Goal: Task Accomplishment & Management: Manage account settings

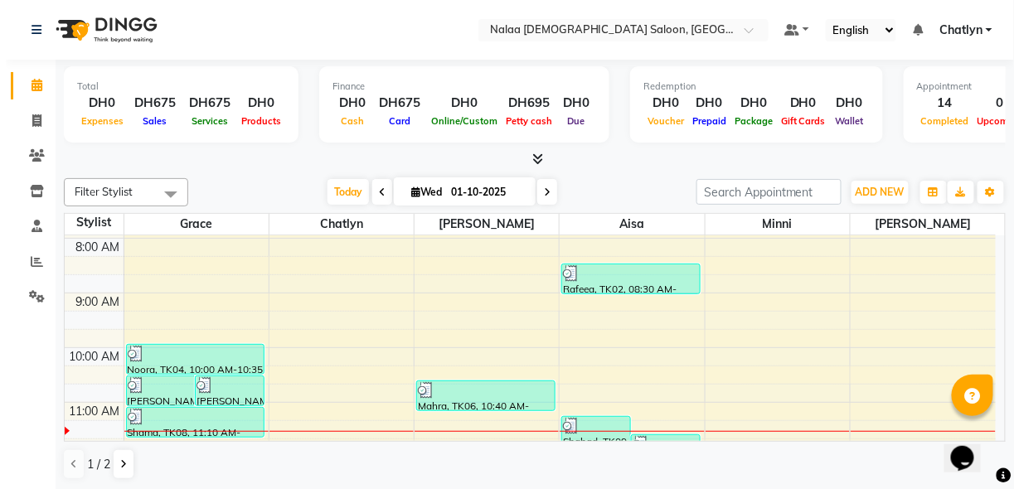
scroll to position [133, 0]
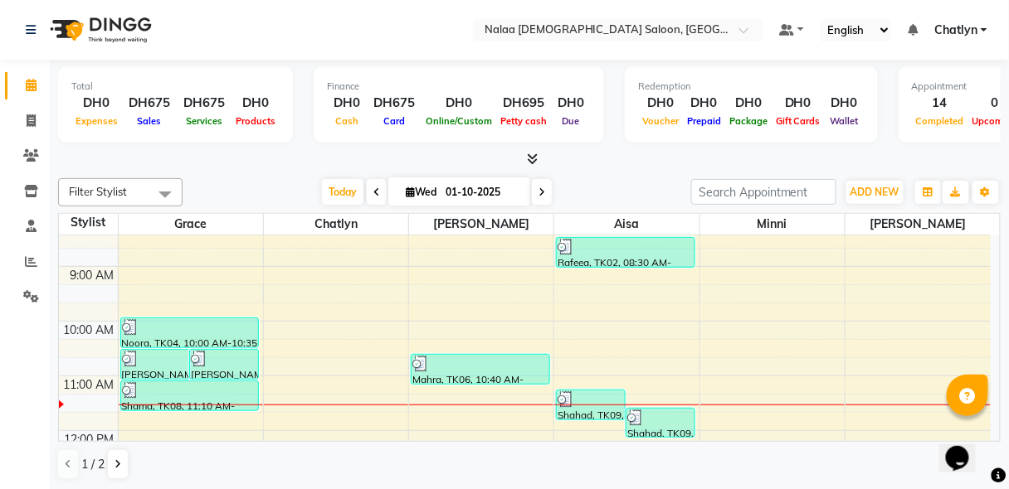
click at [657, 423] on div "Shahad, TK09, 11:40 AM-12:15 PM, Pedicure Normal" at bounding box center [660, 423] width 68 height 28
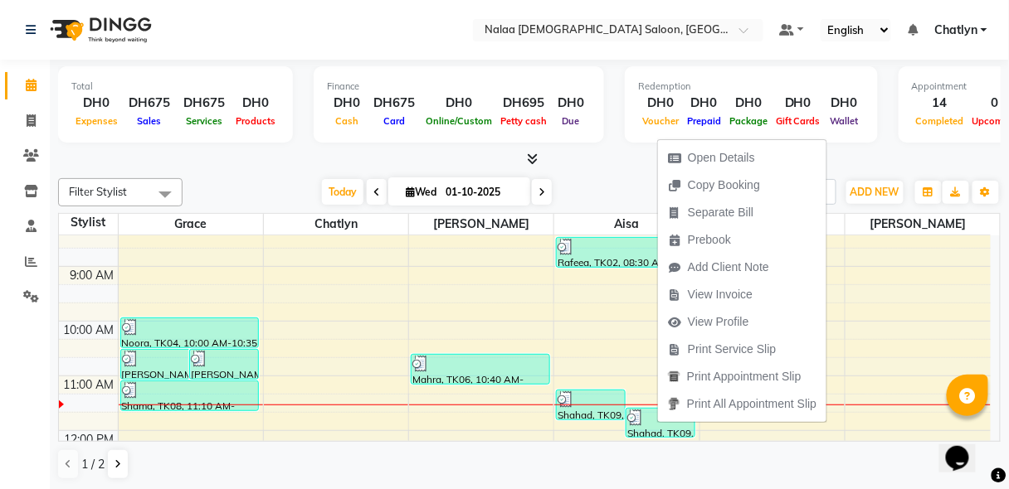
click at [719, 149] on span "Open Details" at bounding box center [721, 157] width 67 height 17
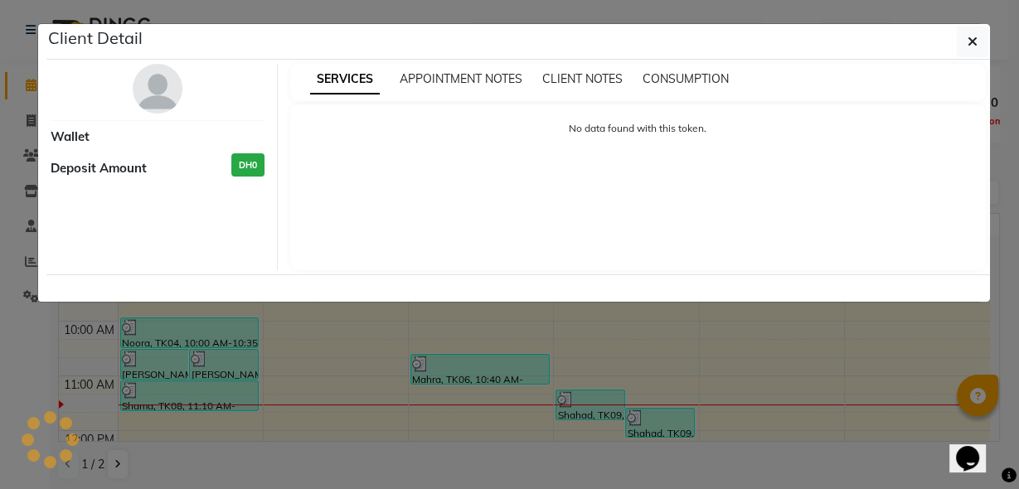
select select "3"
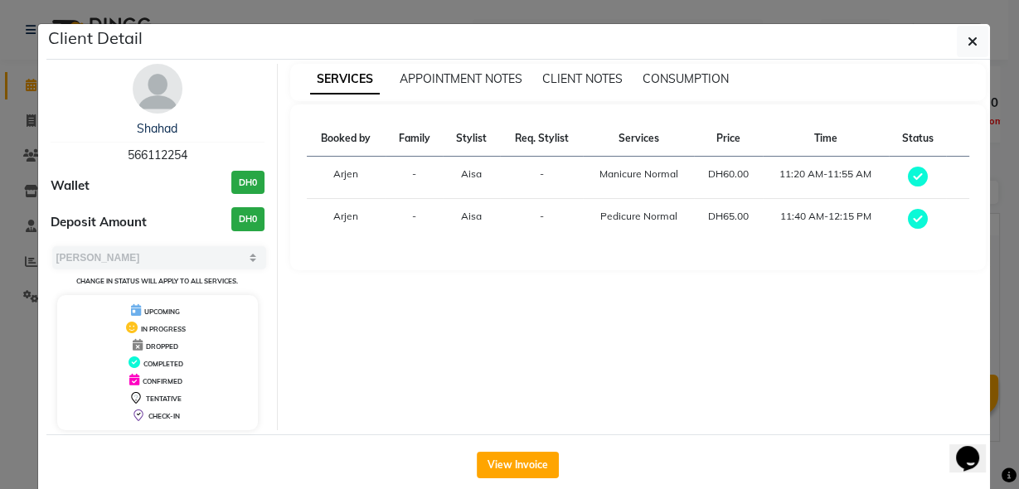
click at [509, 462] on button "View Invoice" at bounding box center [518, 465] width 82 height 27
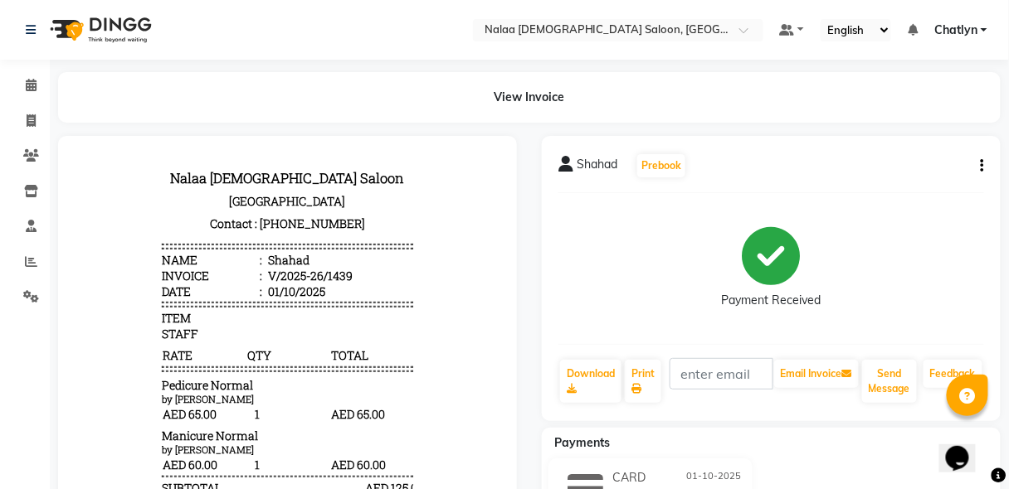
click at [980, 158] on button "button" at bounding box center [979, 166] width 10 height 17
click at [922, 178] on div "Edit Item Staff" at bounding box center [900, 176] width 114 height 21
select select
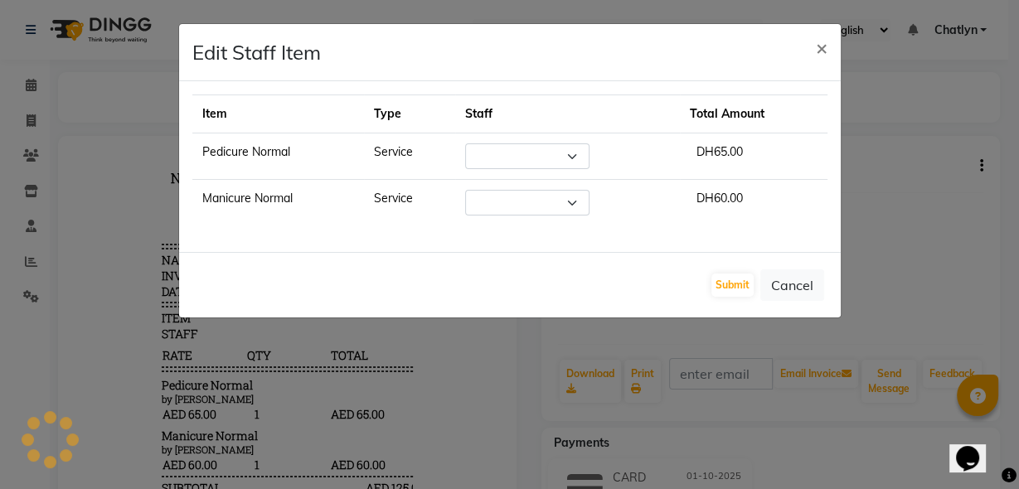
select select "91461"
click at [572, 194] on select "Select Aisa Arjen Chatlyn Grace jennifer Mariam Minni Novelyn ria Shaira" at bounding box center [527, 203] width 124 height 26
select select "90521"
click at [466, 190] on select "Select Aisa Arjen Chatlyn Grace jennifer Mariam Minni Novelyn ria Shaira" at bounding box center [527, 203] width 124 height 26
click at [727, 282] on button "Submit" at bounding box center [733, 285] width 42 height 23
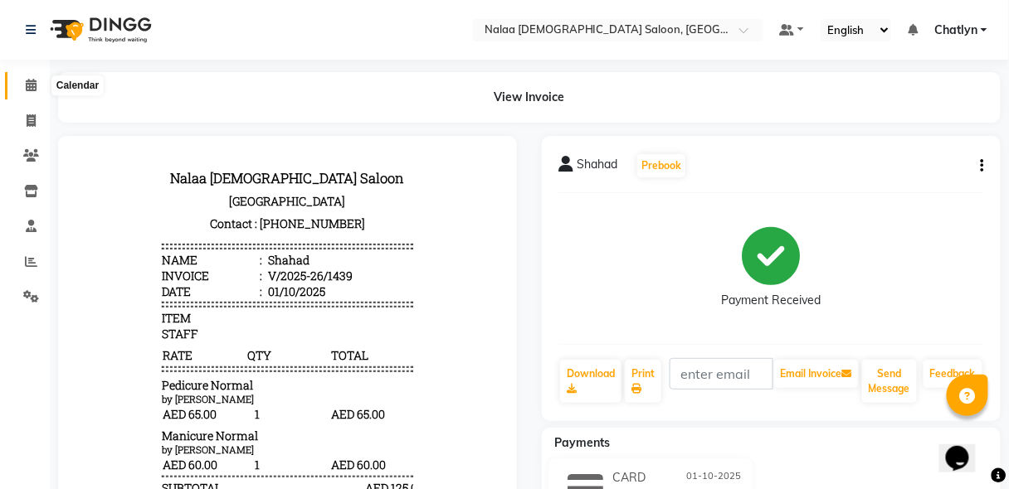
click at [34, 89] on icon at bounding box center [31, 85] width 11 height 12
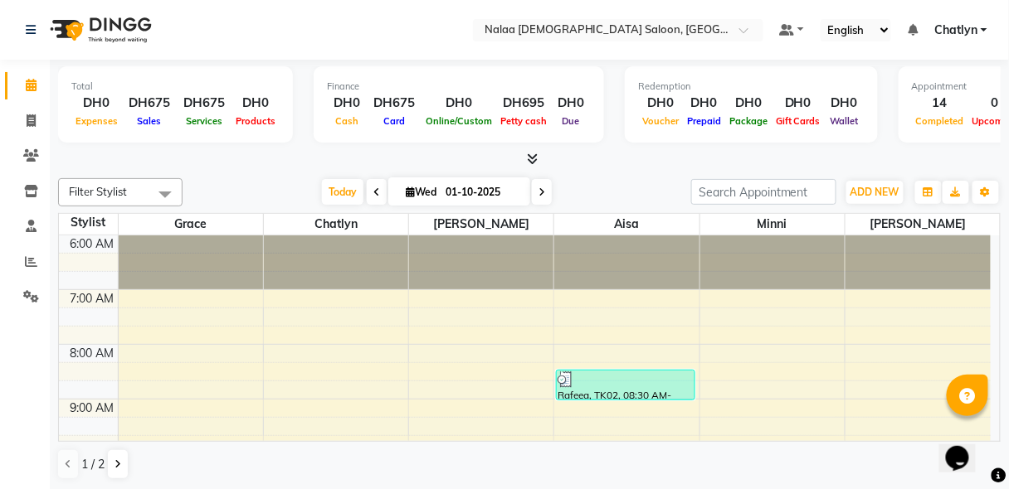
click at [35, 90] on icon at bounding box center [31, 85] width 11 height 12
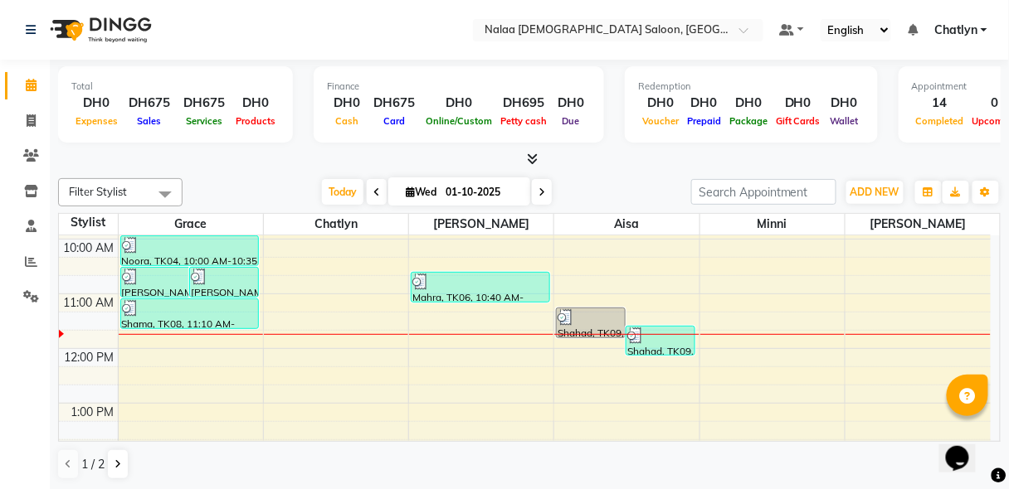
scroll to position [239, 0]
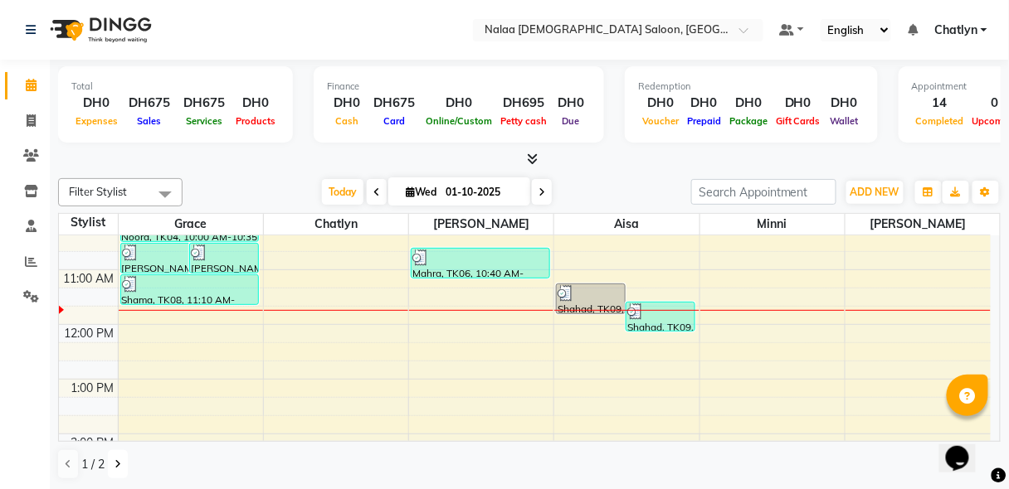
click at [114, 469] on button at bounding box center [118, 464] width 20 height 28
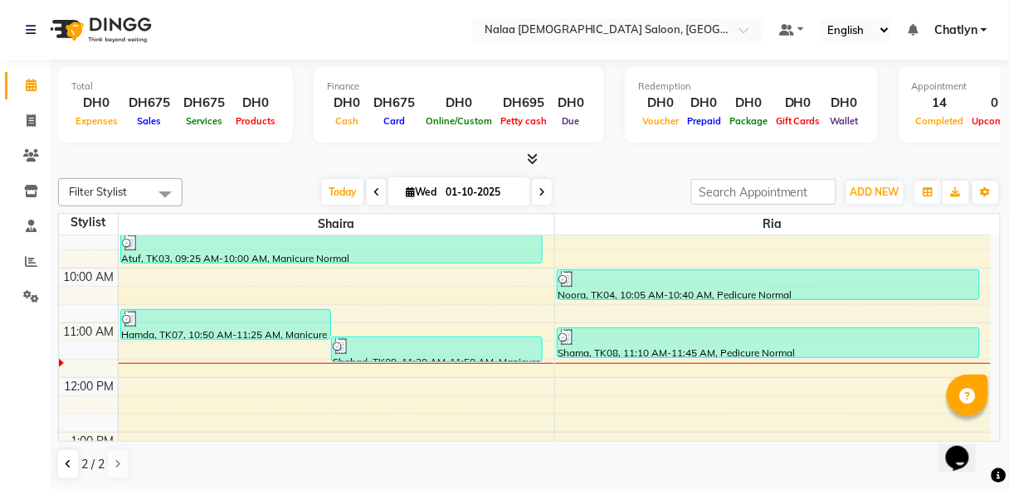
scroll to position [159, 0]
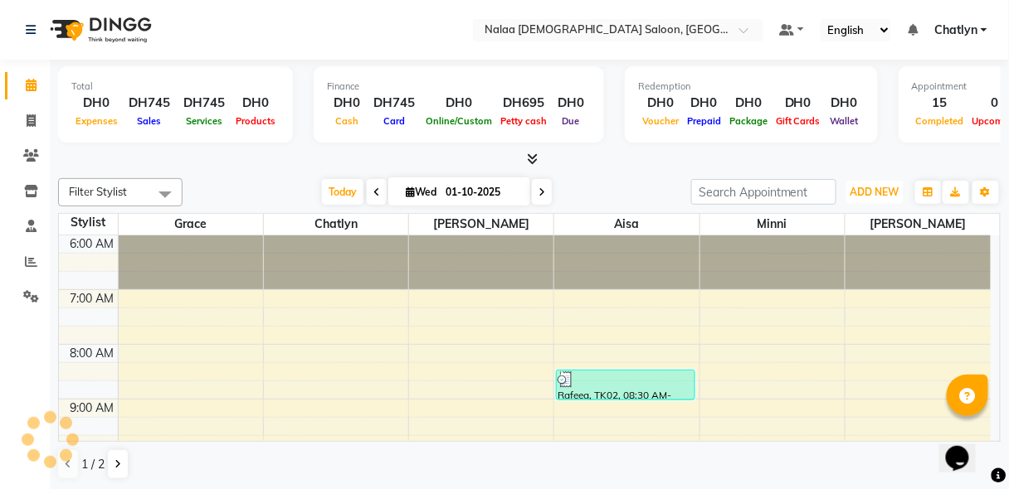
click at [881, 186] on span "ADD NEW" at bounding box center [874, 192] width 49 height 12
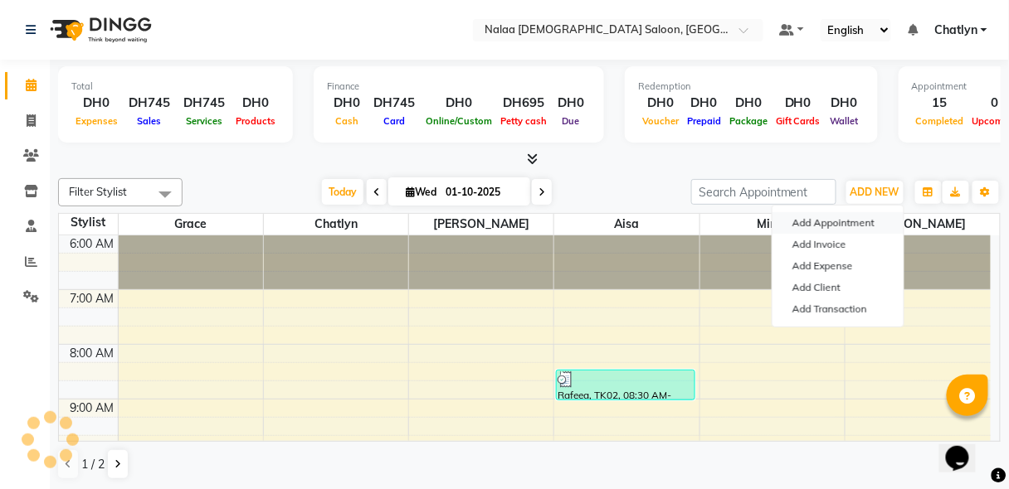
click at [856, 226] on button "Add Appointment" at bounding box center [837, 223] width 131 height 22
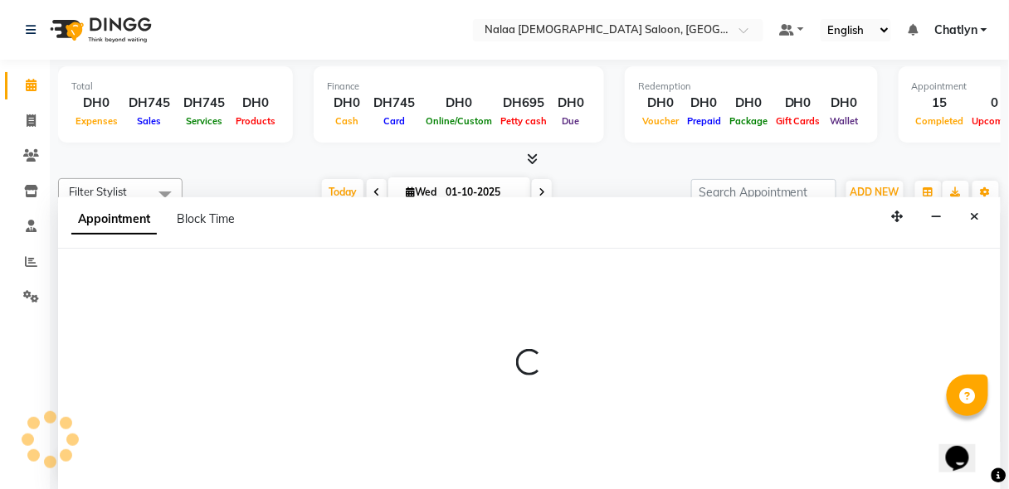
select select "tentative"
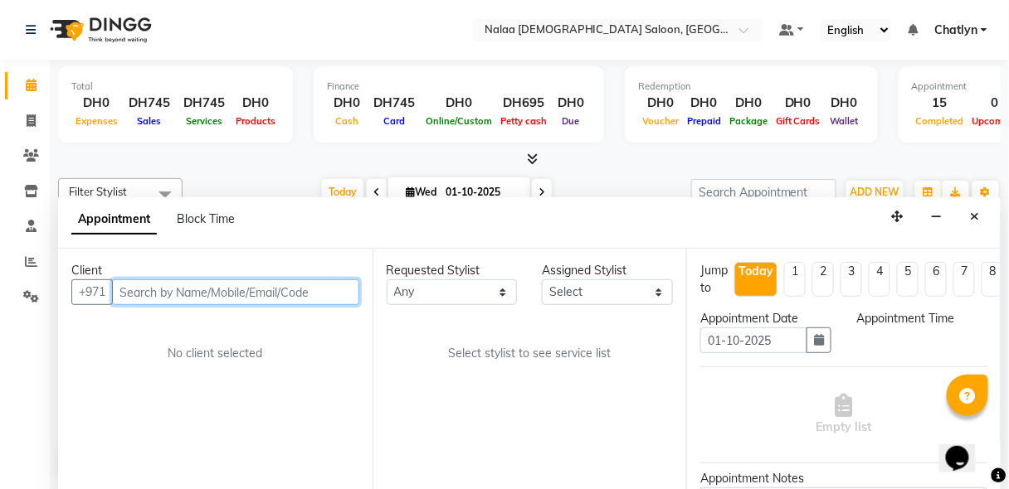
select select "420"
click at [348, 294] on input "text" at bounding box center [235, 293] width 247 height 26
click at [274, 285] on input "text" at bounding box center [235, 293] width 247 height 26
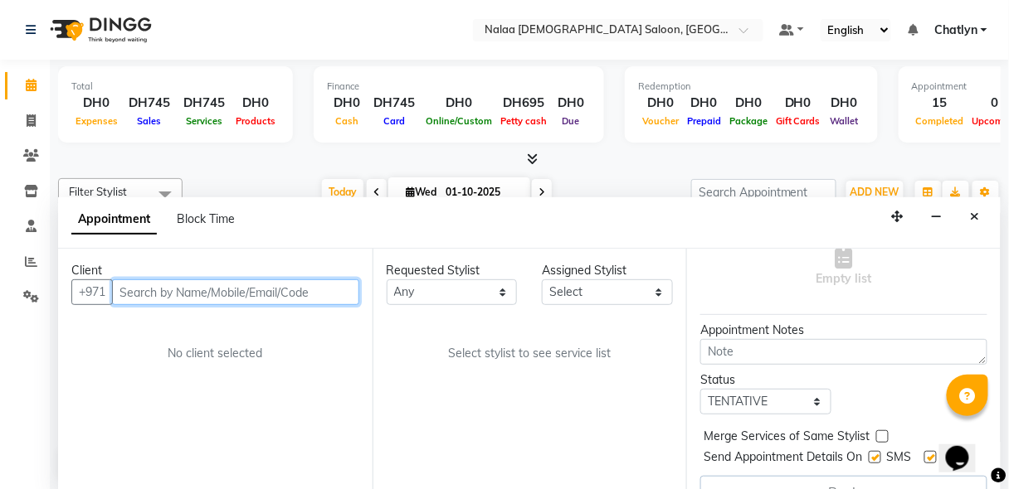
scroll to position [178, 0]
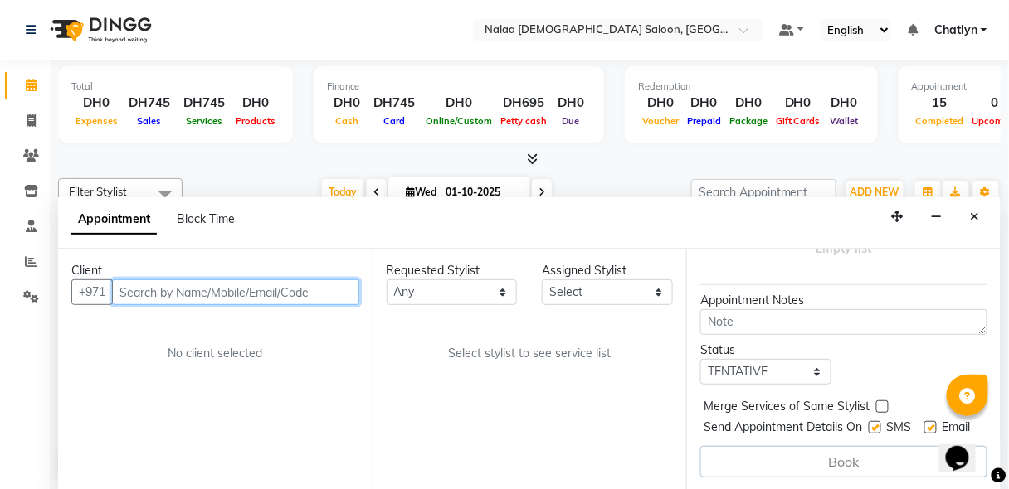
click at [257, 296] on input "text" at bounding box center [235, 293] width 247 height 26
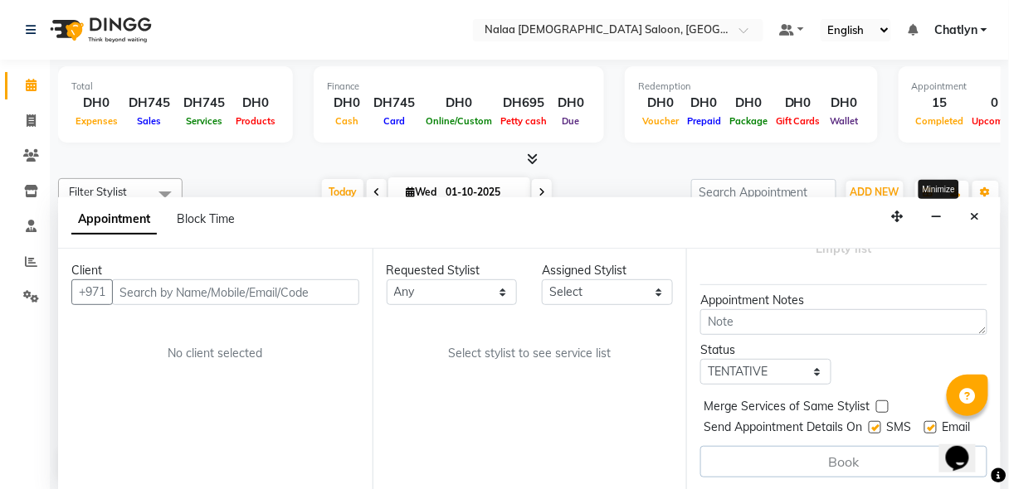
click at [936, 214] on icon "button" at bounding box center [936, 217] width 11 height 12
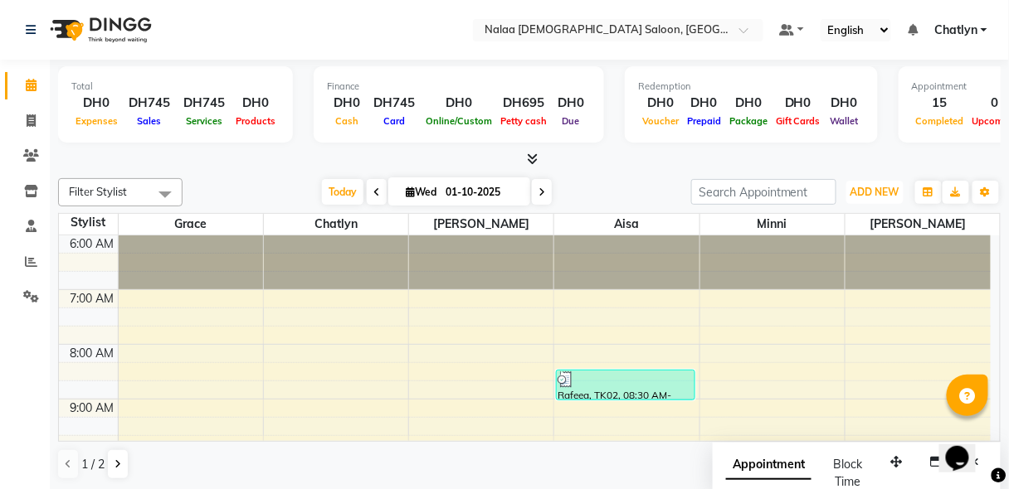
click at [877, 193] on span "ADD NEW" at bounding box center [874, 192] width 49 height 12
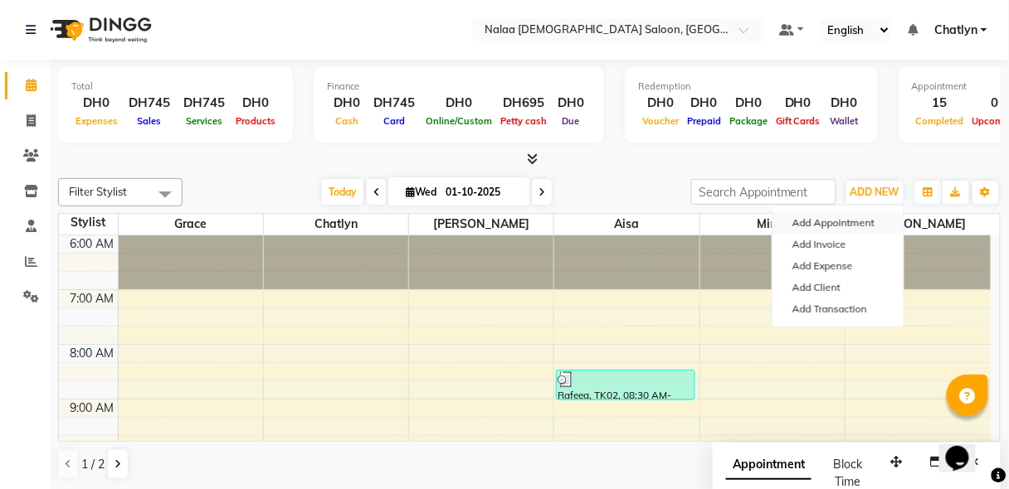
click at [995, 440] on td "6:00 AM 7:00 AM 8:00 AM 9:00 AM 10:00 AM 11:00 AM 12:00 PM 1:00 PM 2:00 PM 3:00…" at bounding box center [529, 339] width 941 height 207
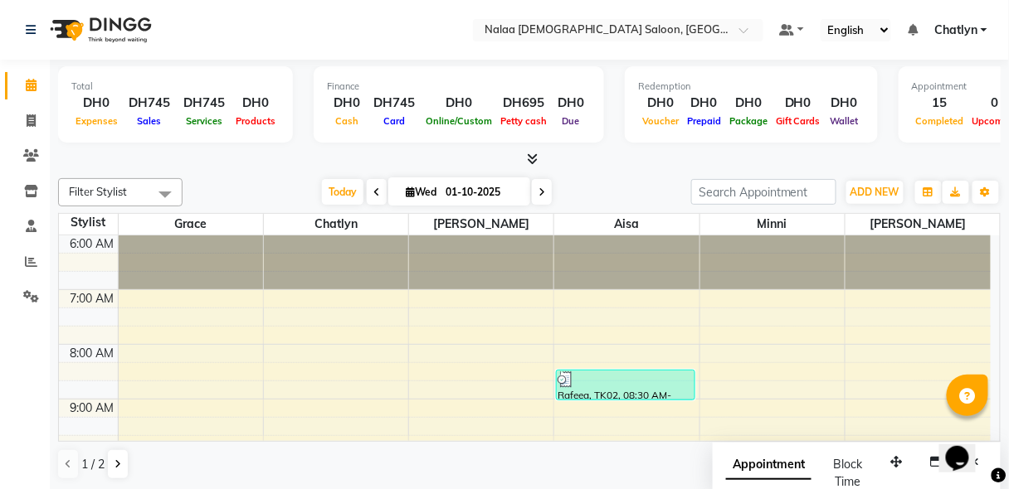
click at [995, 440] on td "6:00 AM 7:00 AM 8:00 AM 9:00 AM 10:00 AM 11:00 AM 12:00 PM 1:00 PM 2:00 PM 3:00…" at bounding box center [529, 339] width 941 height 207
click at [985, 429] on div "Opens Chat This icon Opens the chat window." at bounding box center [965, 429] width 40 height 0
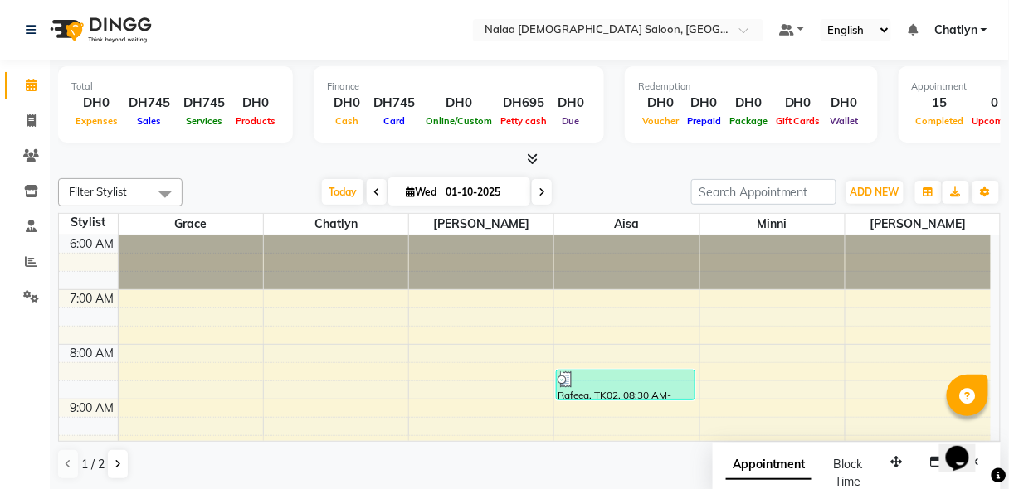
click at [985, 429] on div "Opens Chat This icon Opens the chat window." at bounding box center [965, 429] width 40 height 0
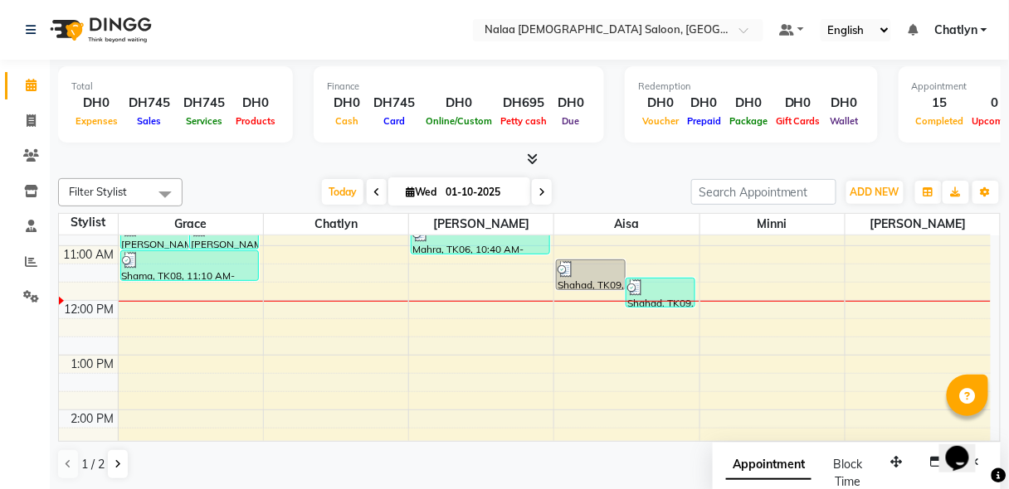
scroll to position [265, 0]
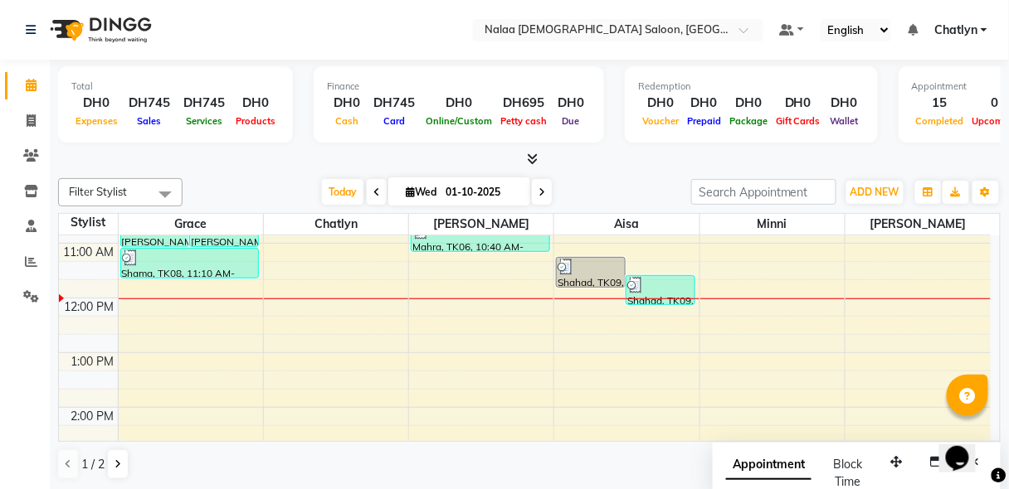
drag, startPoint x: 993, startPoint y: 434, endPoint x: 640, endPoint y: 166, distance: 443.4
click at [640, 166] on div at bounding box center [529, 159] width 942 height 17
click at [881, 192] on span "ADD NEW" at bounding box center [874, 192] width 49 height 12
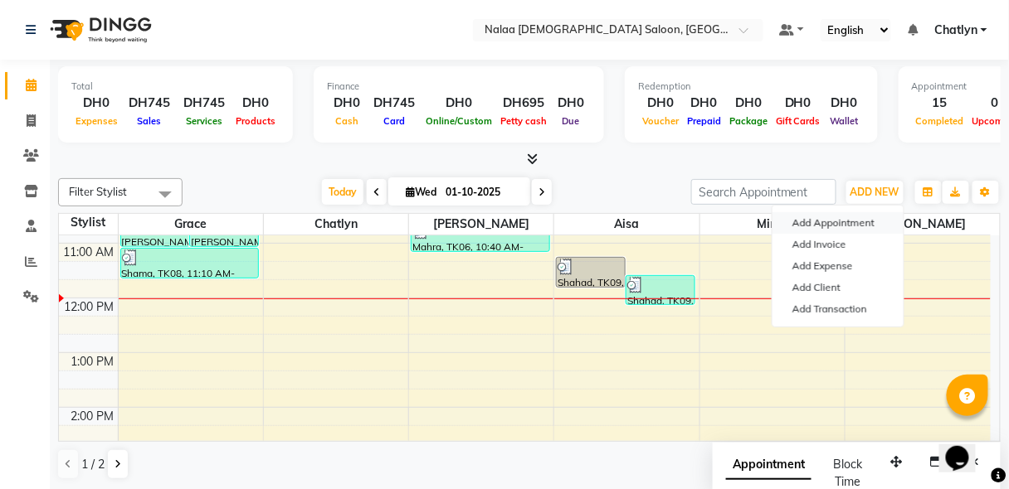
click at [829, 228] on button "Add Appointment" at bounding box center [837, 223] width 131 height 22
select select "420"
select select "tentative"
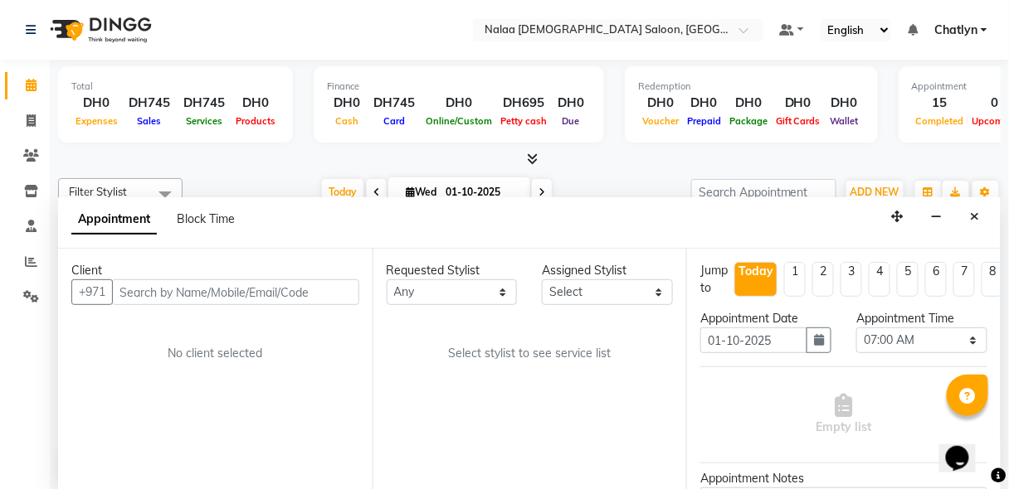
click at [315, 288] on input "text" at bounding box center [235, 293] width 247 height 26
click at [314, 291] on input "text" at bounding box center [235, 293] width 247 height 26
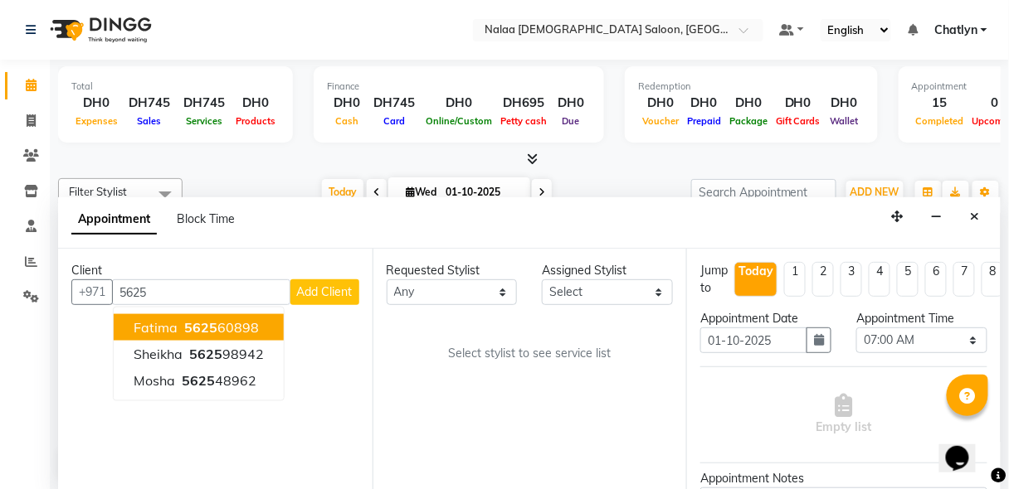
click at [249, 331] on ngb-highlight "5625 60898" at bounding box center [220, 327] width 78 height 17
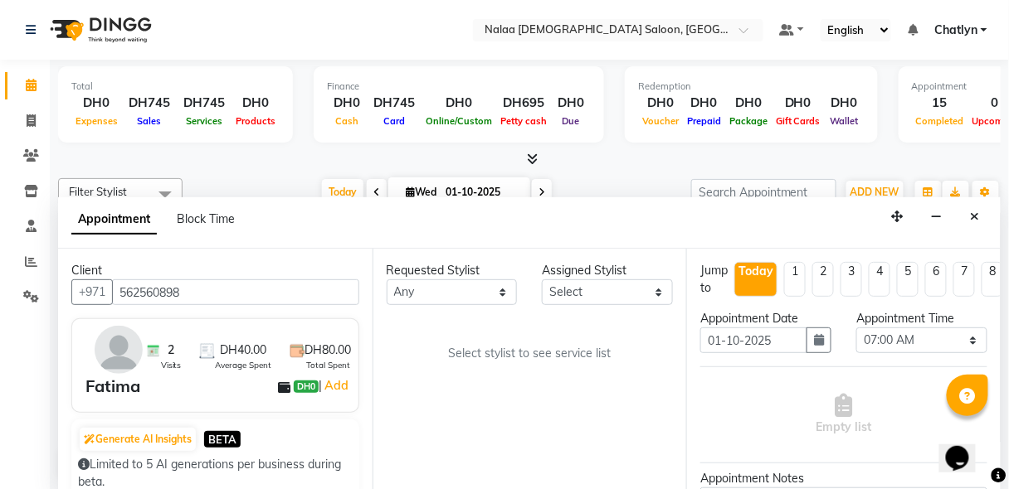
type input "562560898"
click at [616, 287] on select "Select [PERSON_NAME] [PERSON_NAME] ria [PERSON_NAME]" at bounding box center [607, 293] width 131 height 26
select select "90677"
click at [542, 280] on select "Select [PERSON_NAME] [PERSON_NAME] ria [PERSON_NAME]" at bounding box center [607, 293] width 131 height 26
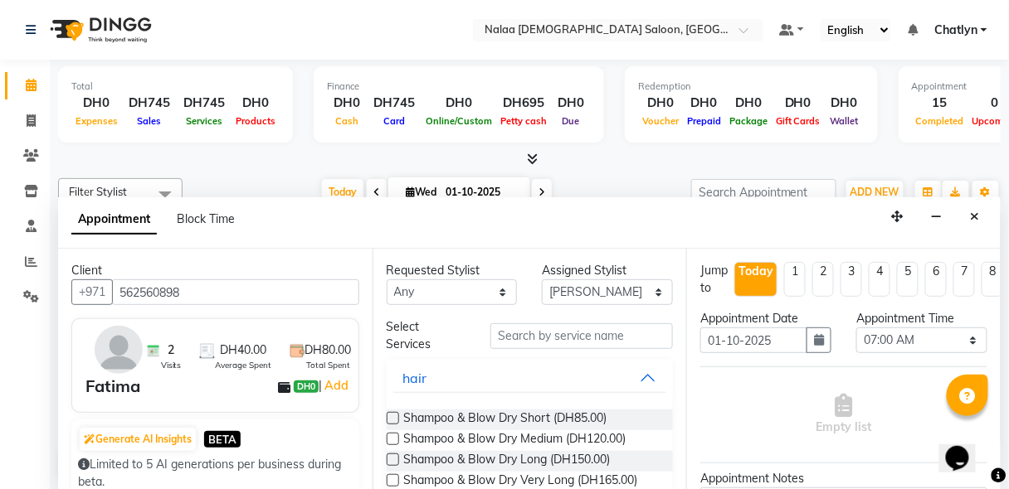
click at [395, 441] on label at bounding box center [393, 439] width 12 height 12
click at [395, 441] on input "checkbox" at bounding box center [392, 440] width 11 height 11
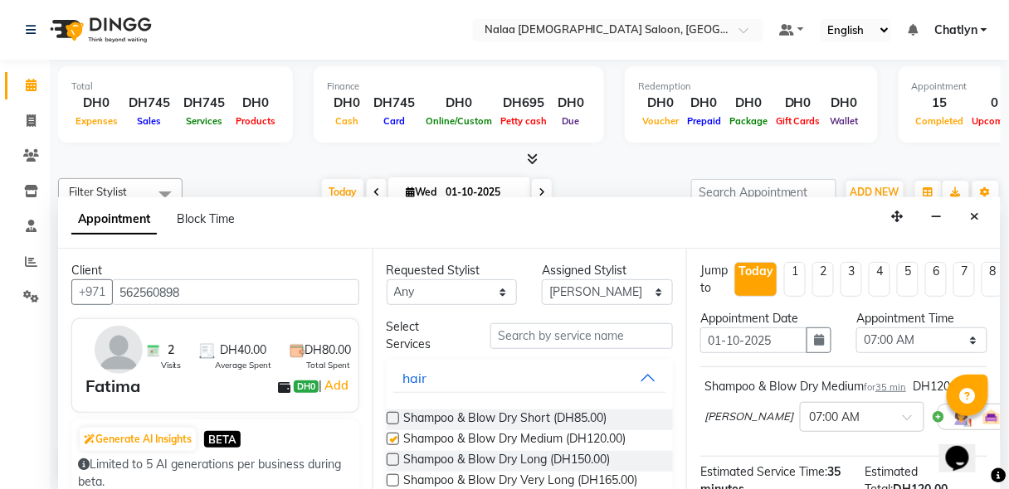
checkbox input "false"
click at [969, 338] on select "Select 07:00 AM 07:05 AM 07:10 AM 07:15 AM 07:20 AM 07:25 AM 07:30 AM 07:35 AM …" at bounding box center [921, 341] width 131 height 26
click at [856, 328] on select "Select 07:00 AM 07:05 AM 07:10 AM 07:15 AM 07:20 AM 07:25 AM 07:30 AM 07:35 AM …" at bounding box center [921, 341] width 131 height 26
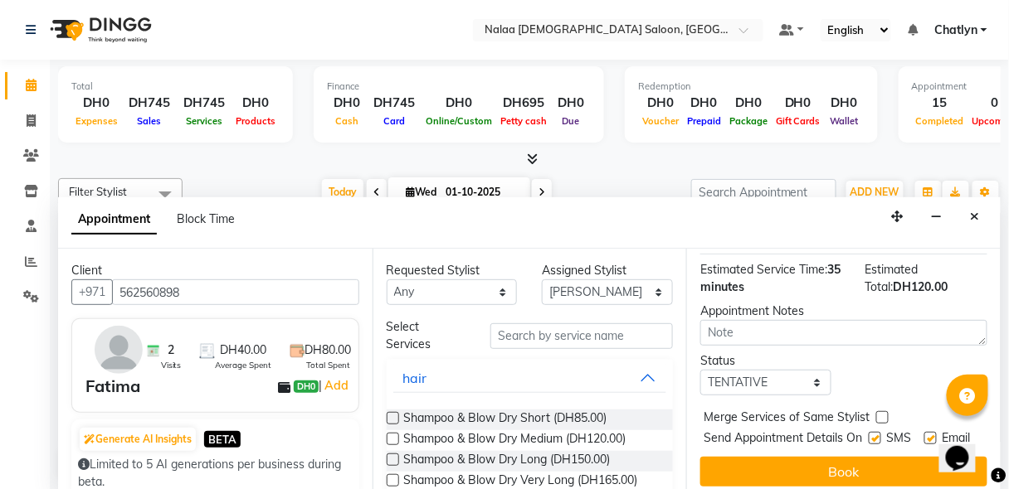
select select "735"
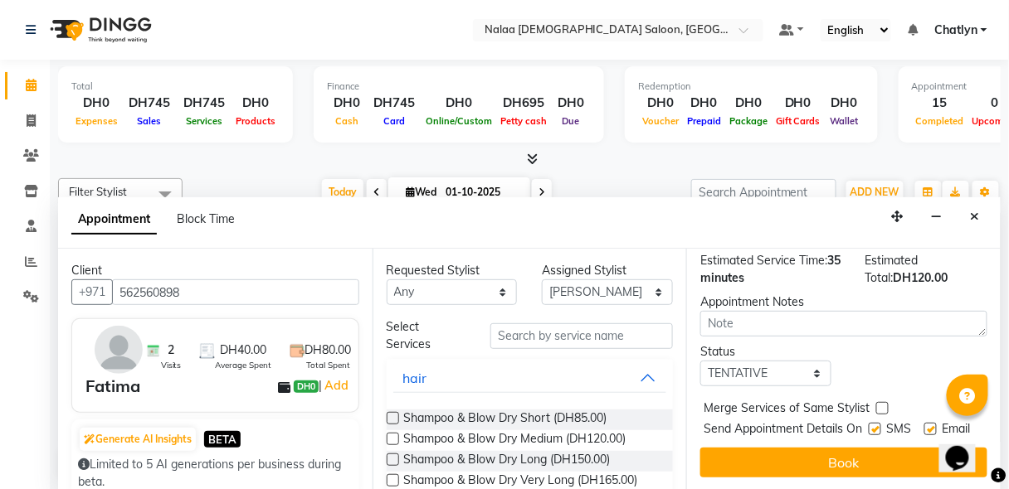
click at [877, 448] on button "Book" at bounding box center [843, 463] width 287 height 30
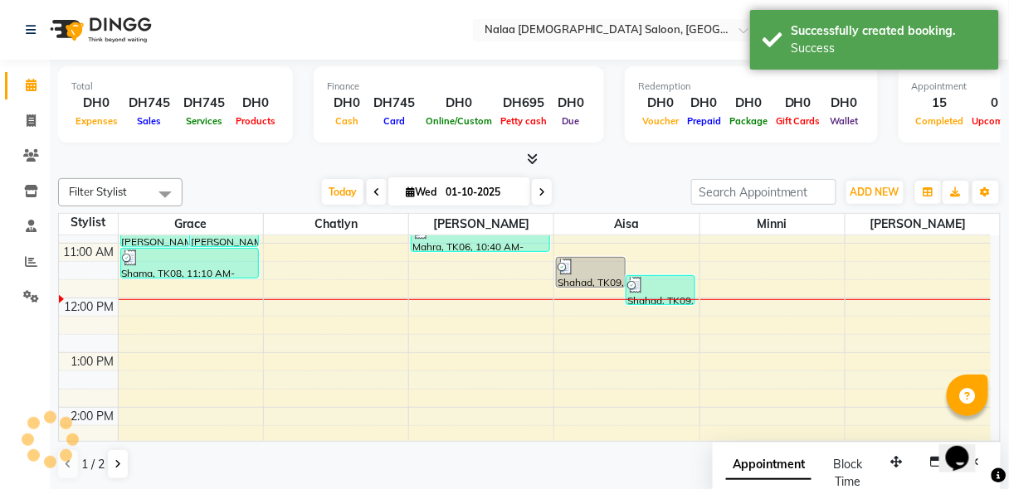
scroll to position [0, 0]
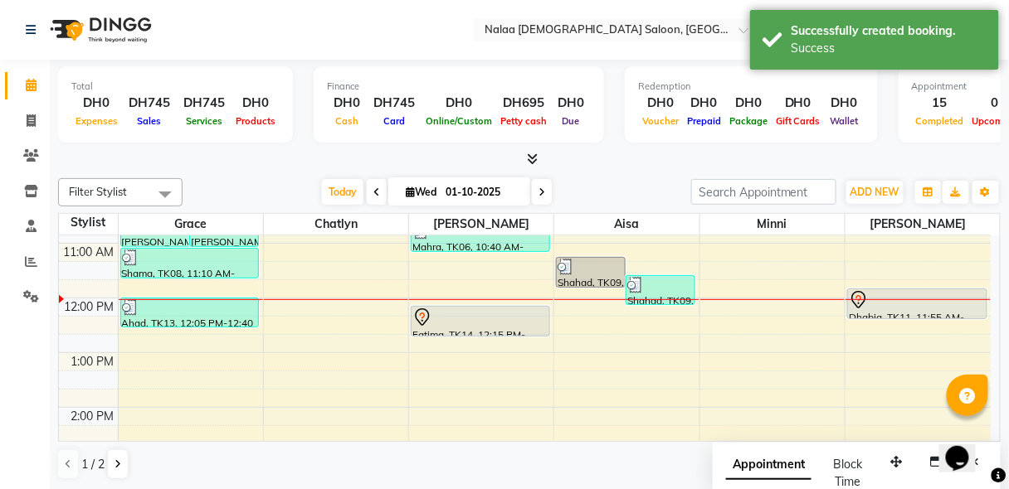
click at [507, 328] on div "Fatima, TK14, 12:15 PM-12:50 PM, Shampoo & Blow Dry Medium" at bounding box center [480, 321] width 138 height 29
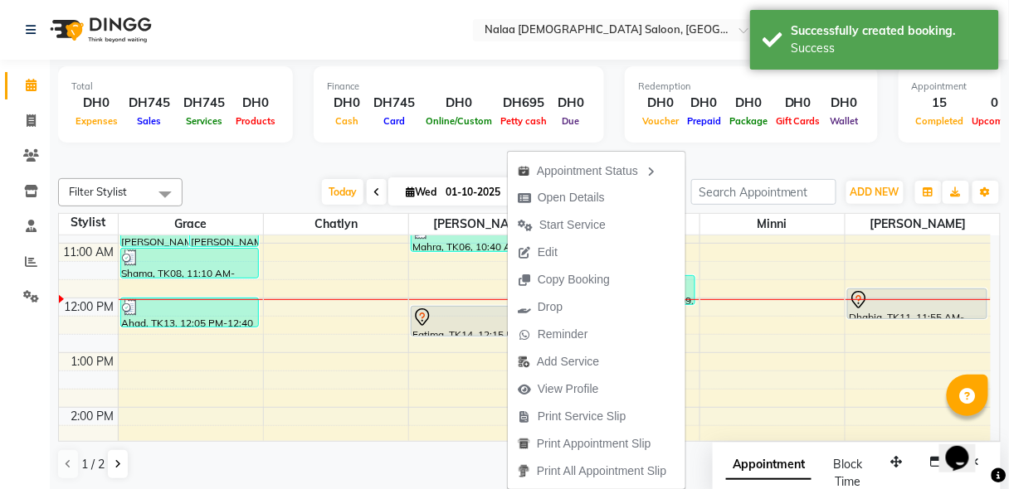
click at [601, 194] on span "Open Details" at bounding box center [570, 197] width 67 height 17
select select "7"
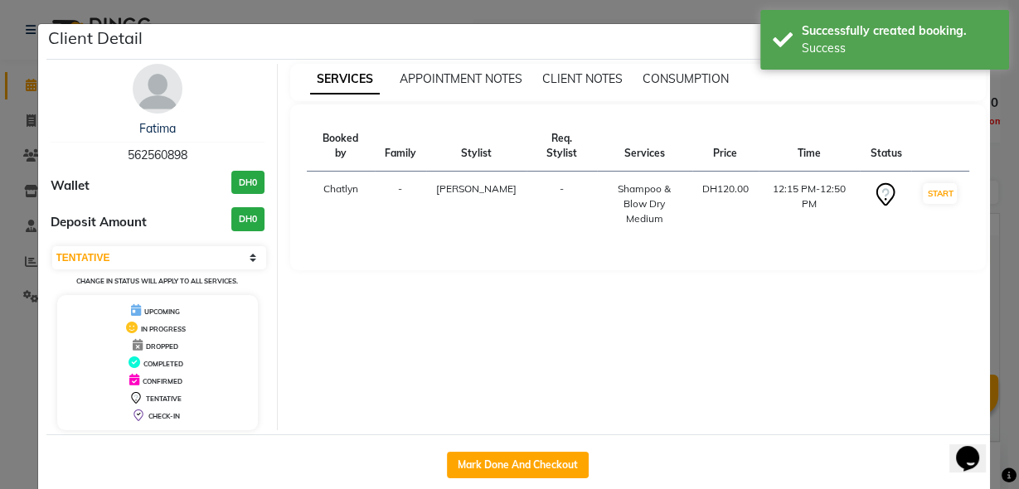
click at [518, 462] on button "Mark Done And Checkout" at bounding box center [518, 465] width 142 height 27
select select "service"
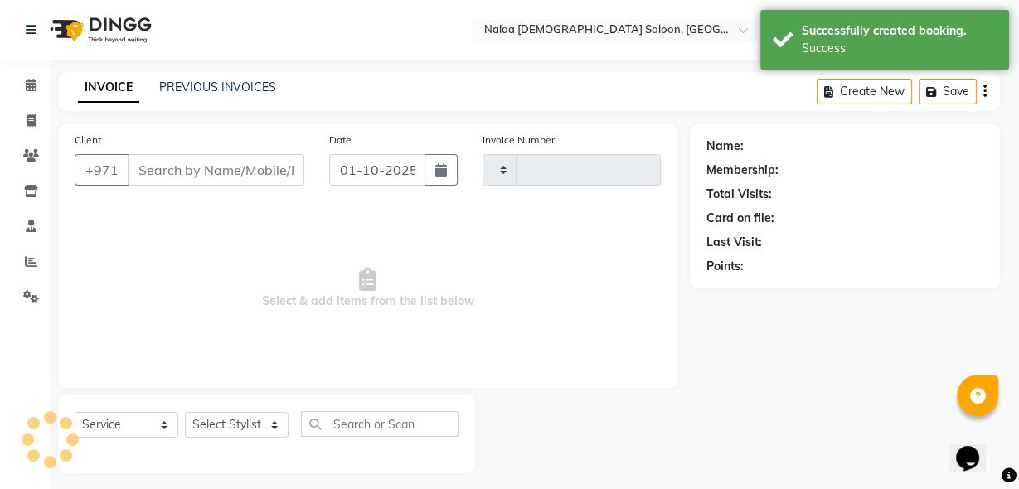
type input "1443"
select select "7528"
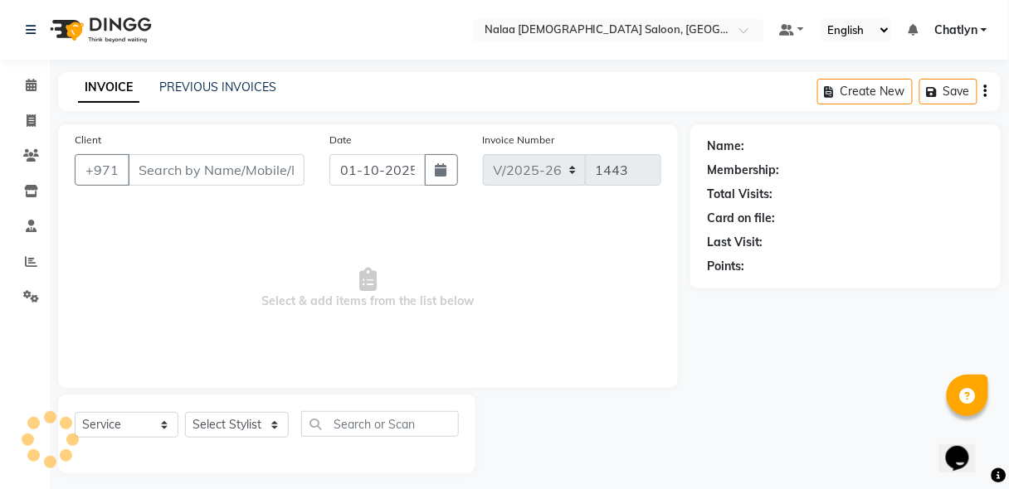
type input "562560898"
select select "90677"
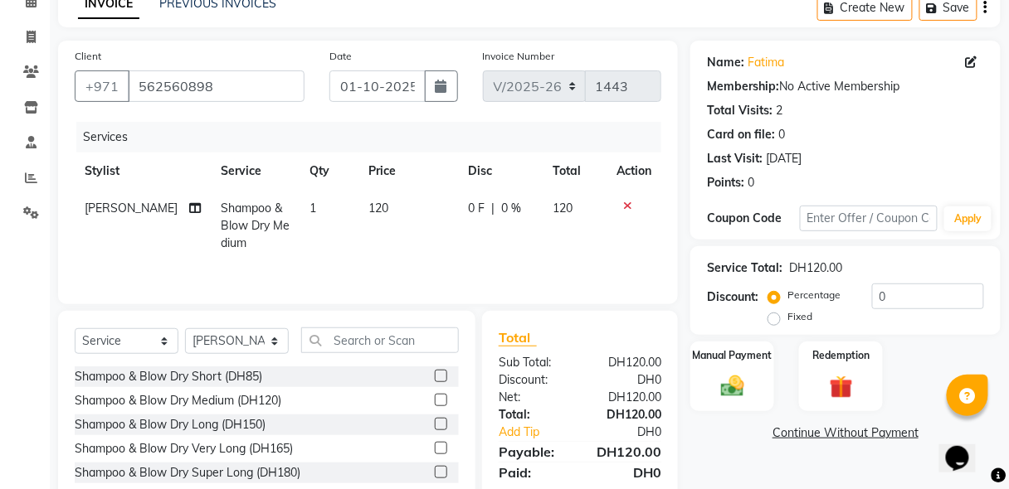
scroll to position [133, 0]
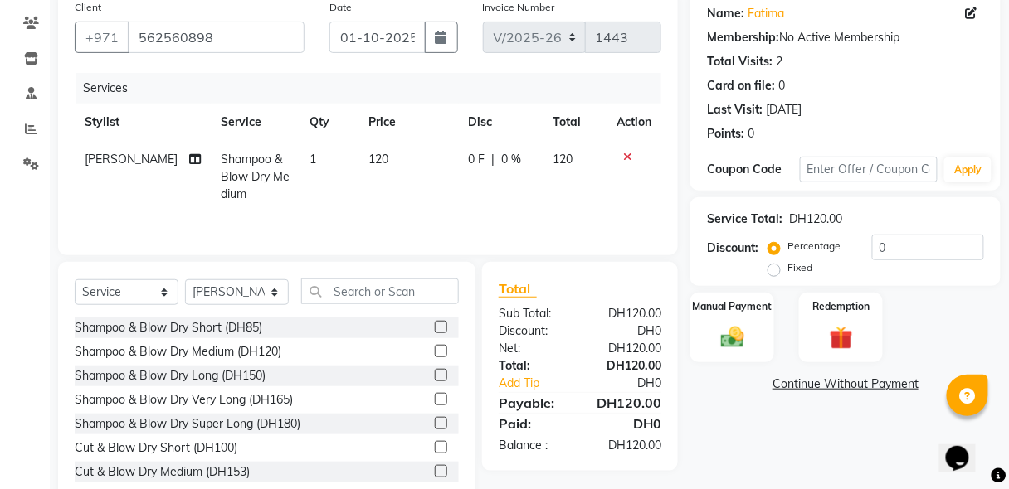
click at [744, 334] on img at bounding box center [732, 337] width 38 height 27
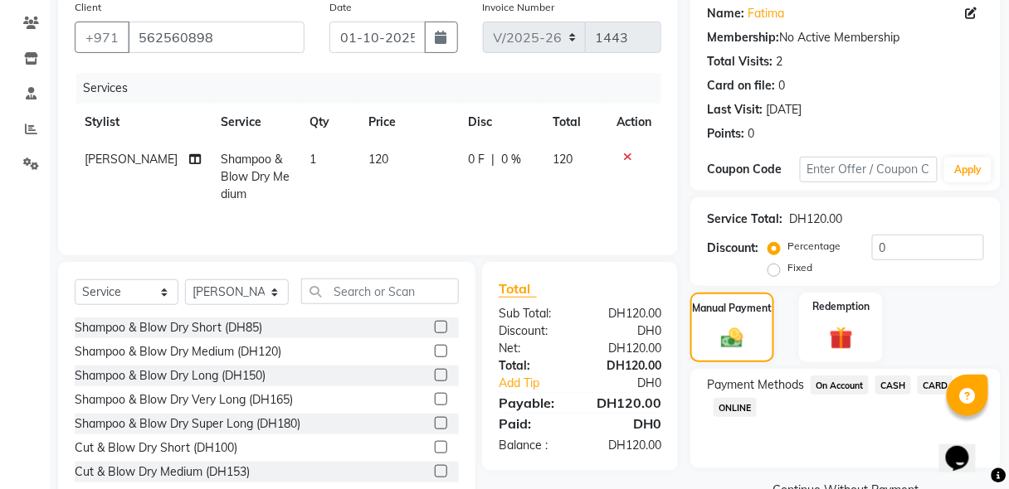
click at [927, 388] on span "CARD" at bounding box center [935, 385] width 36 height 19
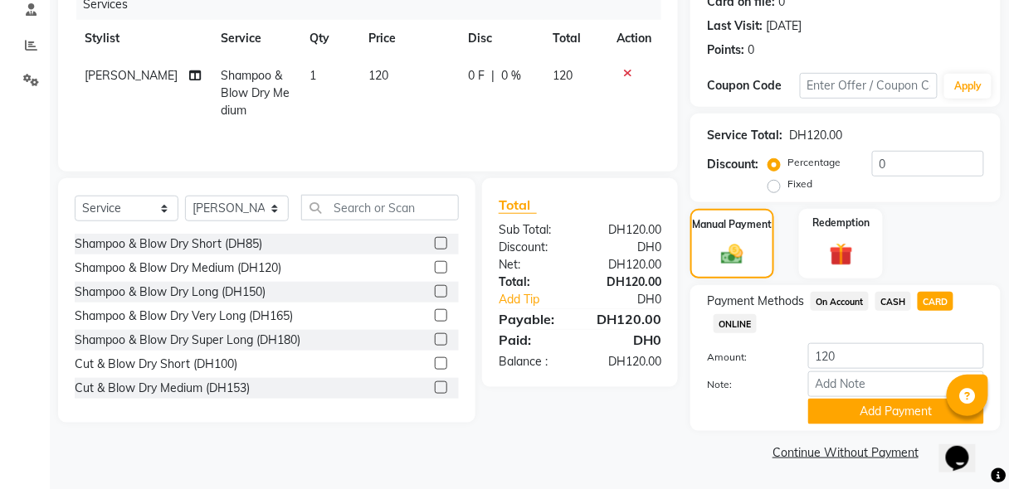
click at [917, 411] on button "Add Payment" at bounding box center [896, 412] width 176 height 26
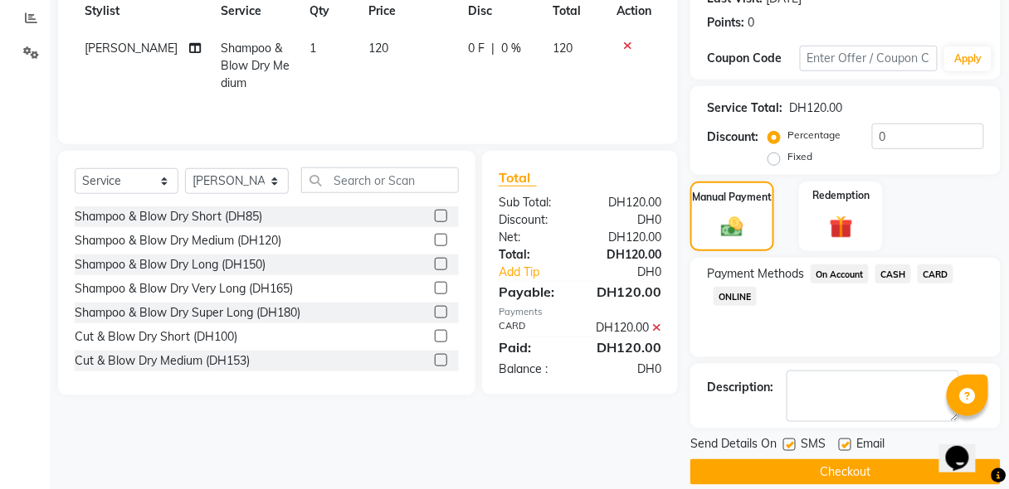
scroll to position [263, 0]
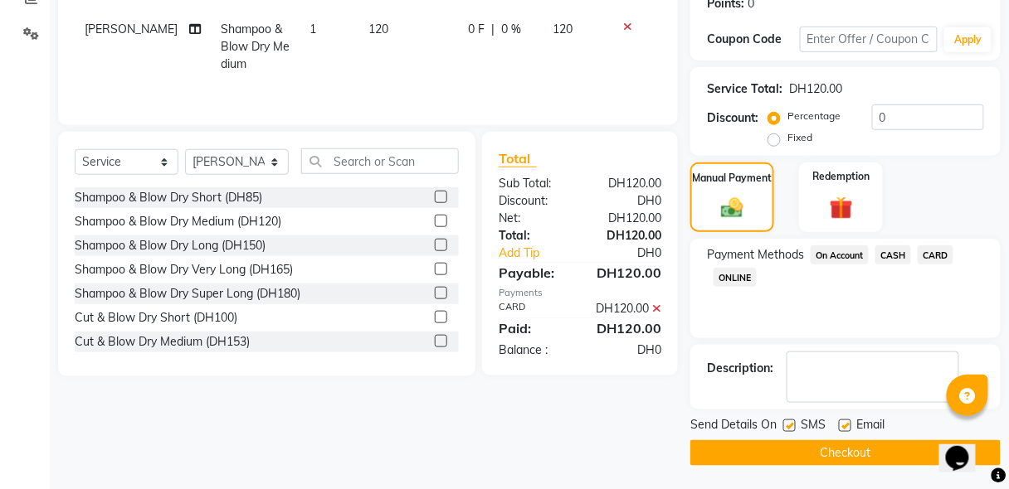
click at [829, 450] on button "Checkout" at bounding box center [845, 453] width 310 height 26
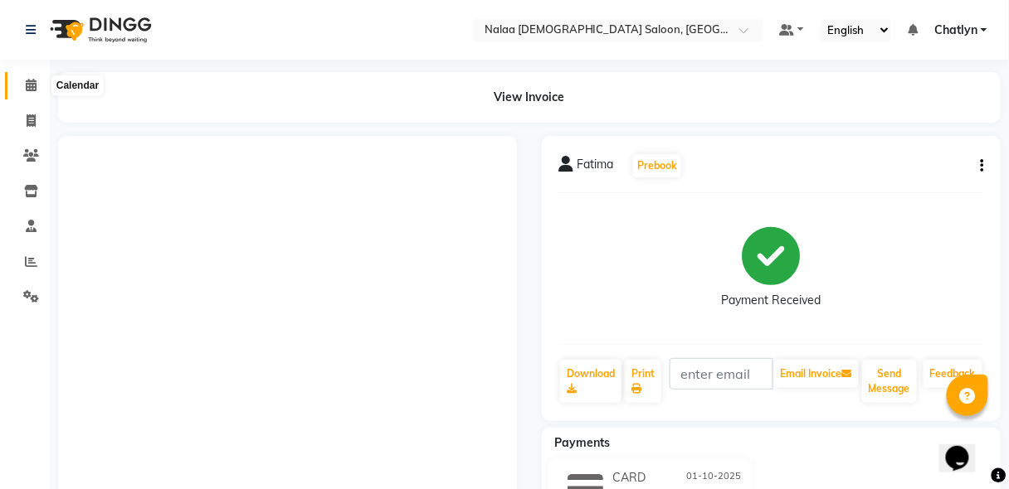
click at [30, 87] on icon at bounding box center [31, 85] width 11 height 12
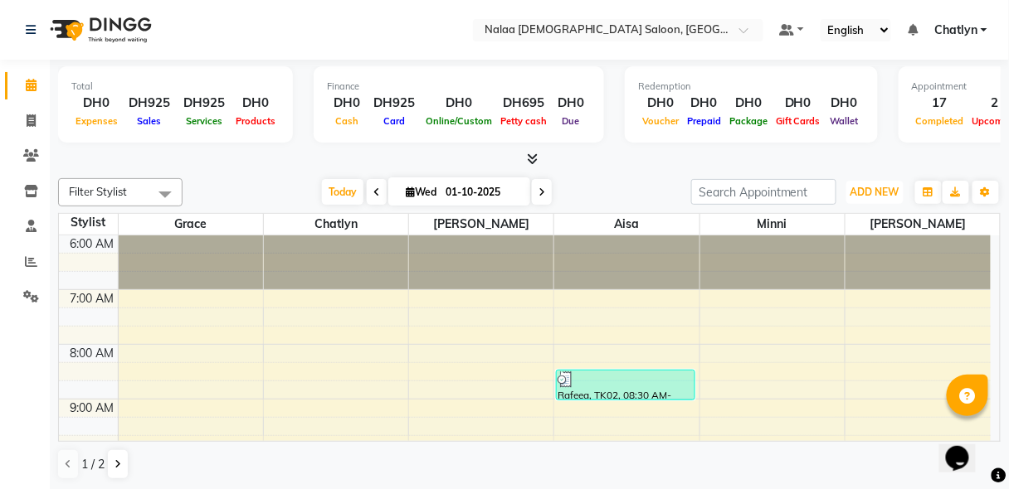
click at [870, 195] on span "ADD NEW" at bounding box center [874, 192] width 49 height 12
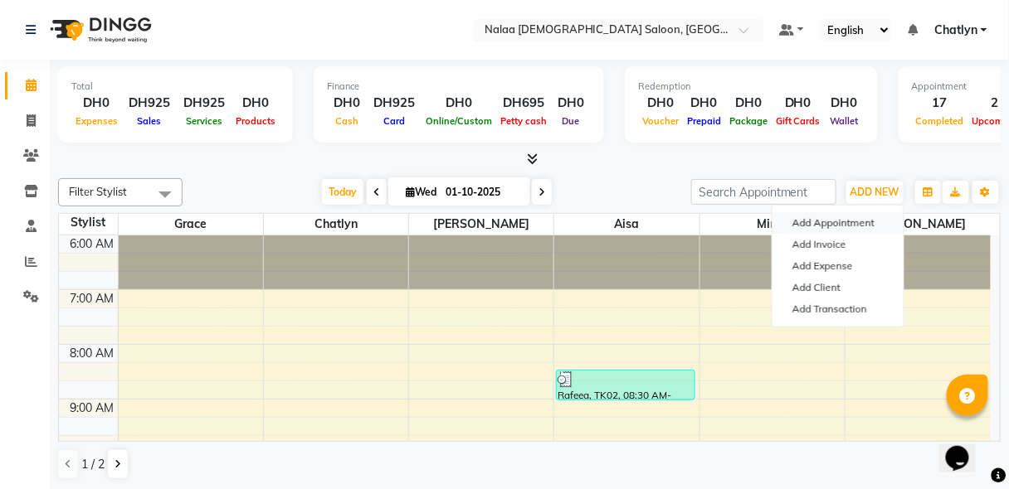
click at [834, 222] on button "Add Appointment" at bounding box center [837, 223] width 131 height 22
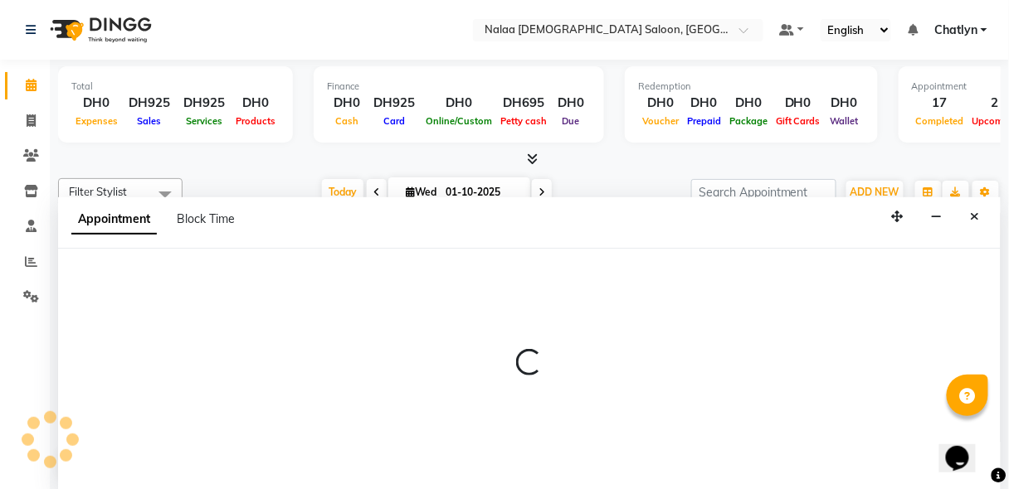
select select "tentative"
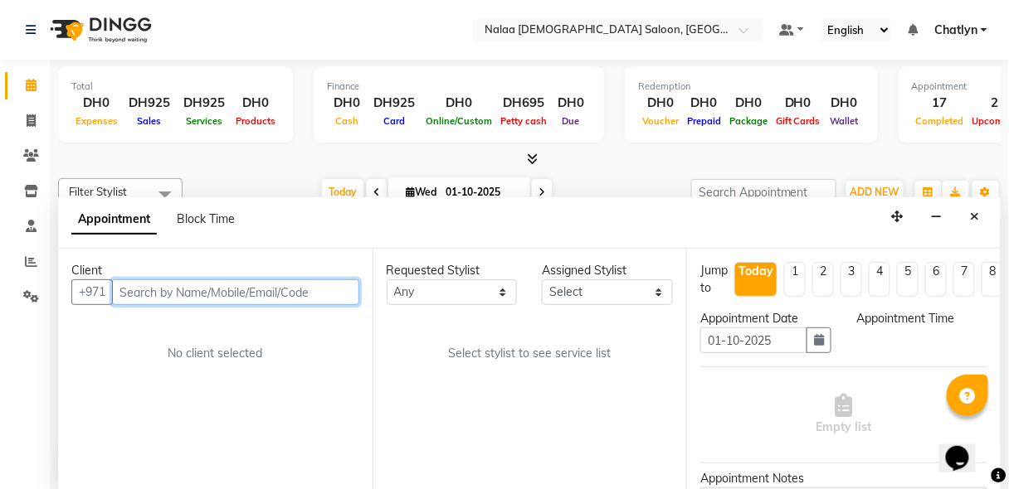
select select "420"
click at [249, 295] on input "text" at bounding box center [235, 293] width 247 height 26
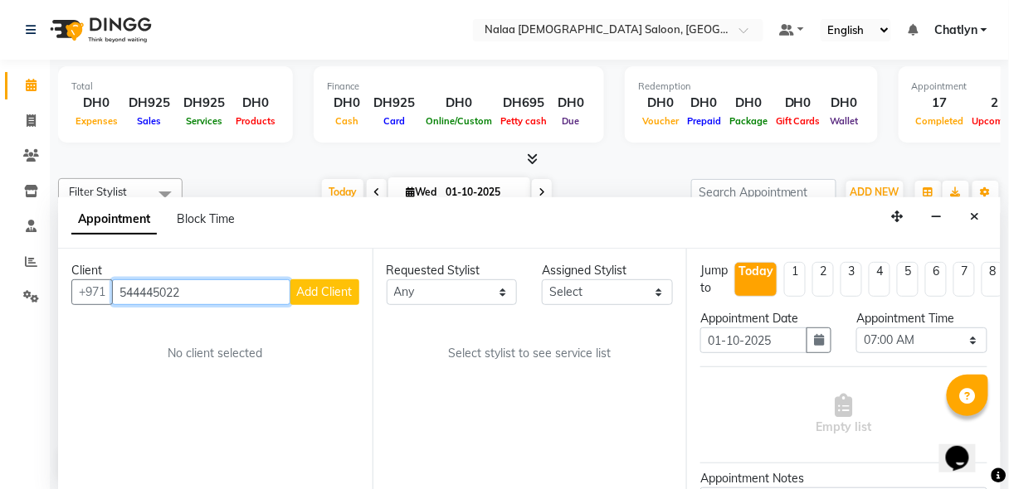
type input "544445022"
click at [325, 291] on span "Add Client" at bounding box center [325, 292] width 56 height 15
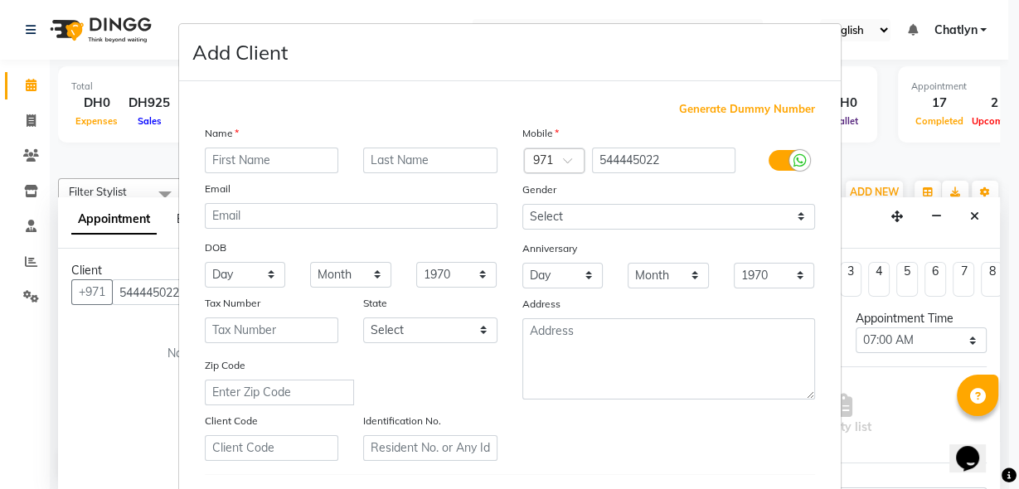
click at [294, 149] on input "text" at bounding box center [272, 161] width 134 height 26
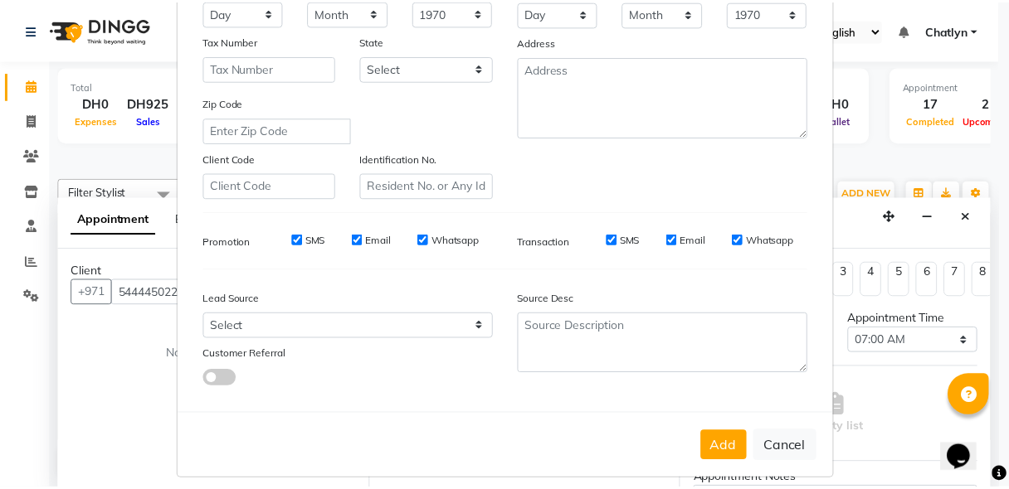
scroll to position [272, 0]
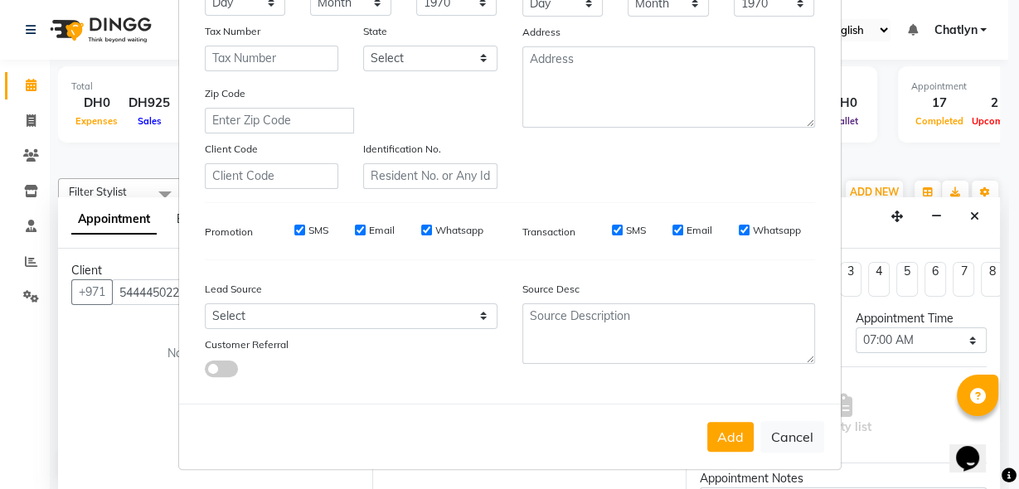
type input "amna"
click at [745, 436] on button "Add" at bounding box center [731, 437] width 46 height 30
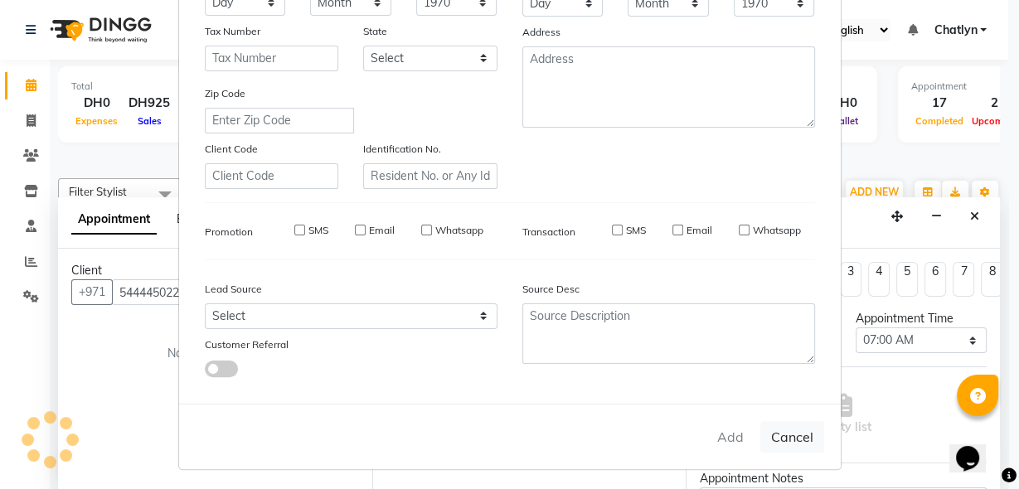
select select
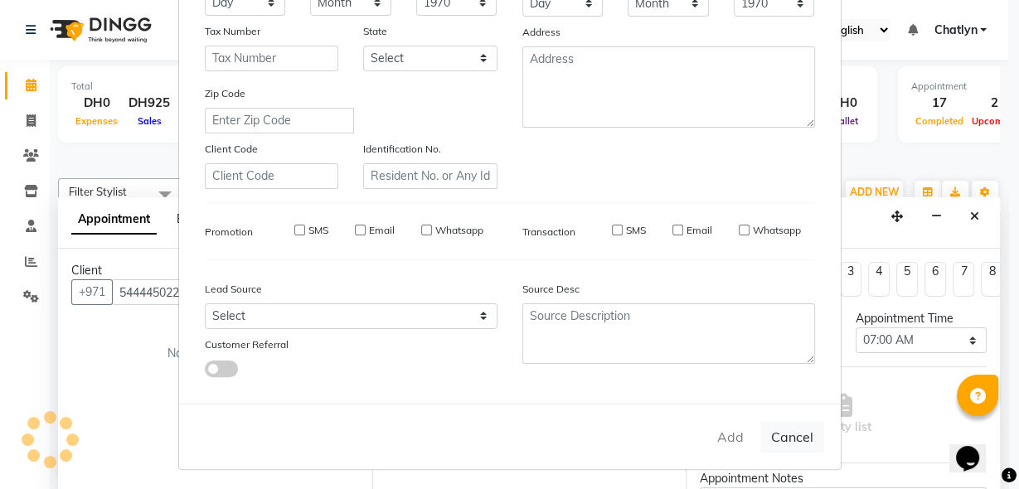
select select
checkbox input "false"
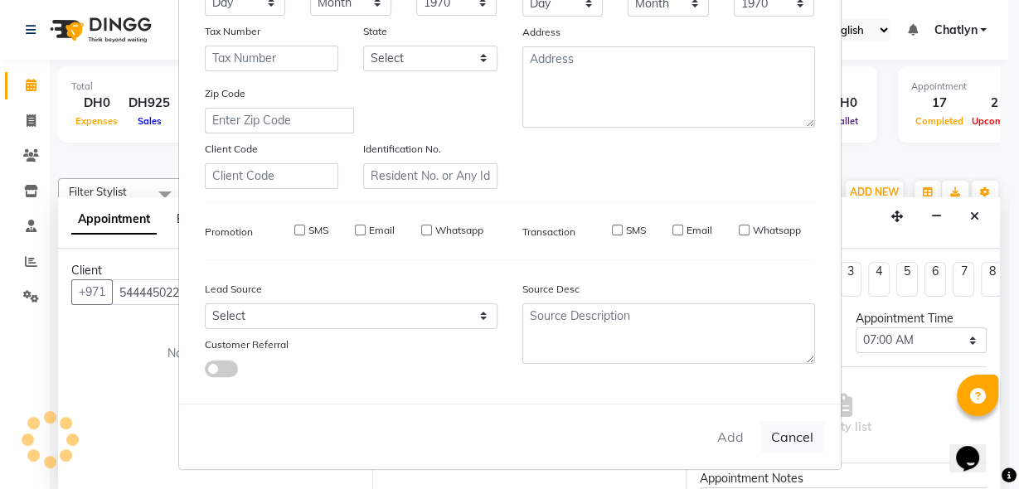
checkbox input "false"
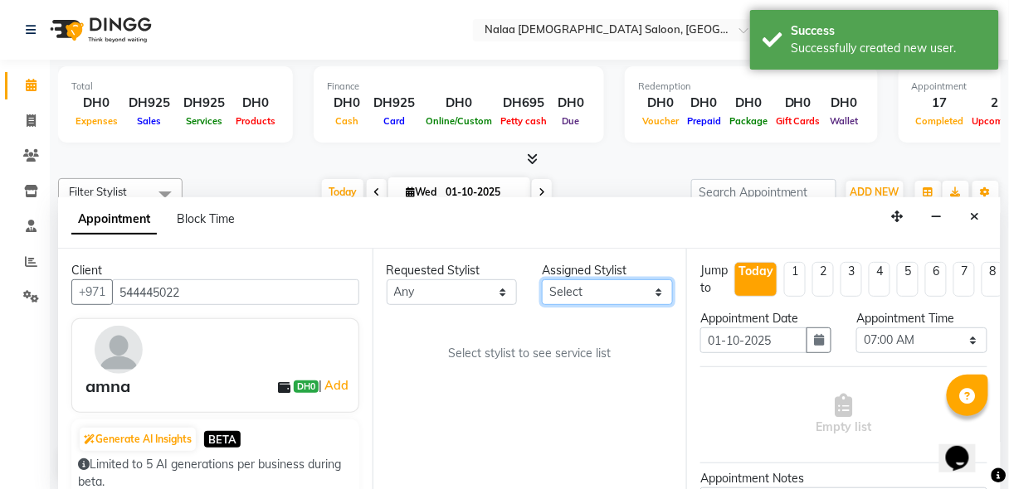
click at [656, 298] on select "Select [PERSON_NAME] [PERSON_NAME] ria [PERSON_NAME]" at bounding box center [607, 293] width 131 height 26
select select "91992"
click at [542, 280] on select "Select [PERSON_NAME] [PERSON_NAME] ria [PERSON_NAME]" at bounding box center [607, 293] width 131 height 26
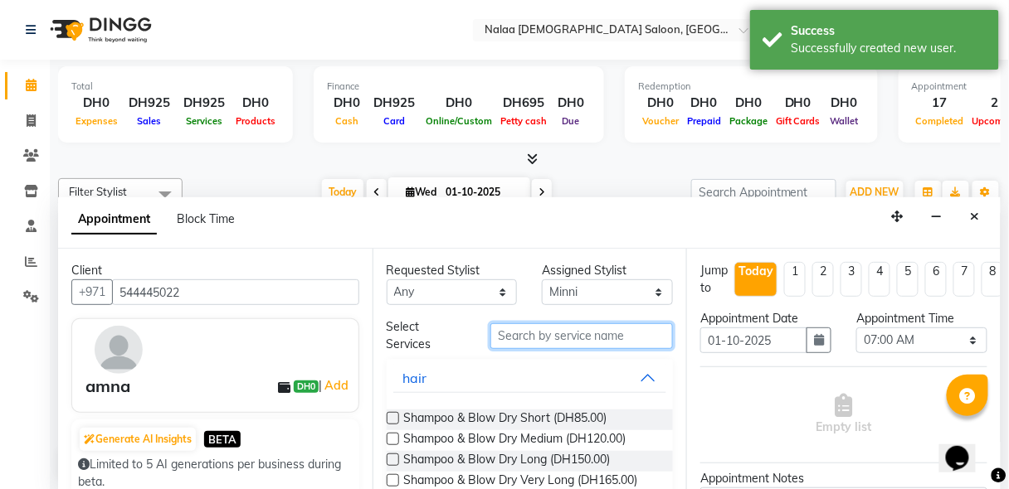
click at [625, 336] on input "text" at bounding box center [581, 336] width 182 height 26
click at [552, 341] on input "text" at bounding box center [581, 336] width 182 height 26
click at [564, 333] on input "text" at bounding box center [581, 336] width 182 height 26
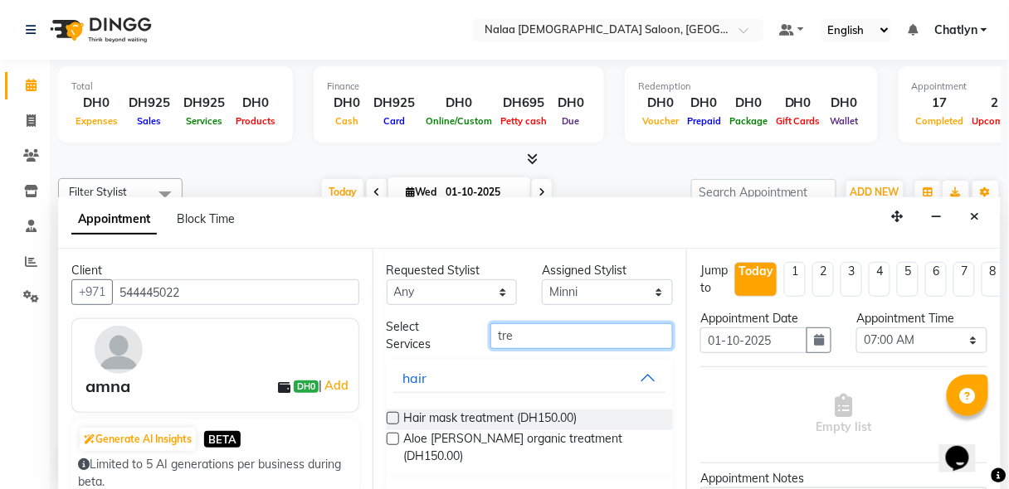
type input "tre"
click at [406, 419] on span "Hair mask treatment (DH150.00)" at bounding box center [490, 420] width 173 height 21
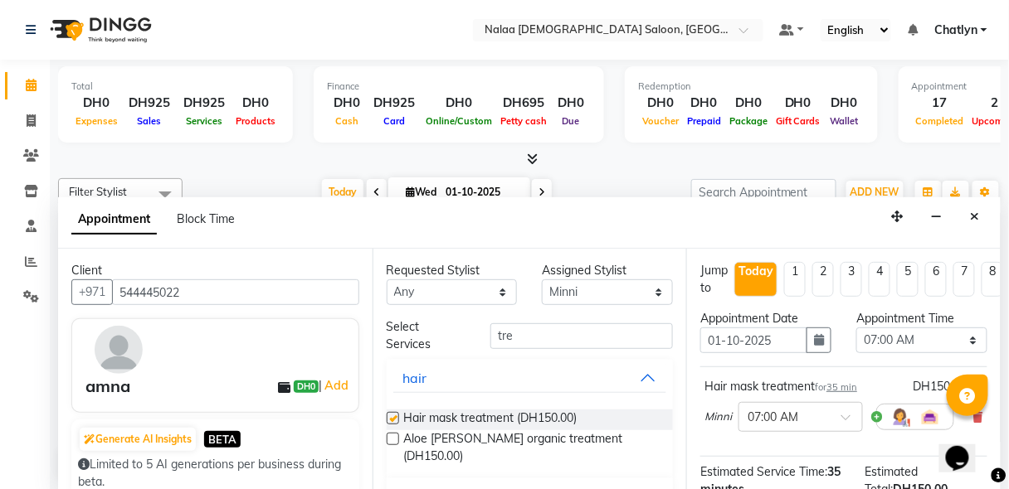
checkbox input "false"
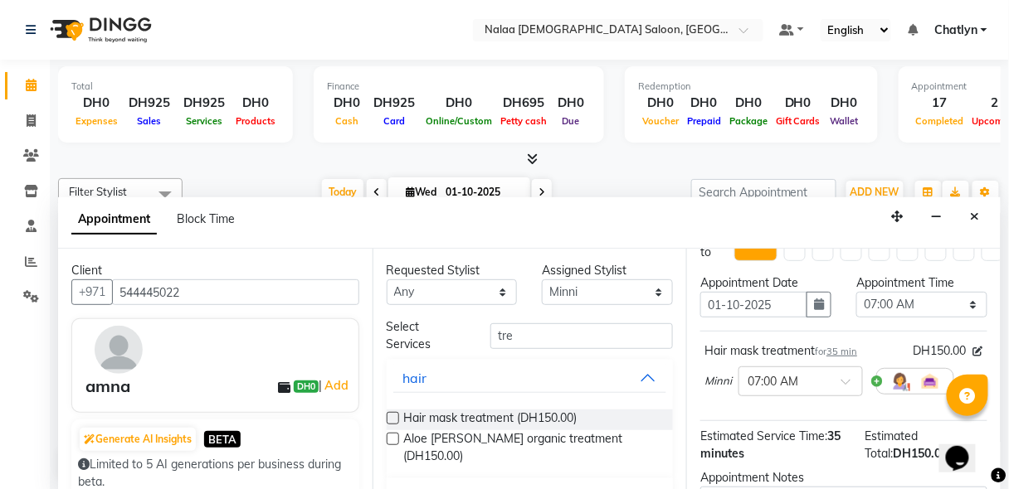
scroll to position [0, 0]
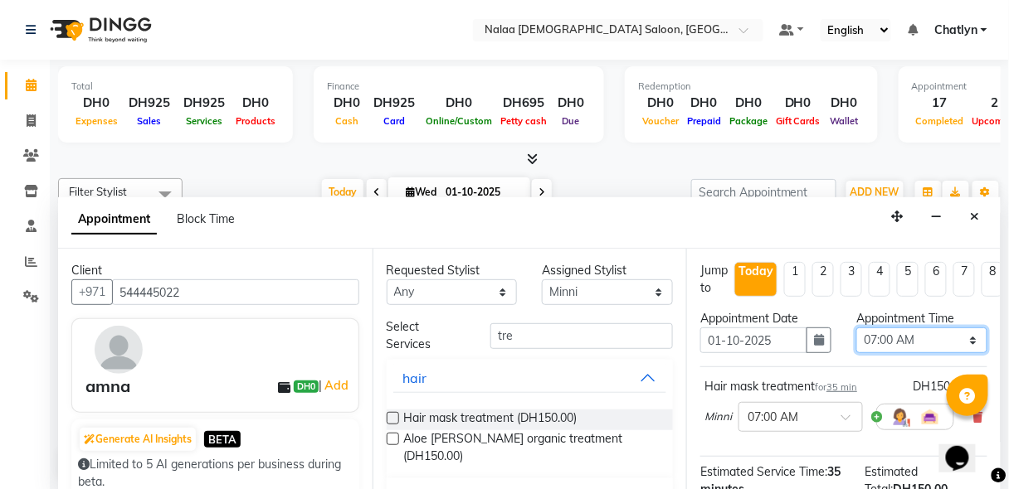
click at [926, 333] on select "Select 07:00 AM 07:05 AM 07:10 AM 07:15 AM 07:20 AM 07:25 AM 07:30 AM 07:35 AM …" at bounding box center [921, 341] width 131 height 26
click at [936, 333] on select "Select 07:00 AM 07:05 AM 07:10 AM 07:15 AM 07:20 AM 07:25 AM 07:30 AM 07:35 AM …" at bounding box center [921, 341] width 131 height 26
click at [961, 328] on select "Select 07:00 AM 07:05 AM 07:10 AM 07:15 AM 07:20 AM 07:25 AM 07:30 AM 07:35 AM …" at bounding box center [921, 341] width 131 height 26
select select "730"
click at [856, 328] on select "Select 07:00 AM 07:05 AM 07:10 AM 07:15 AM 07:20 AM 07:25 AM 07:30 AM 07:35 AM …" at bounding box center [921, 341] width 131 height 26
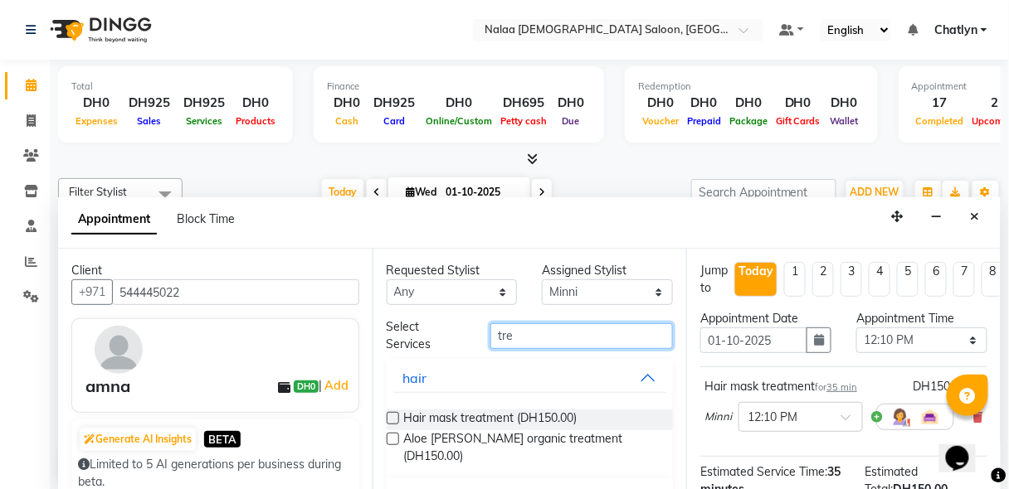
click at [545, 341] on input "tre" at bounding box center [581, 336] width 182 height 26
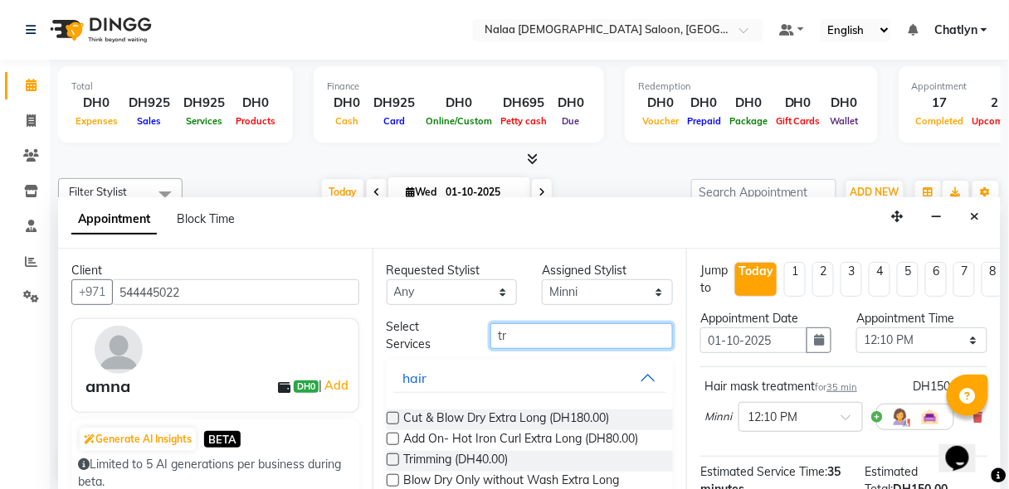
type input "t"
type input "blow"
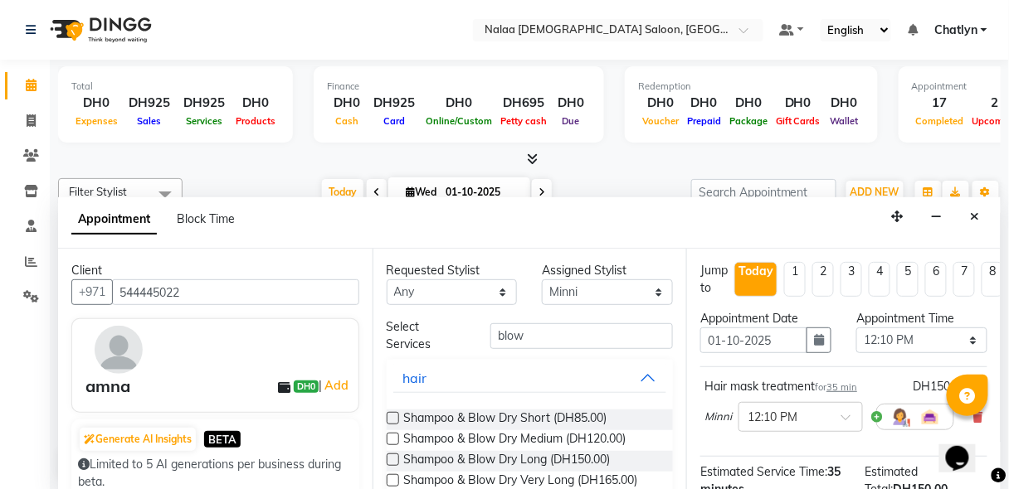
click at [394, 461] on label at bounding box center [393, 460] width 12 height 12
click at [394, 461] on input "checkbox" at bounding box center [392, 461] width 11 height 11
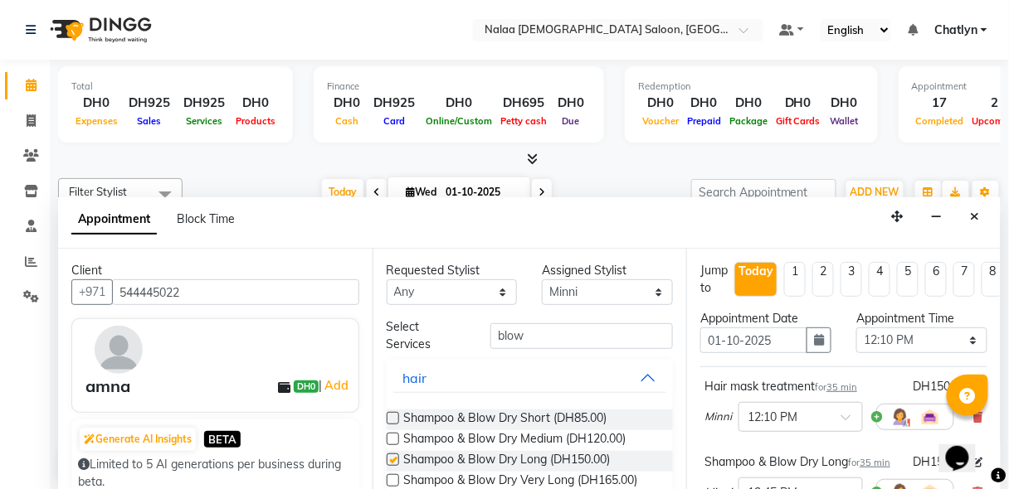
checkbox input "false"
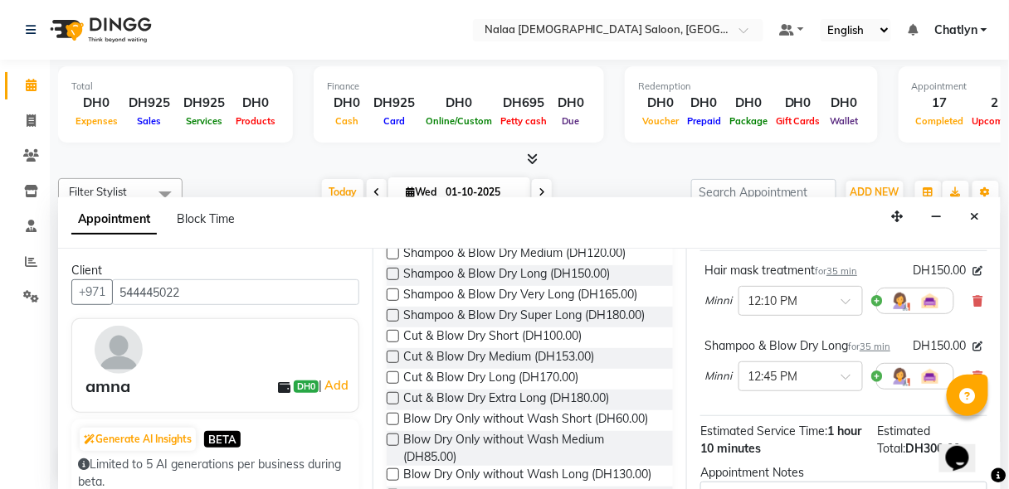
scroll to position [319, 0]
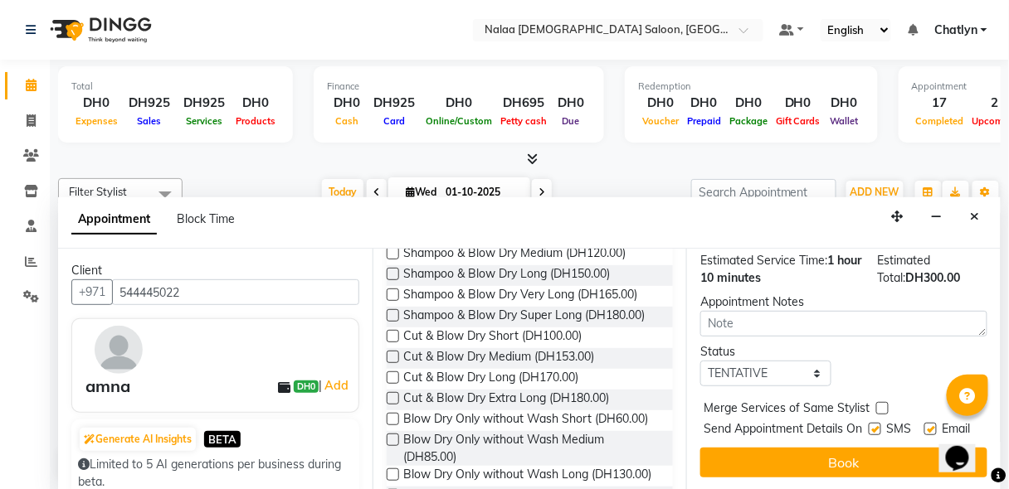
click at [871, 453] on button "Book" at bounding box center [843, 463] width 287 height 30
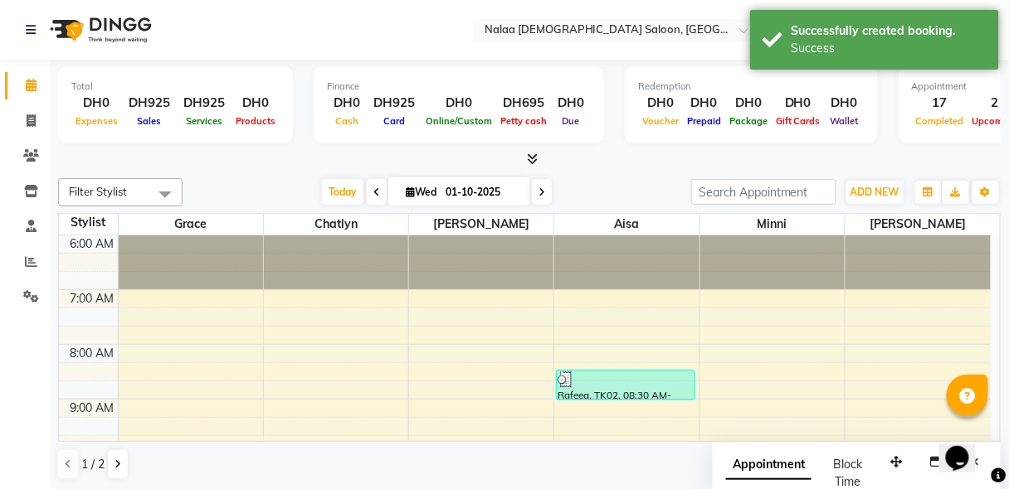
click at [985, 429] on div "Opens Chat This icon Opens the chat window." at bounding box center [965, 429] width 40 height 0
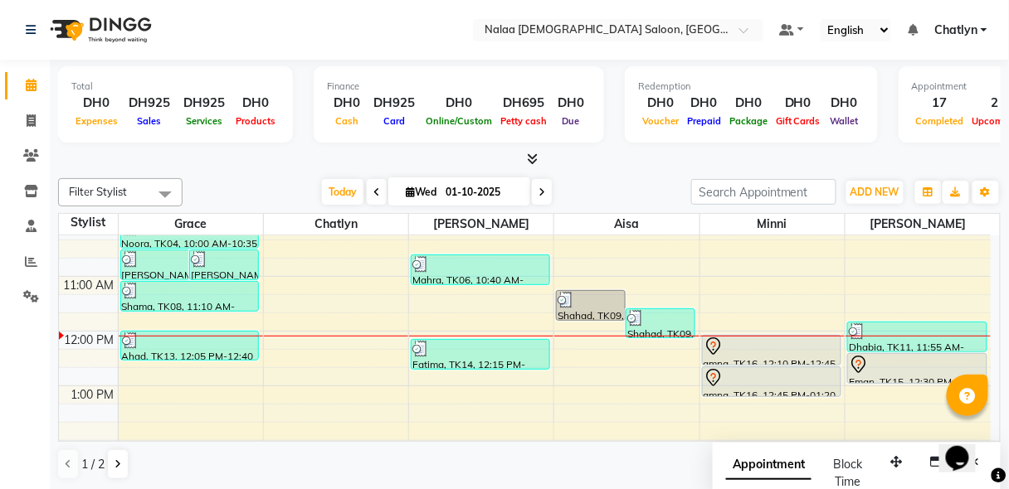
scroll to position [239, 0]
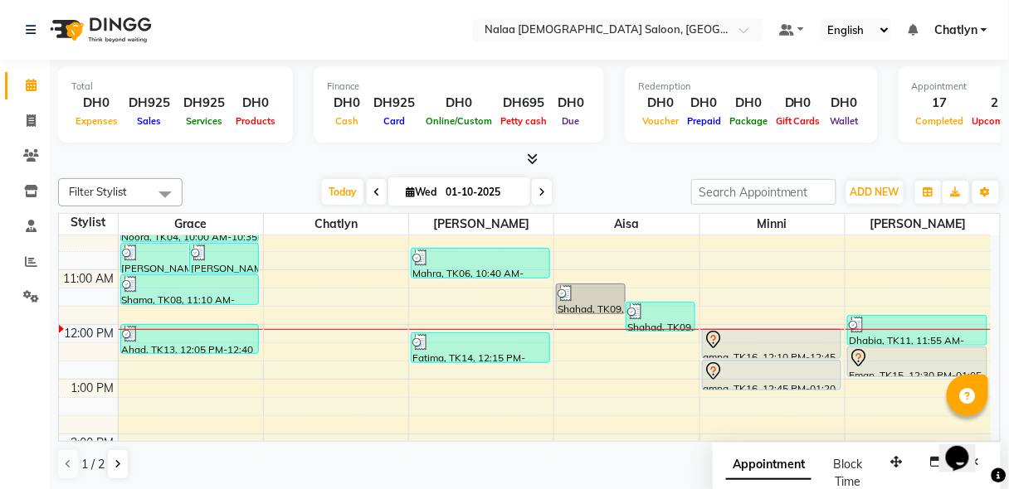
click at [793, 345] on div at bounding box center [771, 340] width 136 height 20
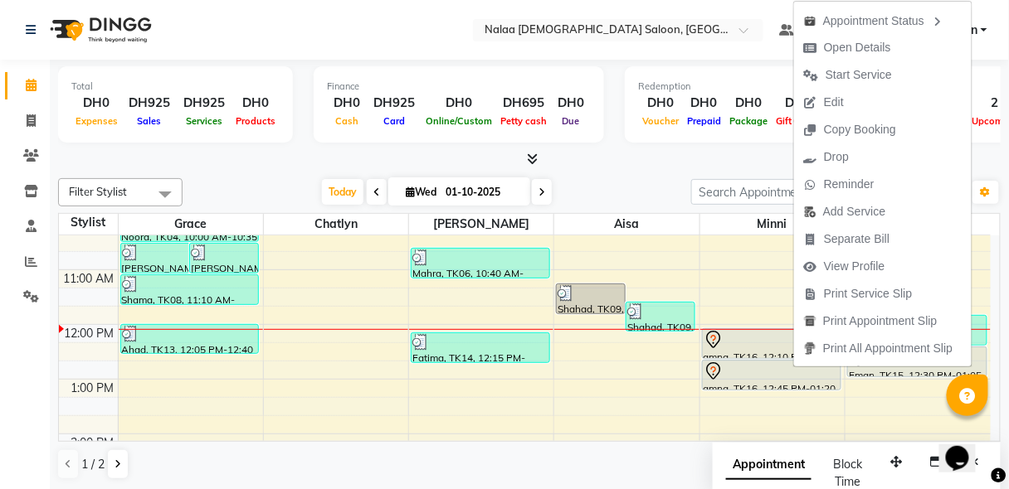
click at [860, 46] on span "Open Details" at bounding box center [857, 47] width 67 height 17
select select "7"
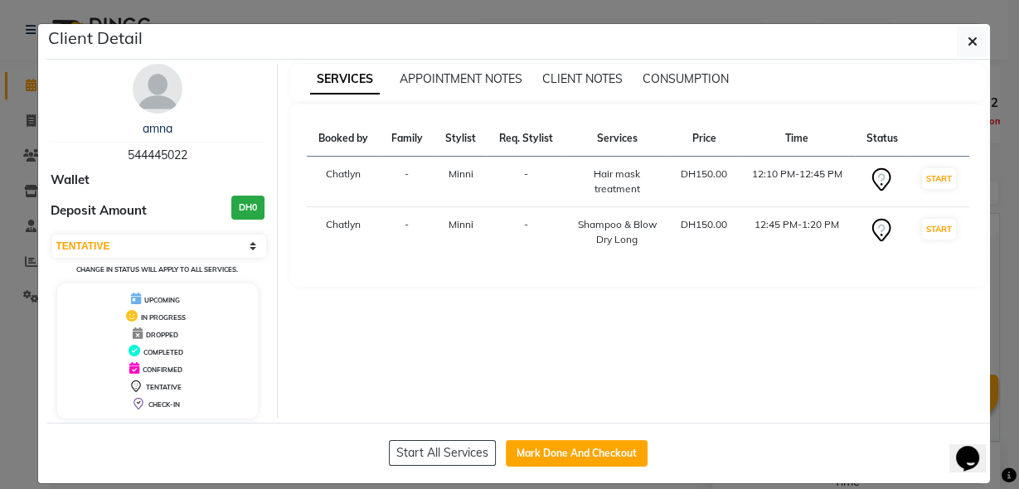
click at [591, 460] on button "Mark Done And Checkout" at bounding box center [577, 453] width 142 height 27
select select "service"
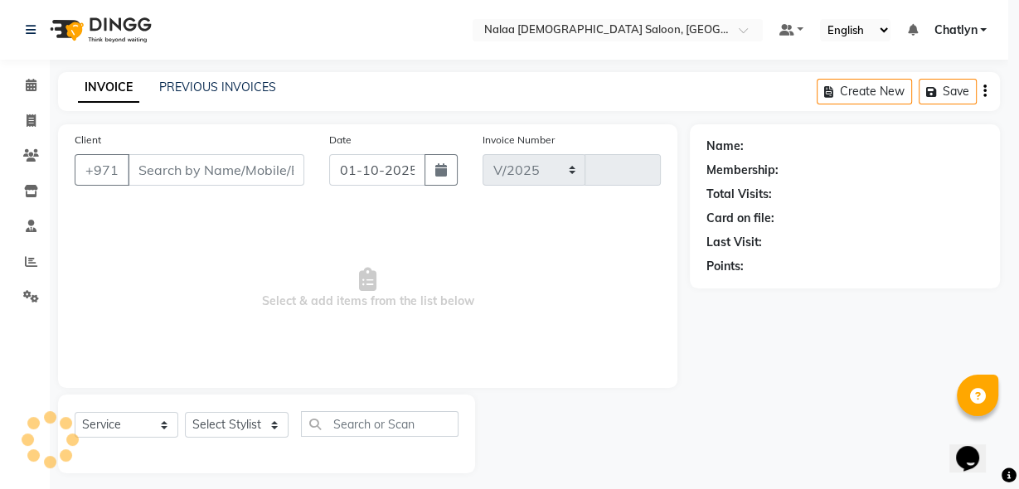
select select "7528"
type input "1445"
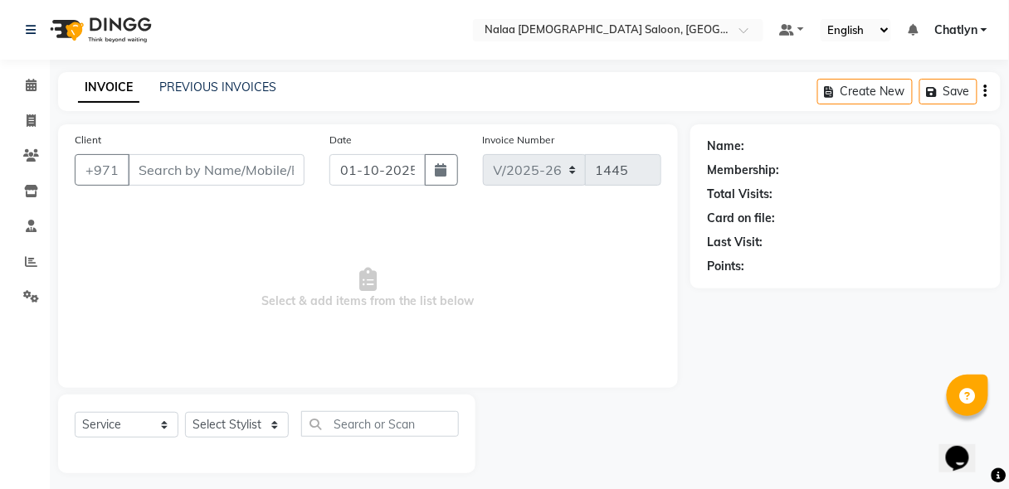
type input "544445022"
select select "91992"
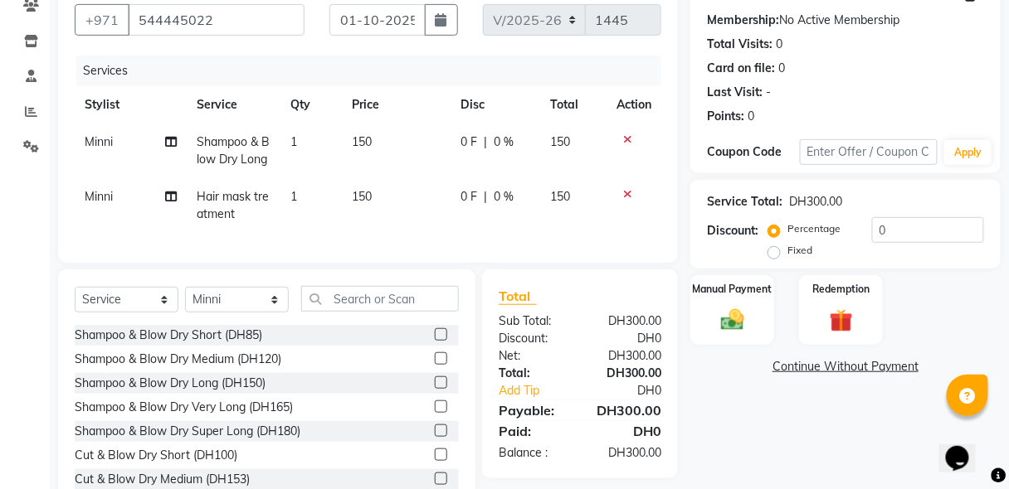
scroll to position [159, 0]
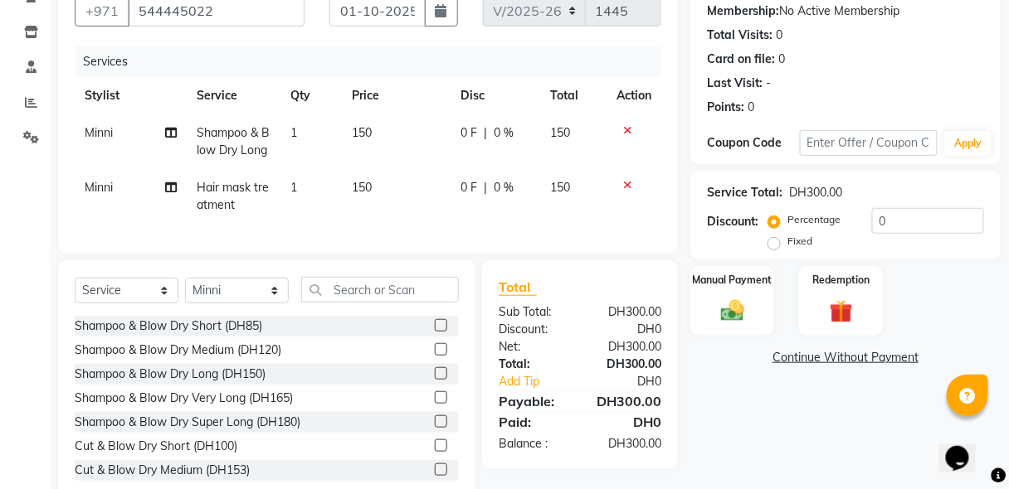
click at [747, 310] on img at bounding box center [732, 311] width 38 height 27
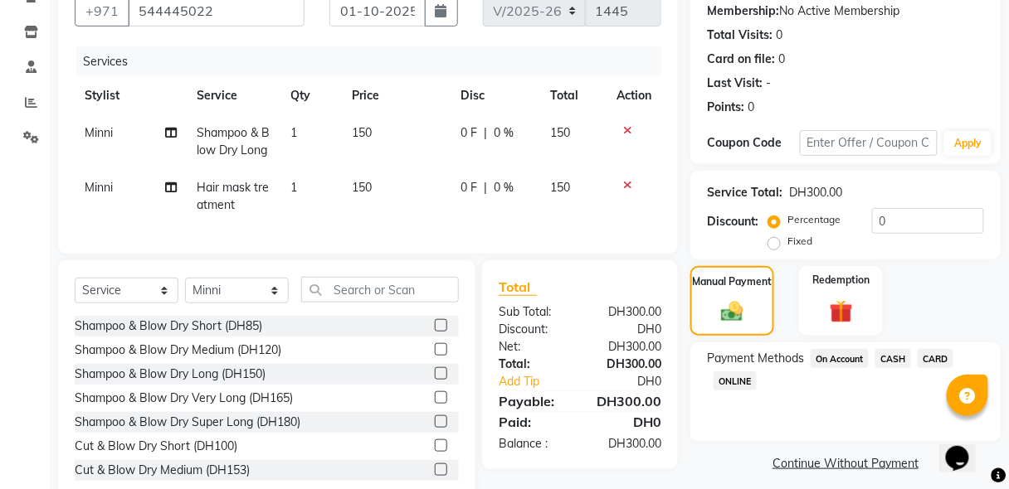
click at [949, 357] on span "CARD" at bounding box center [935, 358] width 36 height 19
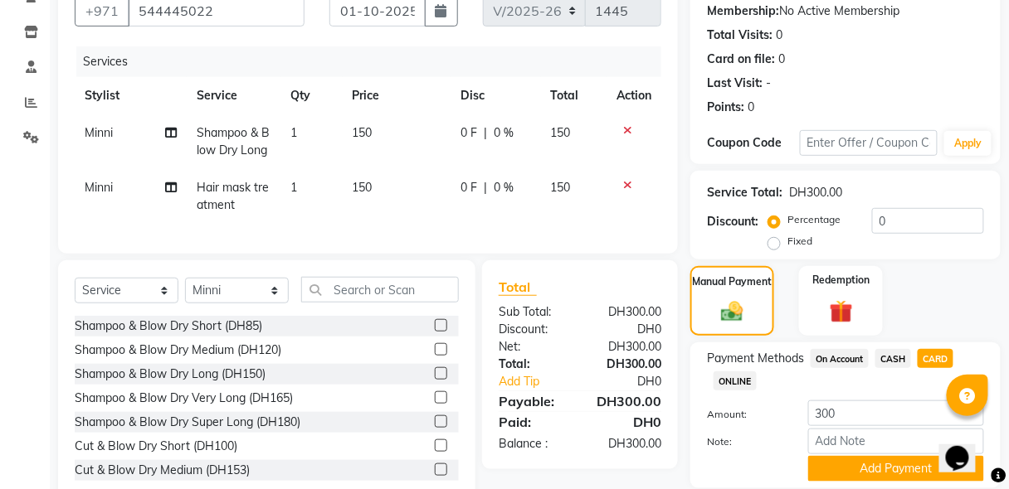
click at [869, 474] on button "Add Payment" at bounding box center [896, 469] width 176 height 26
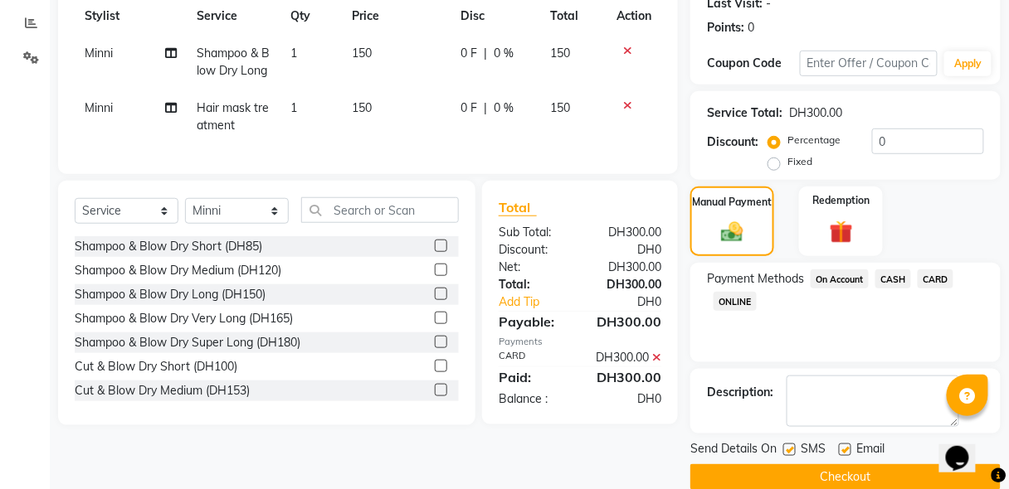
scroll to position [263, 0]
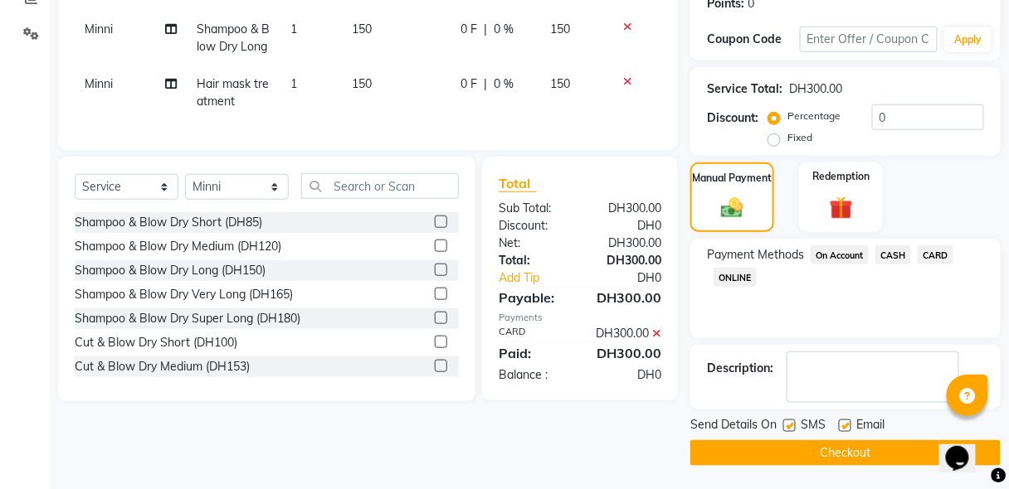
click at [878, 456] on button "Checkout" at bounding box center [845, 453] width 310 height 26
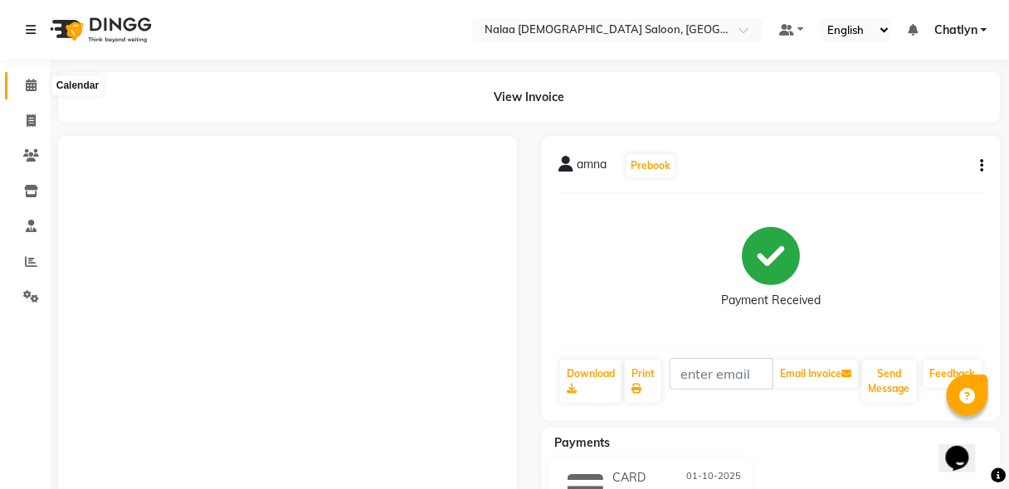
click at [32, 80] on icon at bounding box center [31, 85] width 11 height 12
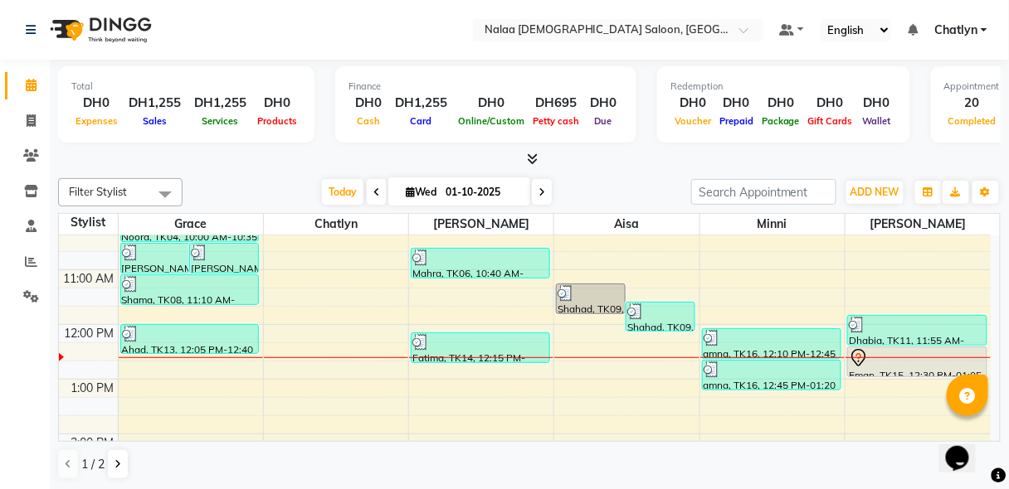
scroll to position [265, 0]
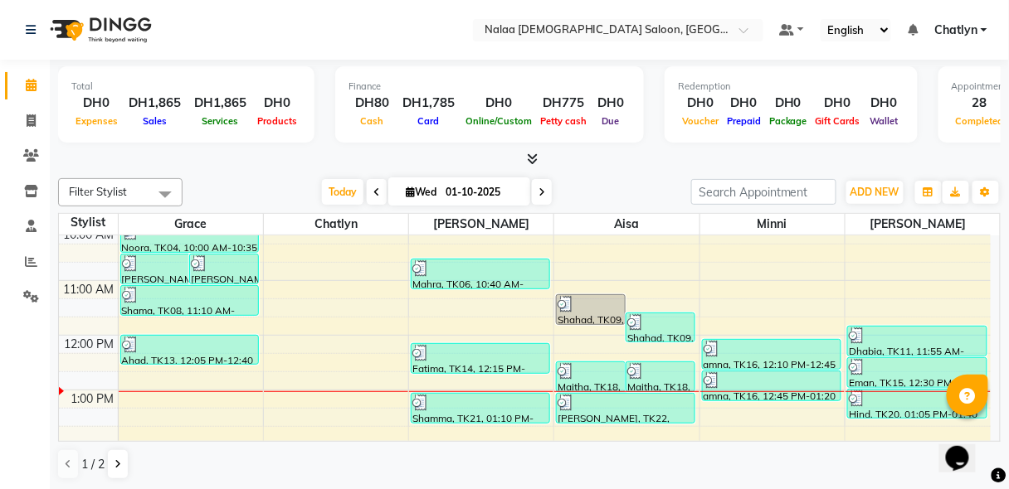
scroll to position [202, 0]
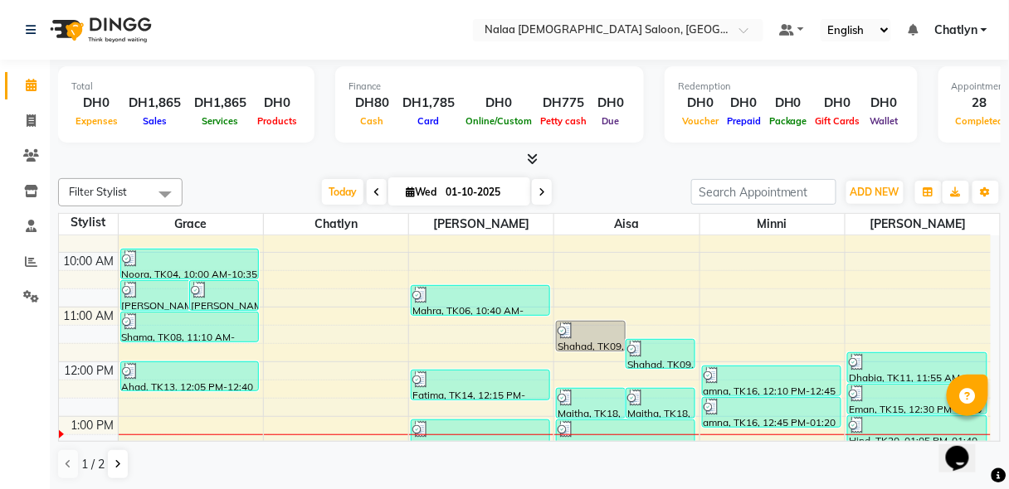
click at [406, 187] on icon at bounding box center [410, 192] width 9 height 11
select select "10"
select select "2025"
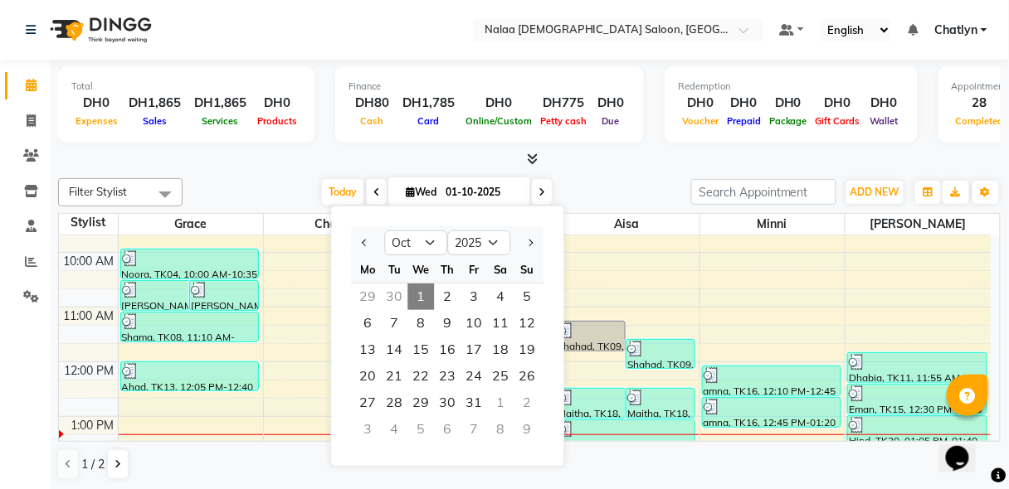
click at [399, 299] on div "30" at bounding box center [394, 297] width 27 height 27
type input "30-09-2025"
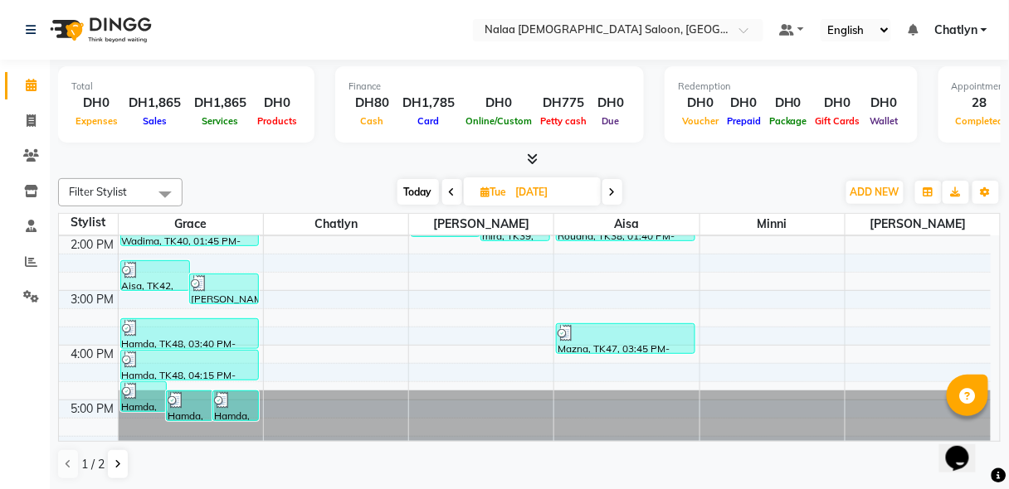
scroll to position [438, 0]
click at [29, 263] on icon at bounding box center [31, 261] width 12 height 12
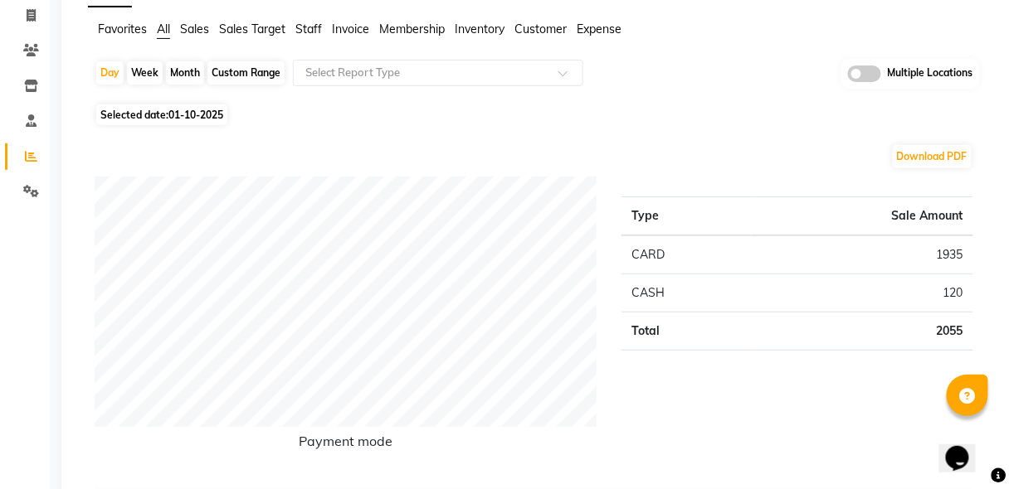
scroll to position [106, 0]
click at [171, 114] on span "01-10-2025" at bounding box center [195, 114] width 55 height 12
select select "10"
select select "2025"
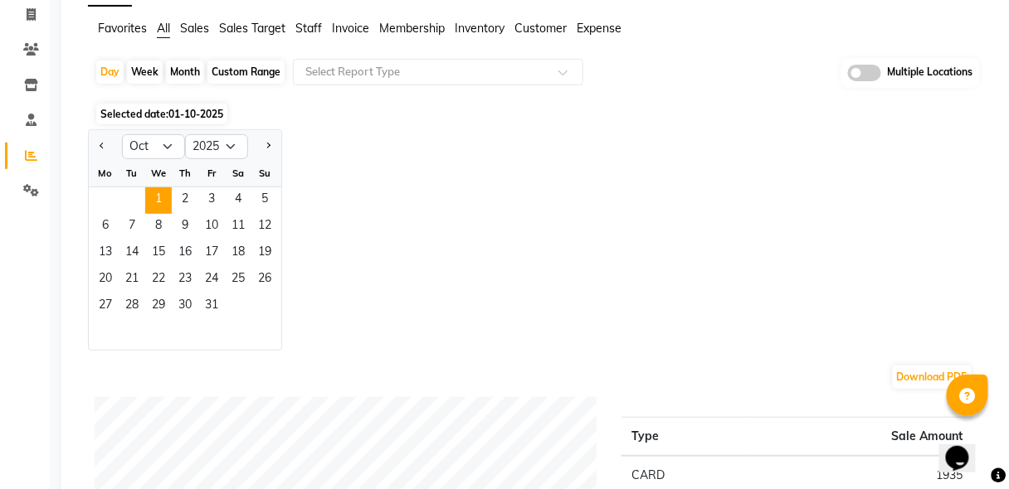
click at [104, 145] on span "Previous month" at bounding box center [103, 146] width 6 height 6
select select "9"
click at [342, 233] on div "Jan Feb Mar Apr May Jun Jul Aug Sep Oct Nov Dec 2015 2016 2017 2018 2019 2020 2…" at bounding box center [537, 239] width 898 height 221
click at [125, 305] on span "30" at bounding box center [132, 307] width 27 height 27
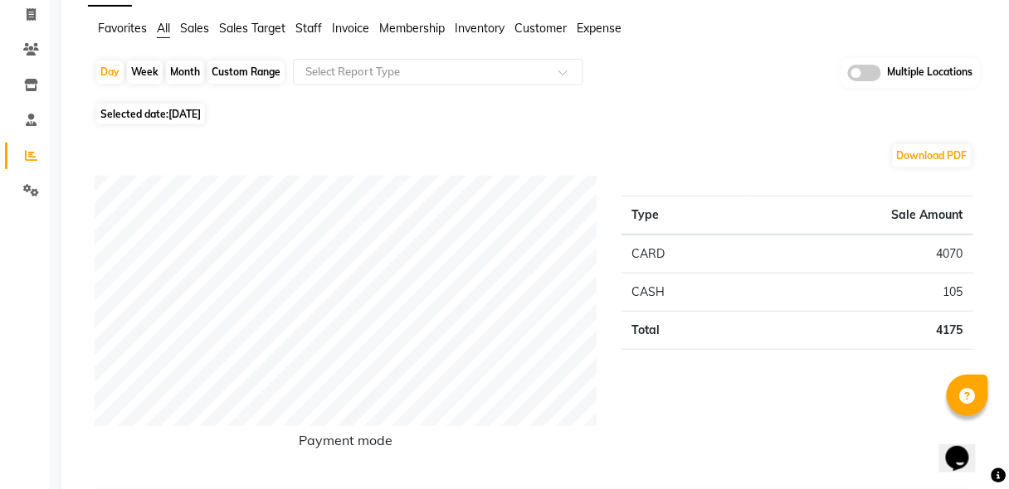
click at [115, 77] on div "Day" at bounding box center [109, 72] width 27 height 23
select select "9"
select select "2025"
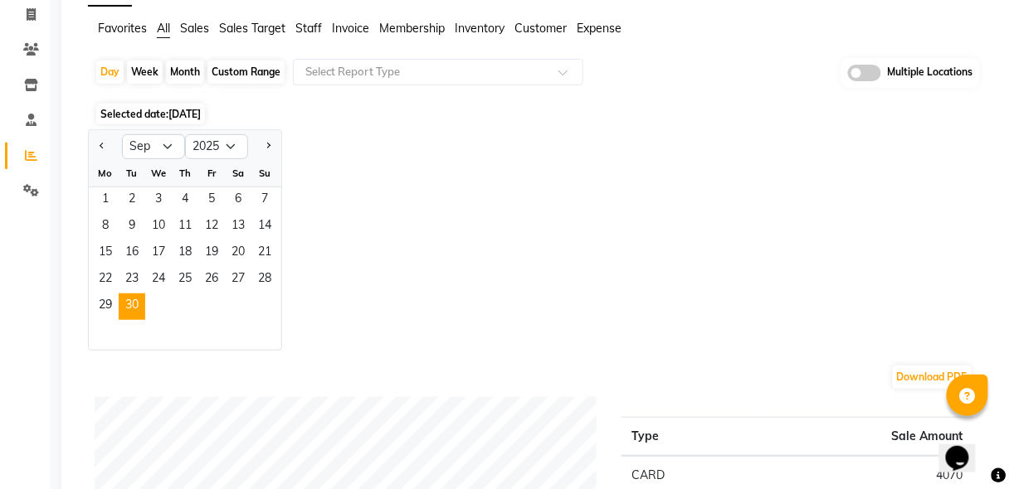
click at [268, 148] on button "Next month" at bounding box center [267, 147] width 13 height 27
select select "10"
click at [161, 195] on span "1" at bounding box center [158, 200] width 27 height 27
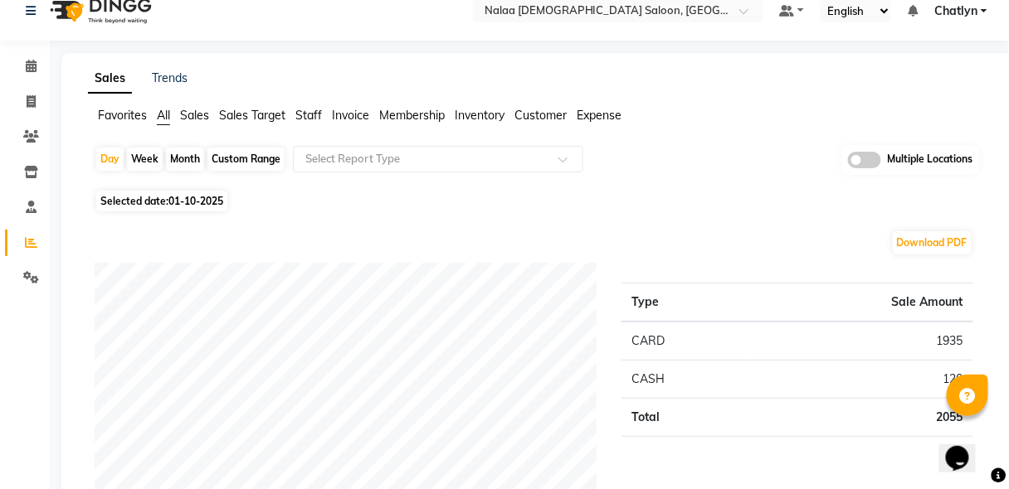
scroll to position [0, 0]
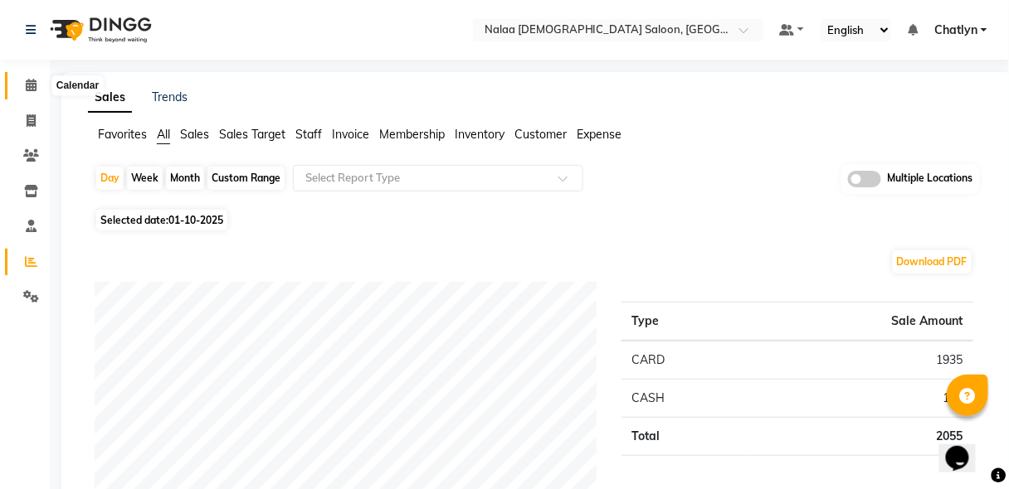
click at [32, 90] on icon at bounding box center [31, 85] width 11 height 12
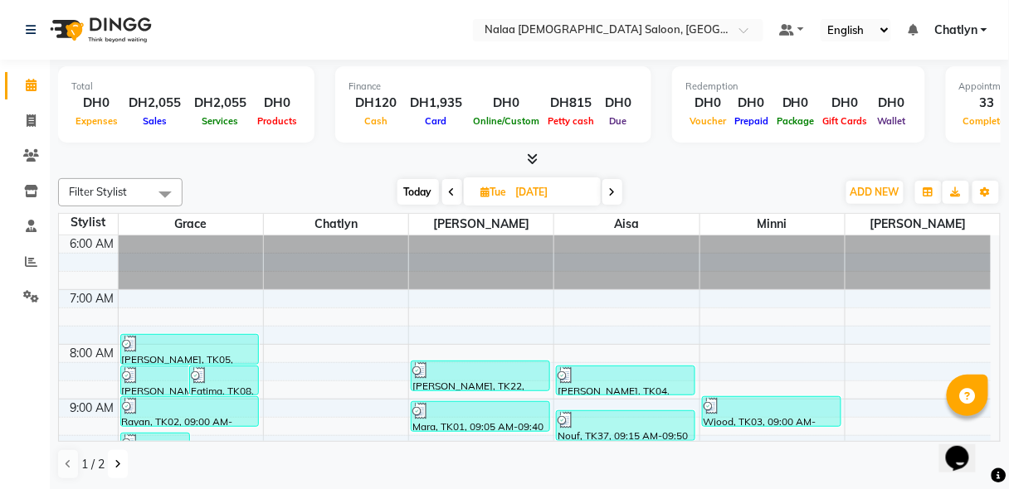
click at [117, 473] on button at bounding box center [118, 464] width 20 height 28
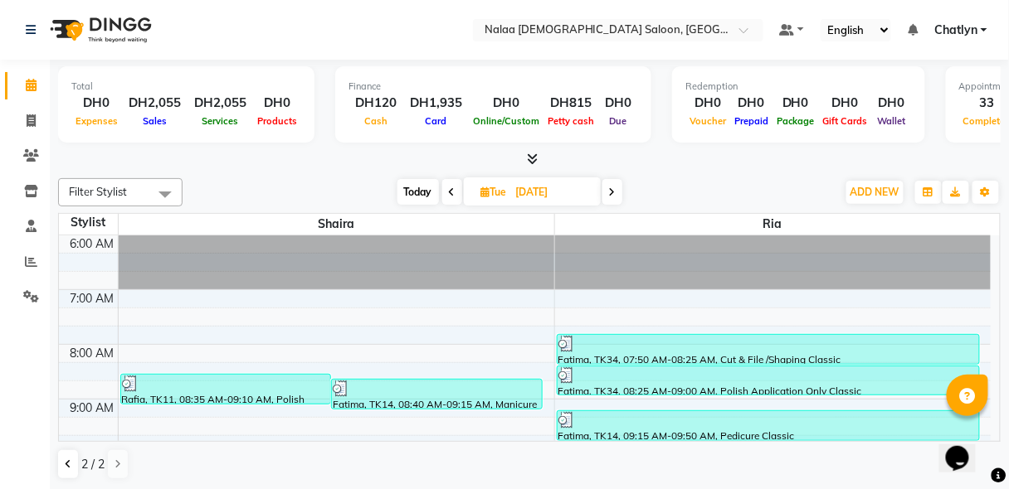
click at [199, 394] on div "Rafia, TK11, 08:35 AM-09:10 AM, Polish Application Only Classic" at bounding box center [226, 389] width 210 height 29
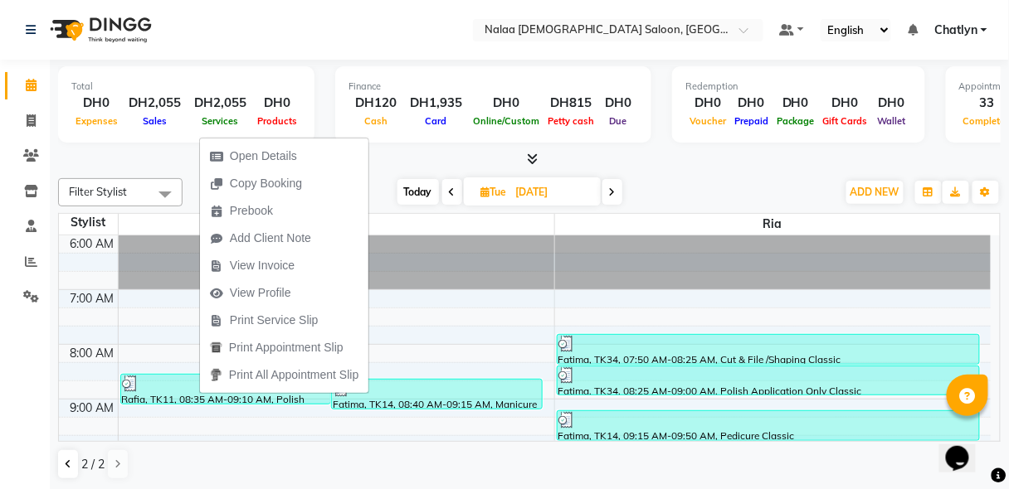
click at [289, 156] on span "Open Details" at bounding box center [263, 156] width 67 height 17
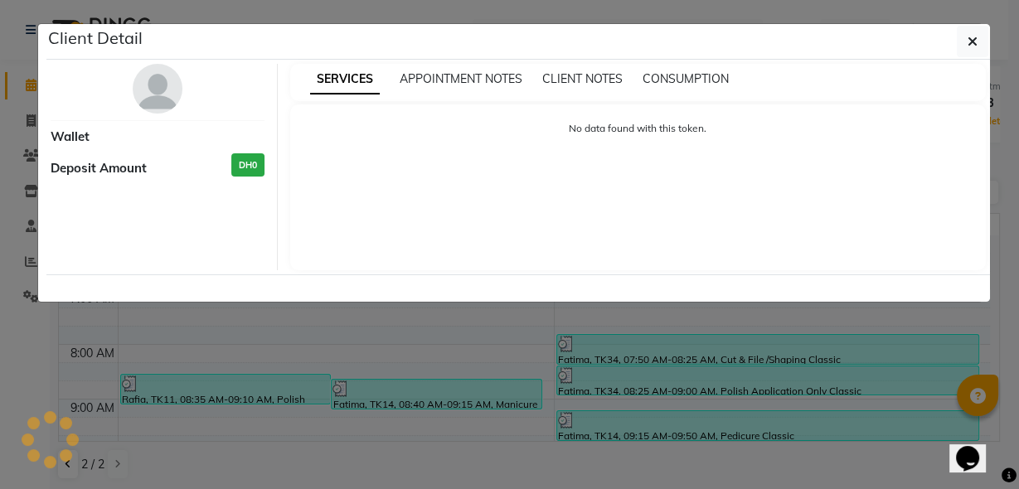
select select "3"
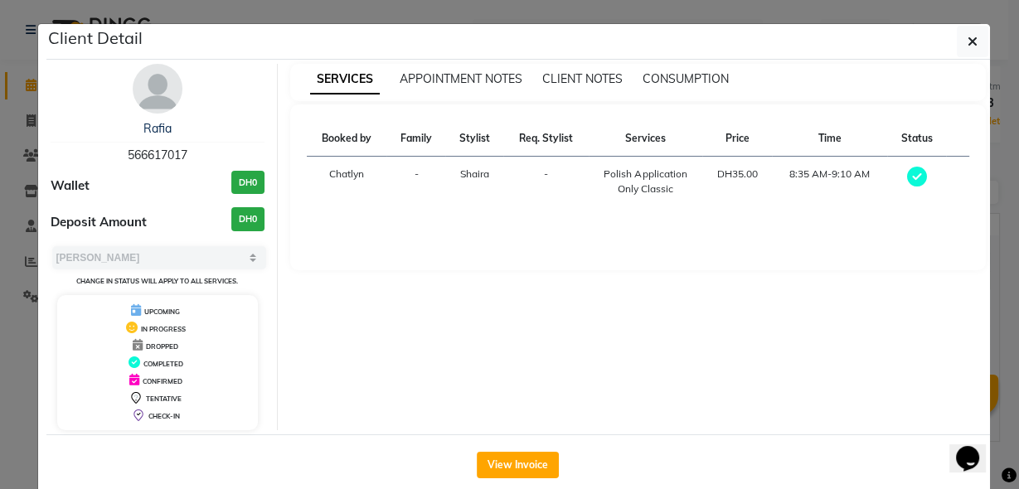
click at [492, 470] on button "View Invoice" at bounding box center [518, 465] width 82 height 27
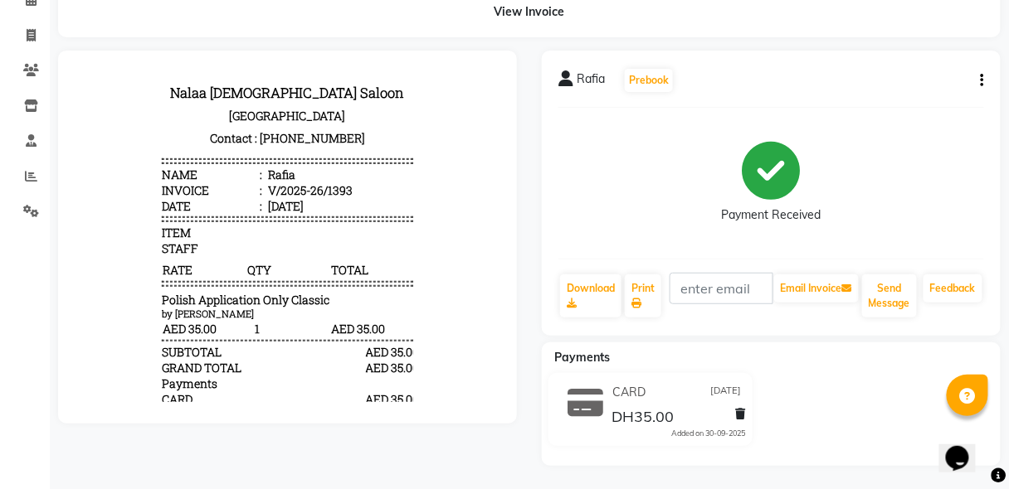
scroll to position [85, 0]
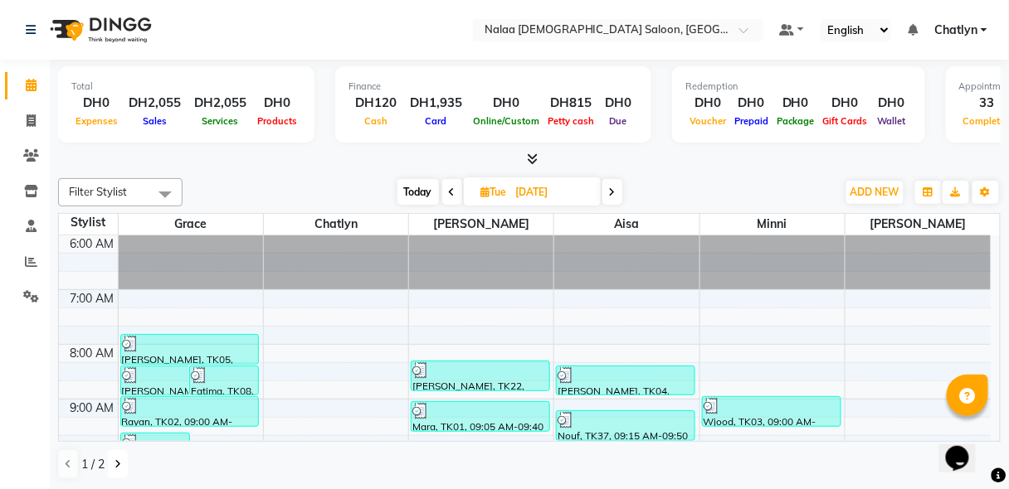
click at [116, 469] on button at bounding box center [118, 464] width 20 height 28
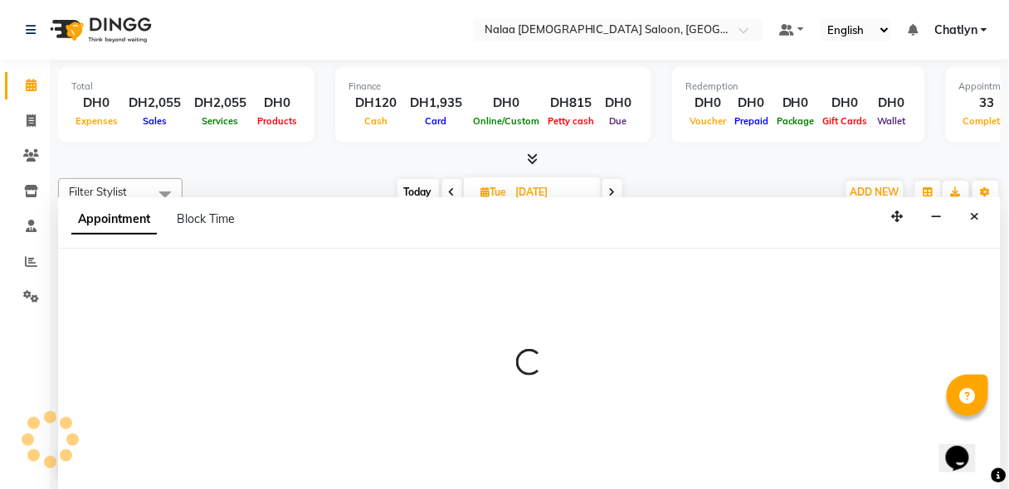
select select "90521"
select select "tentative"
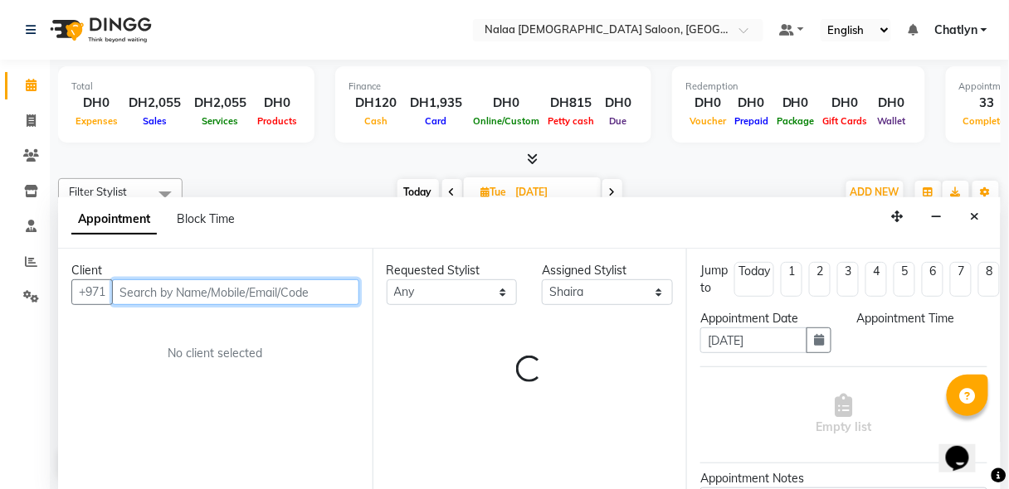
select select "480"
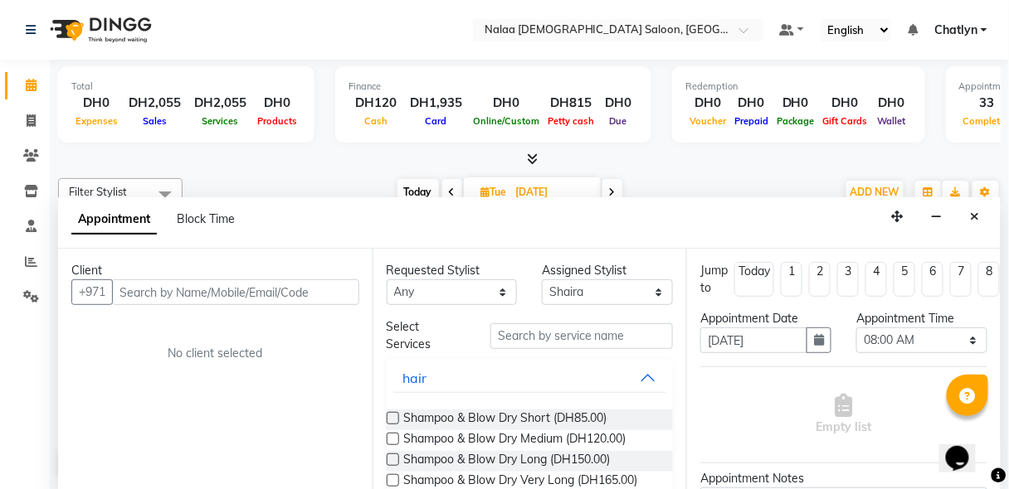
click at [975, 215] on icon "Close" at bounding box center [974, 217] width 9 height 12
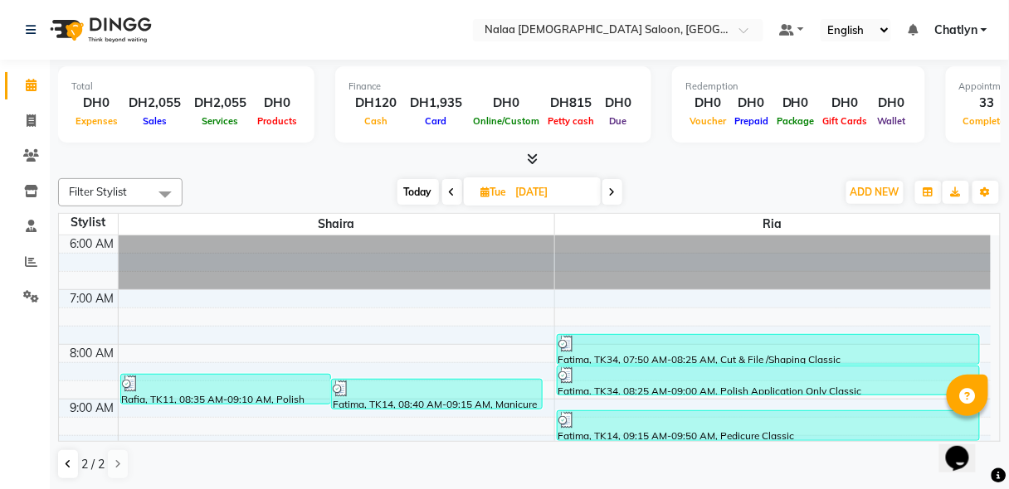
click at [527, 388] on div at bounding box center [437, 389] width 208 height 17
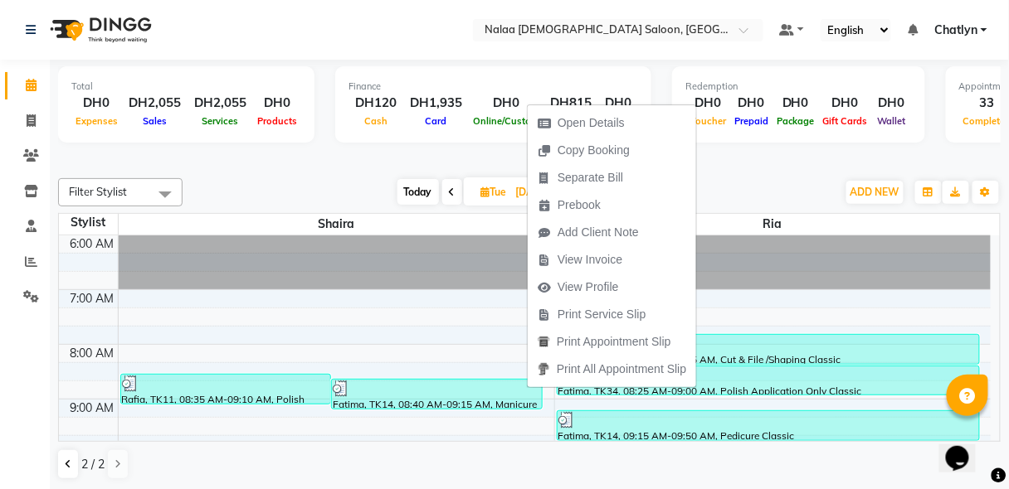
click at [527, 388] on div at bounding box center [437, 389] width 208 height 17
click at [585, 149] on span "Copy Booking" at bounding box center [593, 150] width 72 height 17
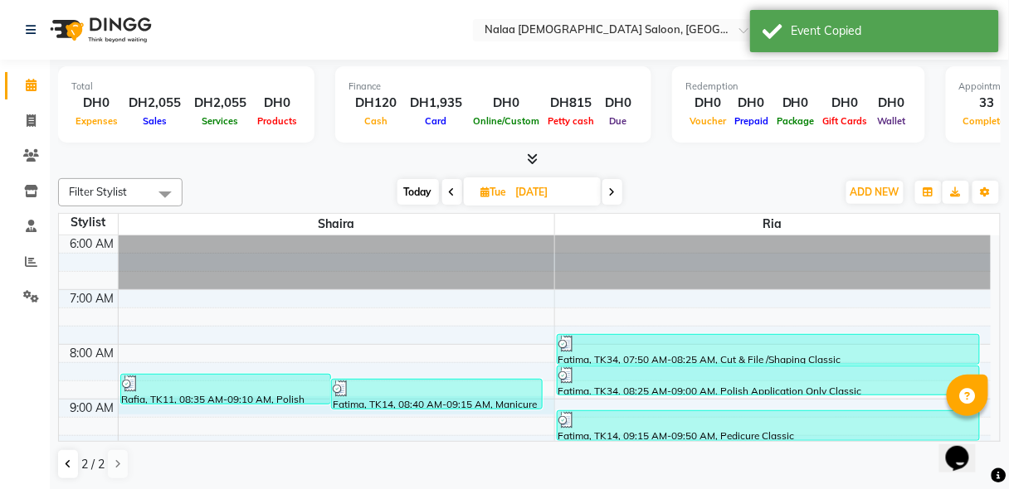
click at [522, 407] on div "Fatima, TK14, 08:40 AM-09:15 AM, Manicure Classic" at bounding box center [437, 395] width 212 height 32
select select "90521"
select select "540"
select select "tentative"
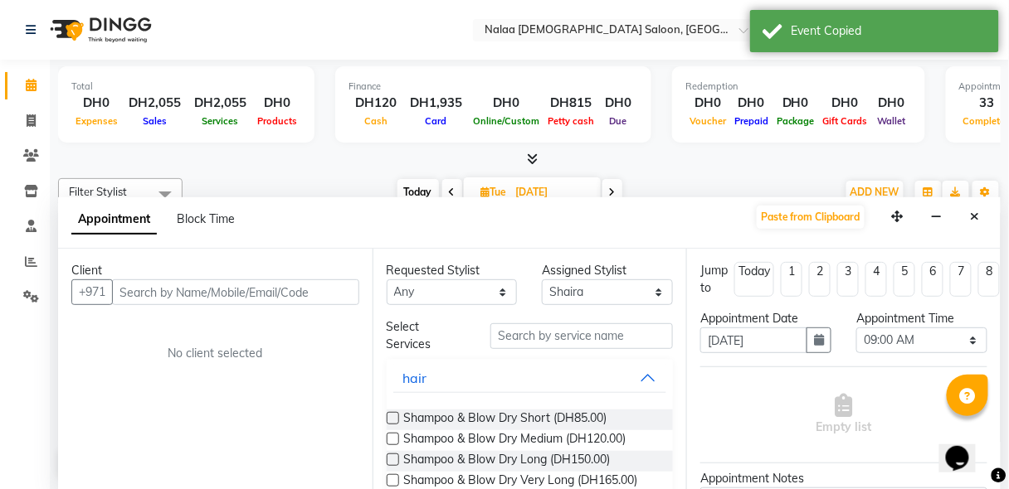
click at [978, 211] on icon "Close" at bounding box center [974, 217] width 9 height 12
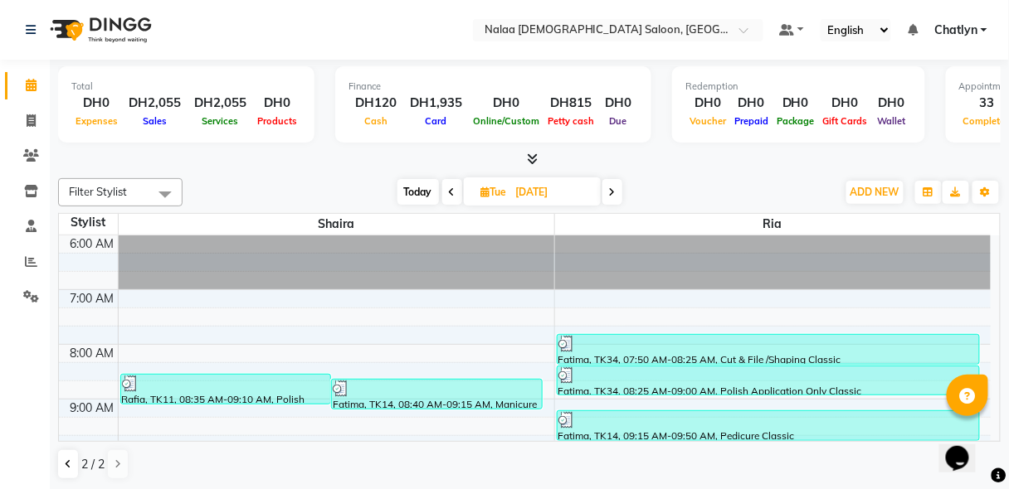
click at [376, 400] on div "Fatima, TK14, 08:40 AM-09:15 AM, Manicure Classic" at bounding box center [437, 394] width 210 height 29
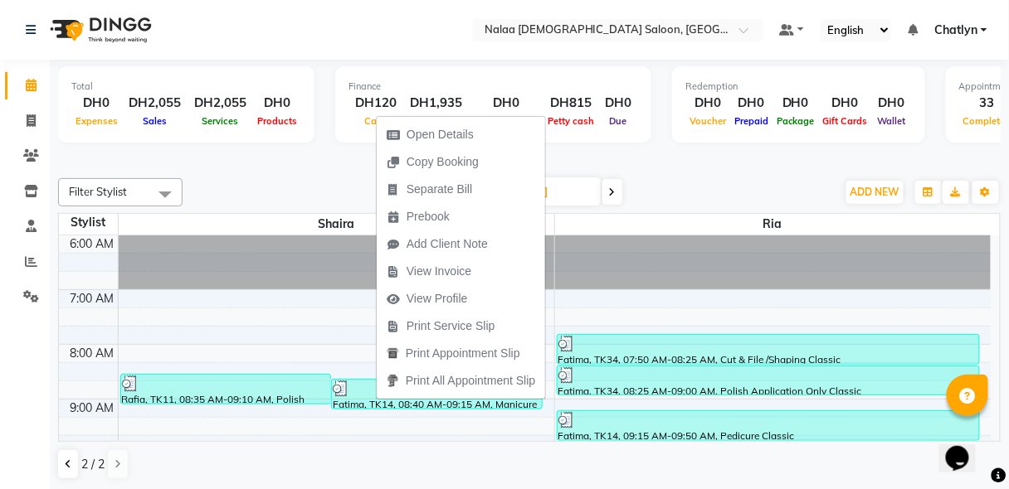
click at [420, 131] on span "Open Details" at bounding box center [439, 134] width 67 height 17
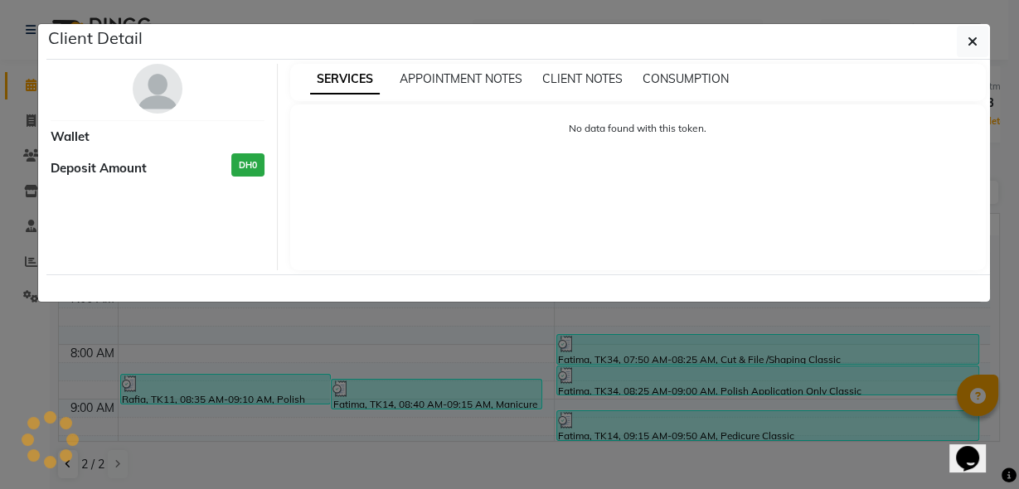
select select "3"
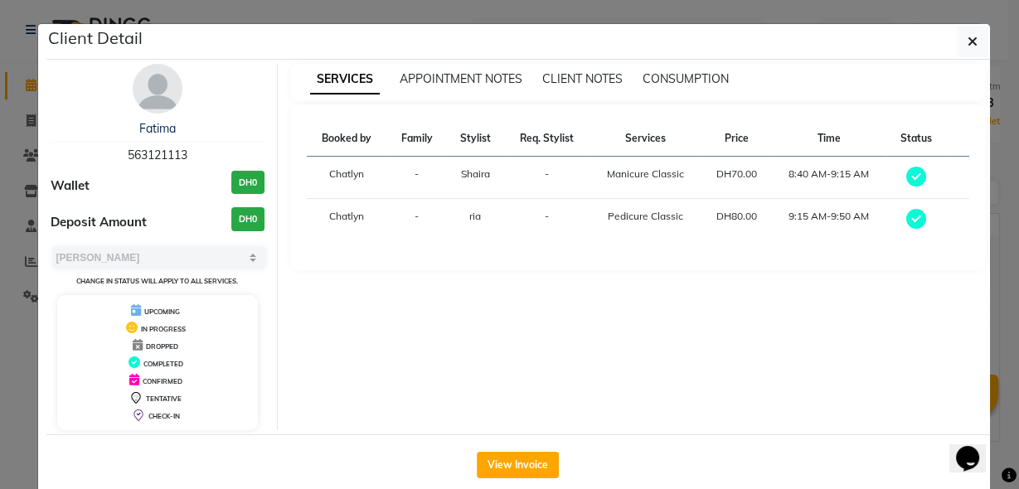
click at [513, 461] on button "View Invoice" at bounding box center [518, 465] width 82 height 27
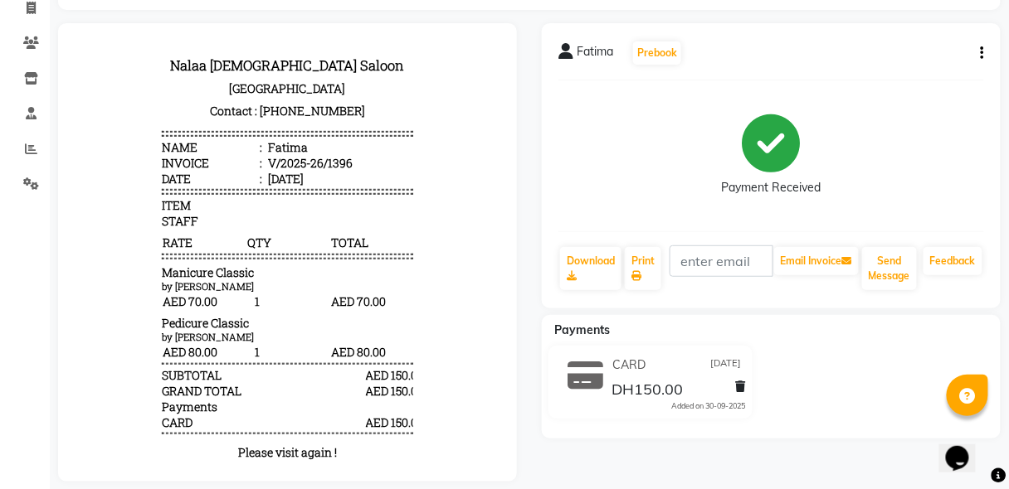
scroll to position [133, 0]
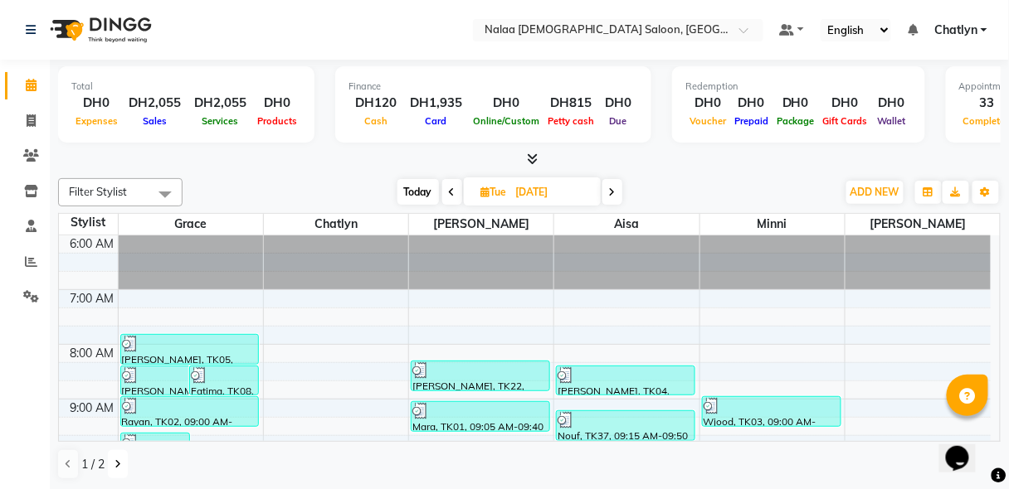
click at [113, 474] on button at bounding box center [118, 464] width 20 height 28
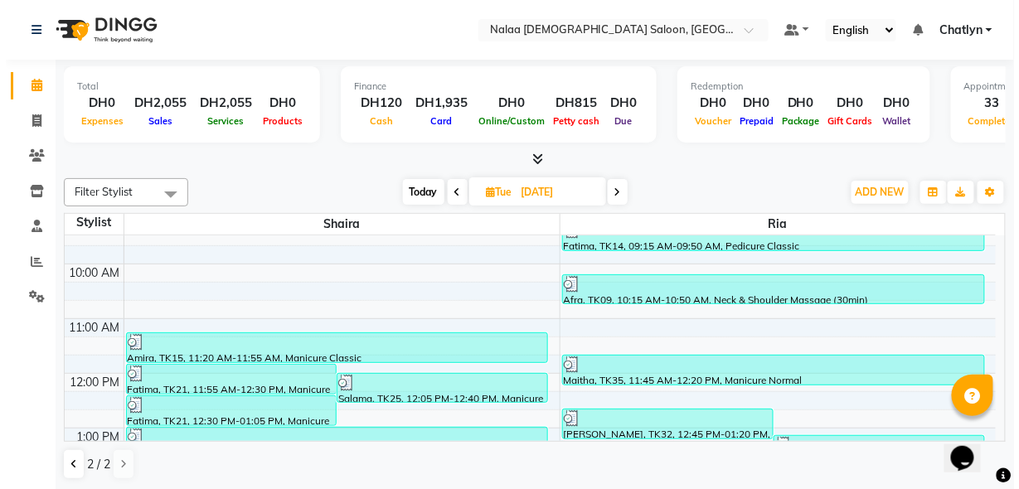
scroll to position [212, 0]
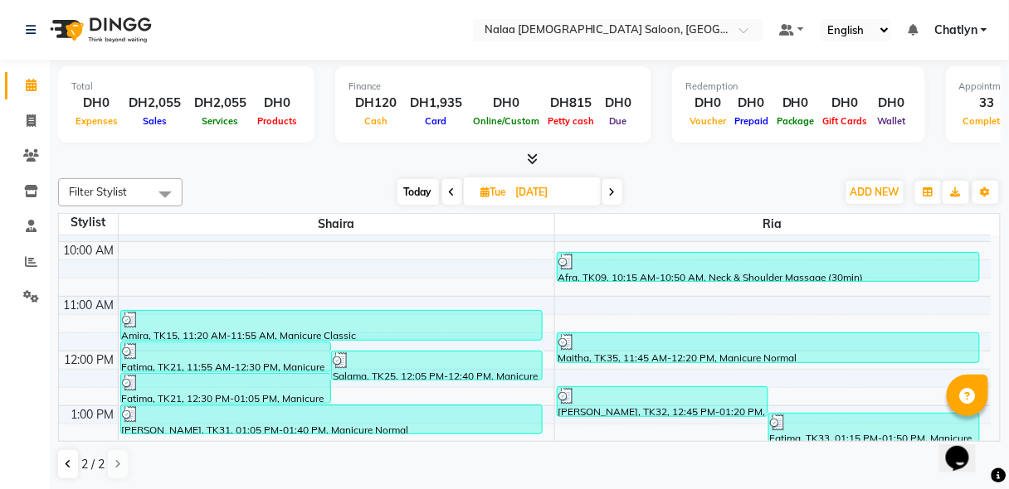
click at [457, 325] on div "Amira, TK15, 11:20 AM-11:55 AM, Manicure Classic" at bounding box center [331, 325] width 421 height 29
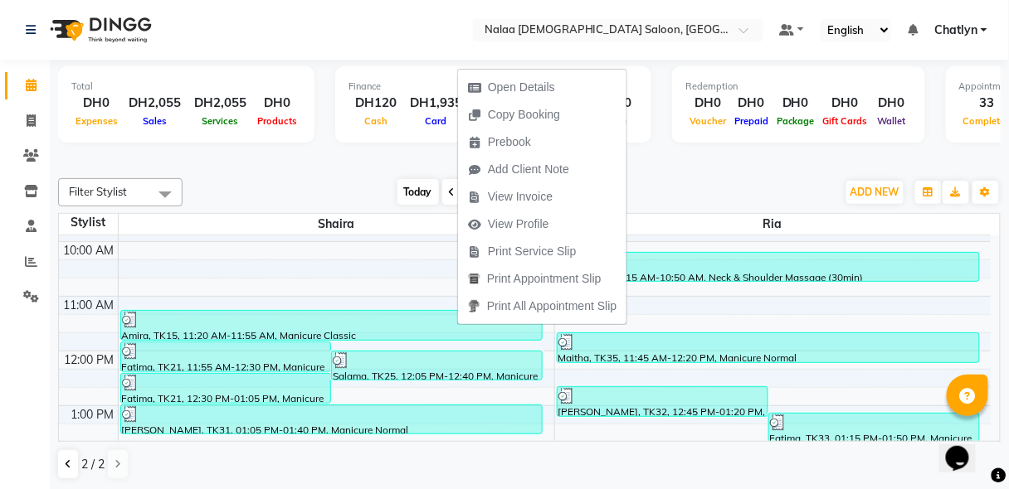
click at [513, 90] on span "Open Details" at bounding box center [521, 87] width 67 height 17
select select "3"
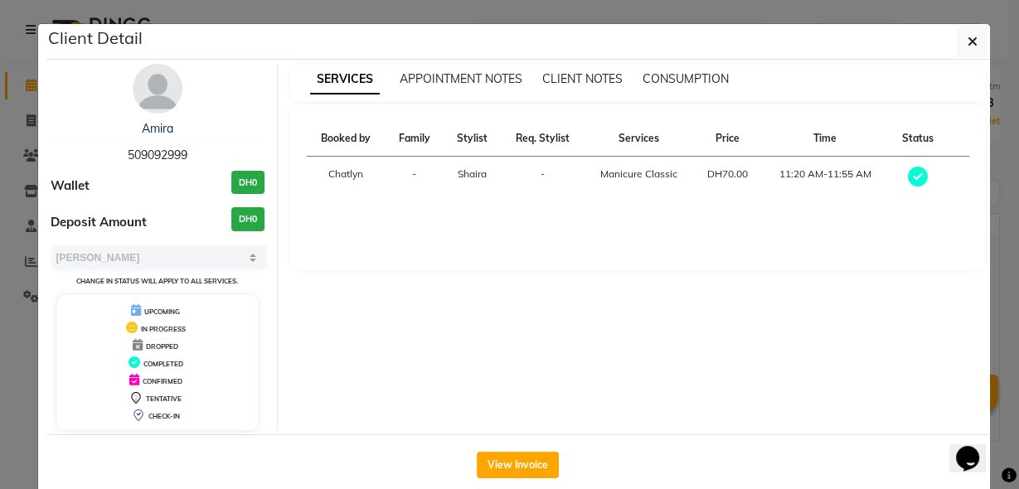
click at [519, 465] on button "View Invoice" at bounding box center [518, 465] width 82 height 27
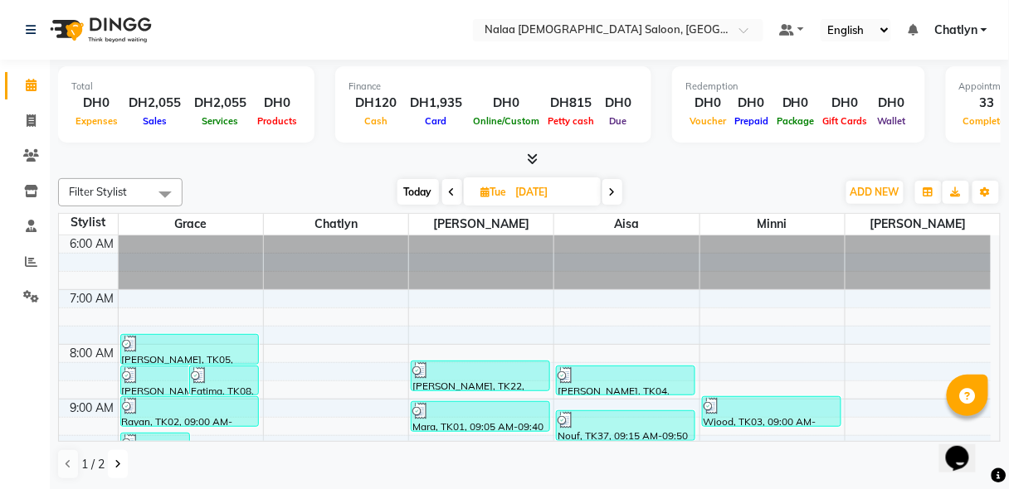
click at [117, 465] on icon at bounding box center [117, 465] width 7 height 10
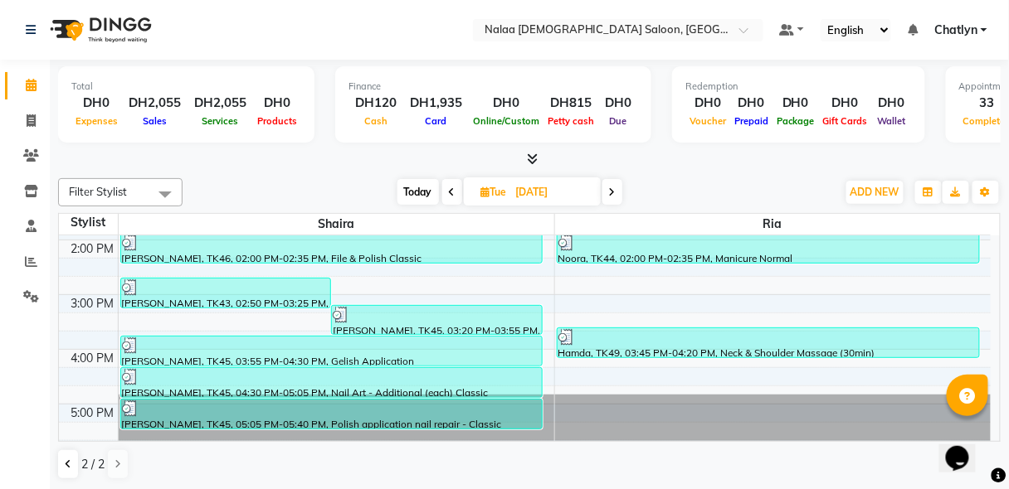
scroll to position [438, 0]
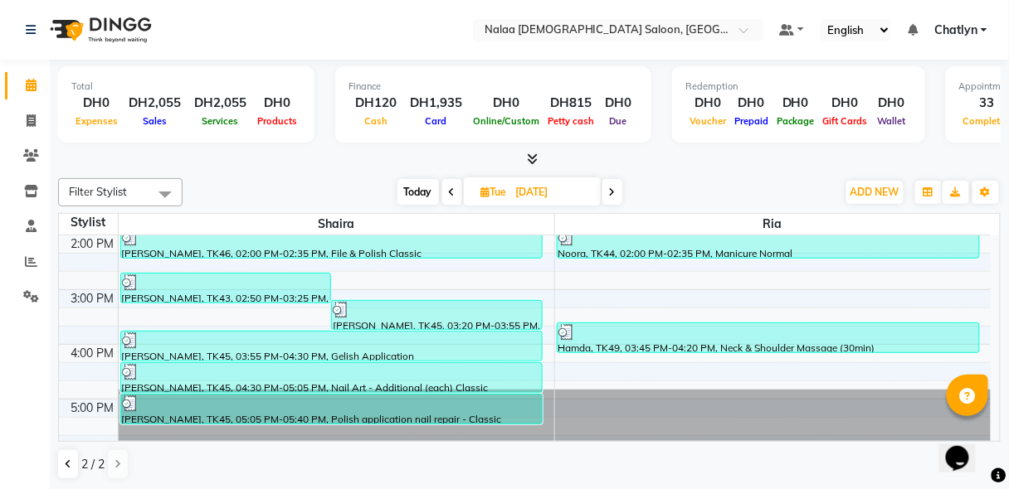
click at [417, 202] on span "Today" at bounding box center [417, 192] width 41 height 26
type input "01-10-2025"
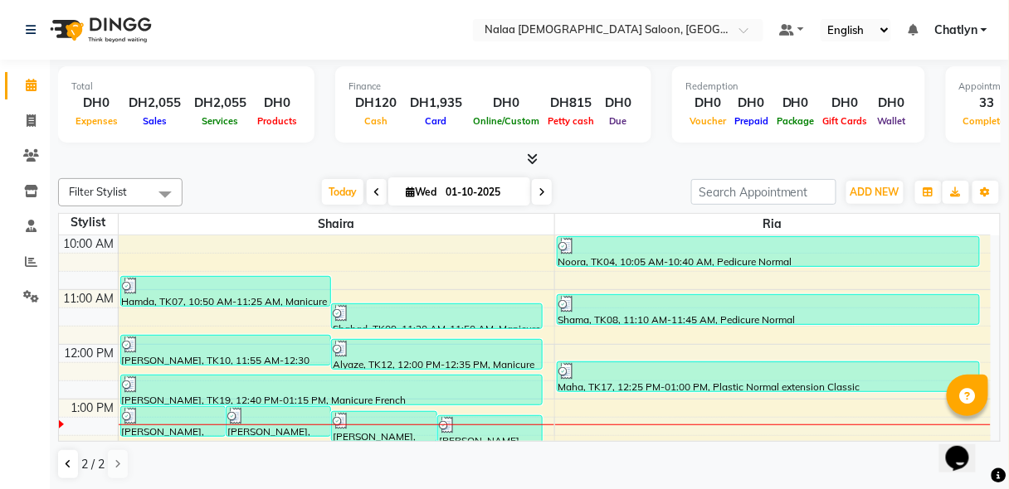
scroll to position [192, 0]
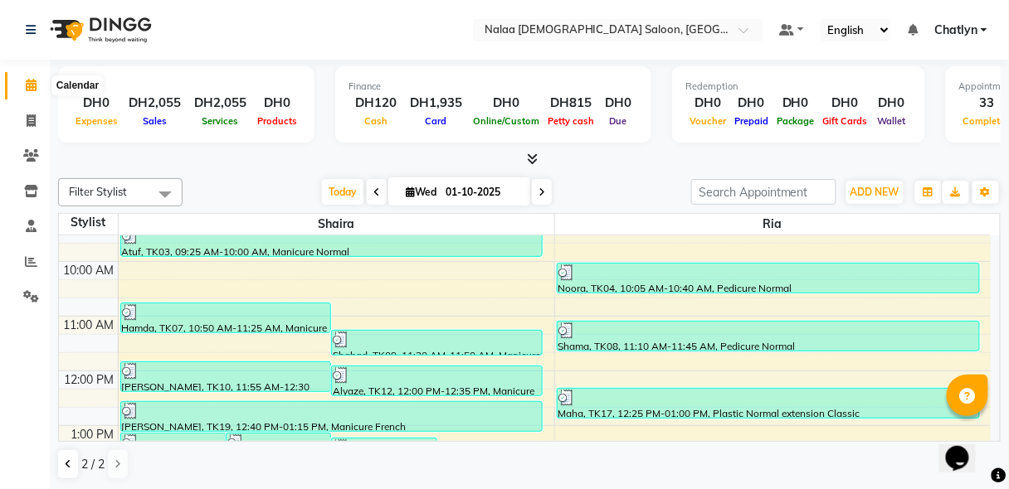
click at [27, 85] on icon at bounding box center [31, 85] width 11 height 12
click at [347, 194] on span "Today" at bounding box center [342, 192] width 41 height 26
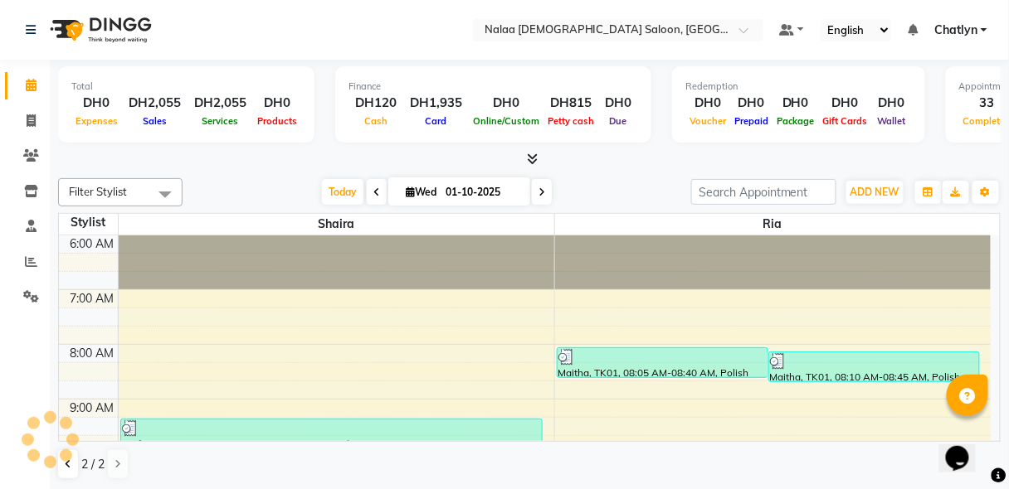
scroll to position [378, 0]
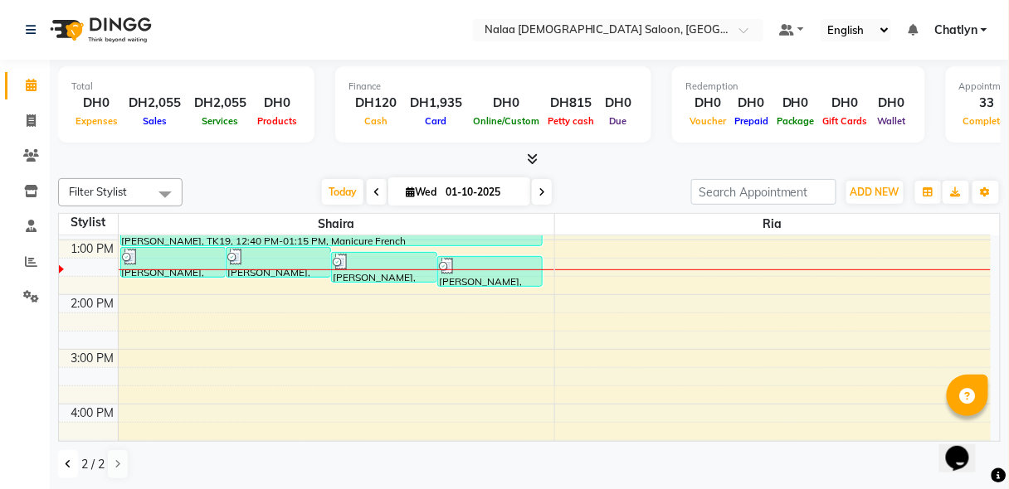
click at [62, 463] on button at bounding box center [68, 464] width 20 height 28
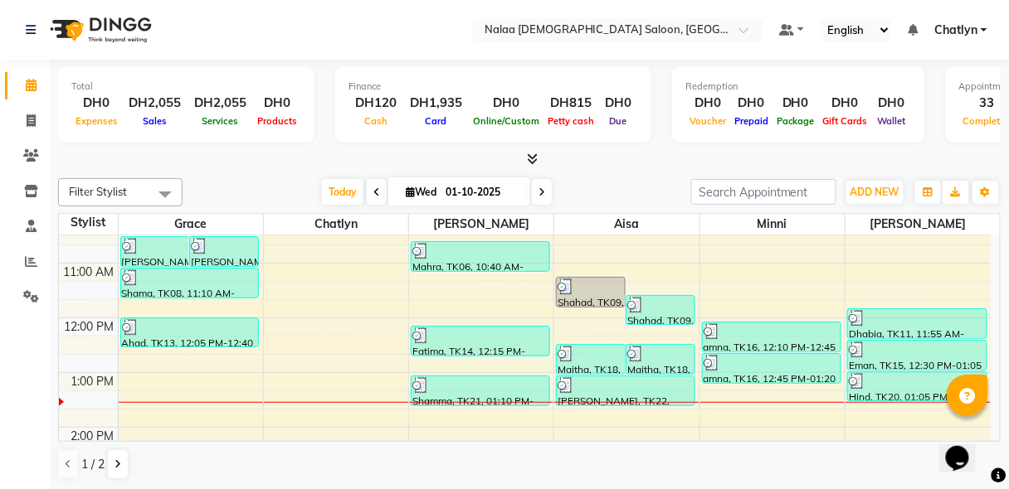
scroll to position [219, 0]
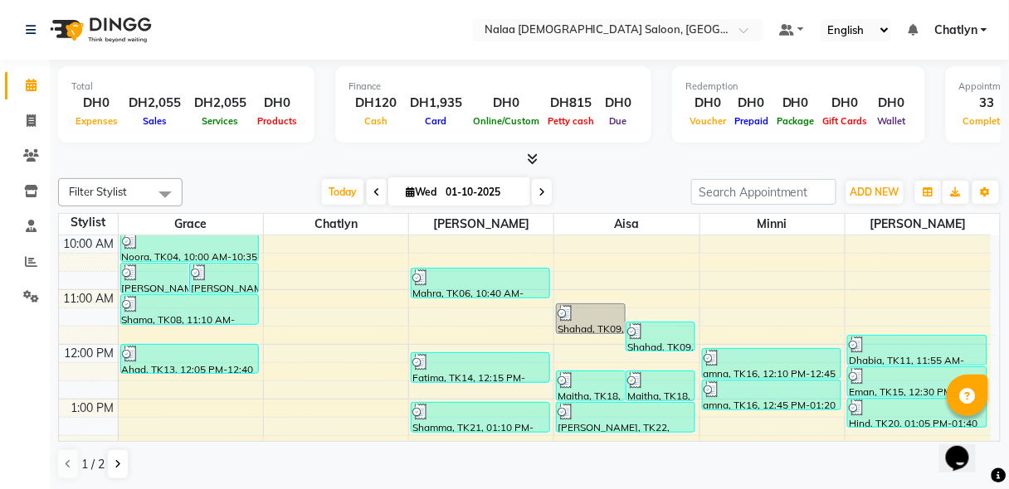
click at [410, 192] on span "Wed" at bounding box center [420, 192] width 39 height 12
select select "10"
select select "2025"
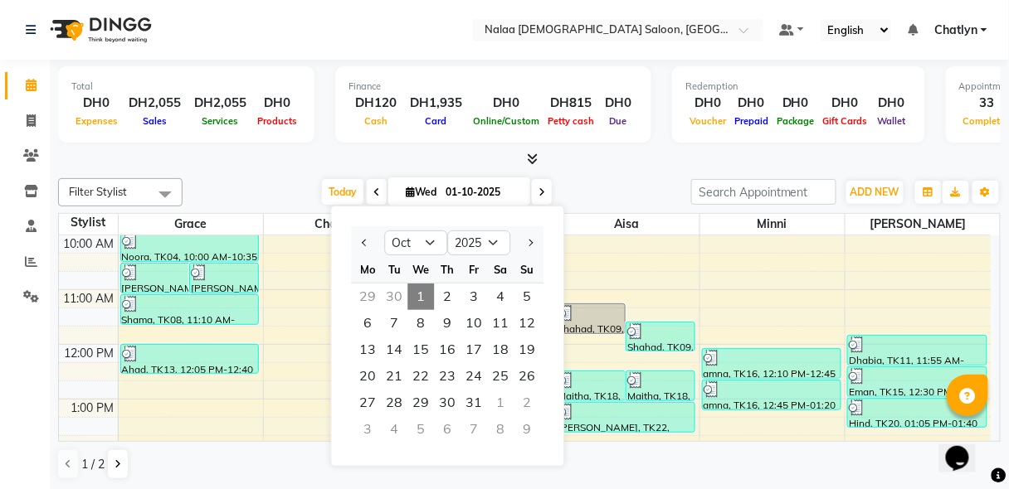
click at [392, 298] on div "30" at bounding box center [394, 297] width 27 height 27
type input "30-09-2025"
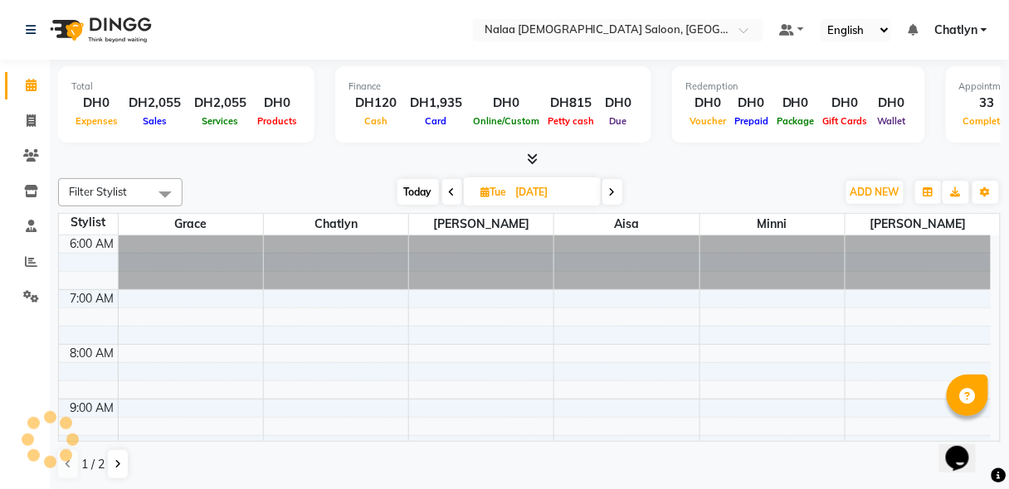
scroll to position [431, 0]
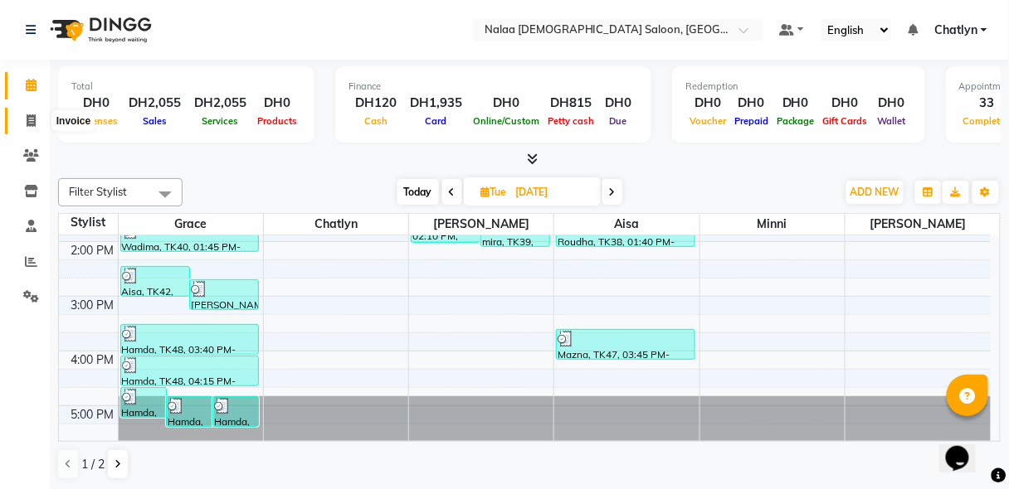
click at [32, 119] on icon at bounding box center [31, 120] width 9 height 12
select select "service"
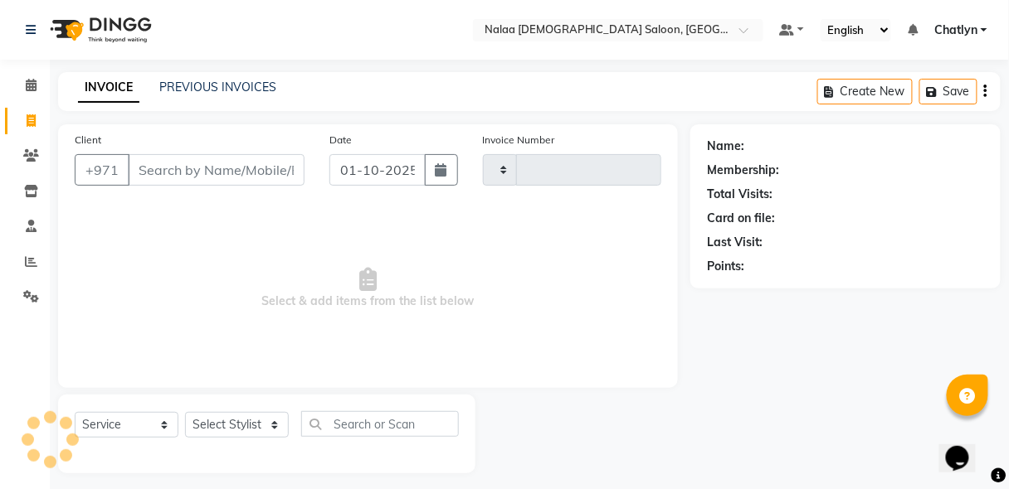
type input "1459"
select select "7528"
click at [212, 81] on link "PREVIOUS INVOICES" at bounding box center [217, 87] width 117 height 15
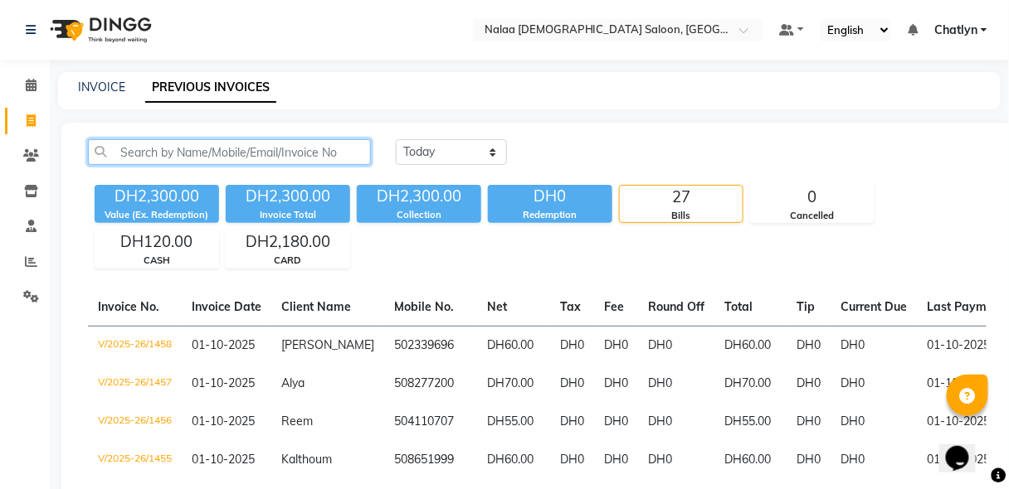
click at [184, 150] on input "text" at bounding box center [229, 152] width 283 height 26
type input "5"
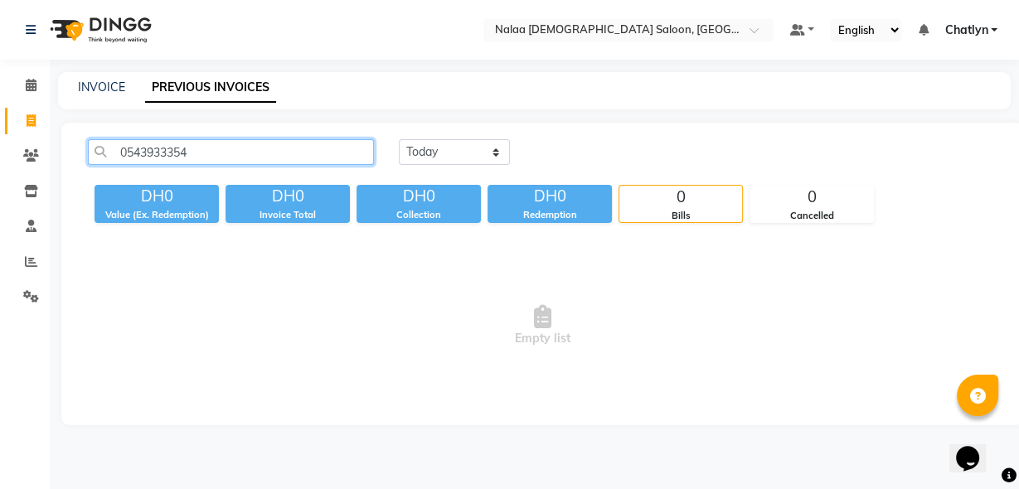
type input "0543933354"
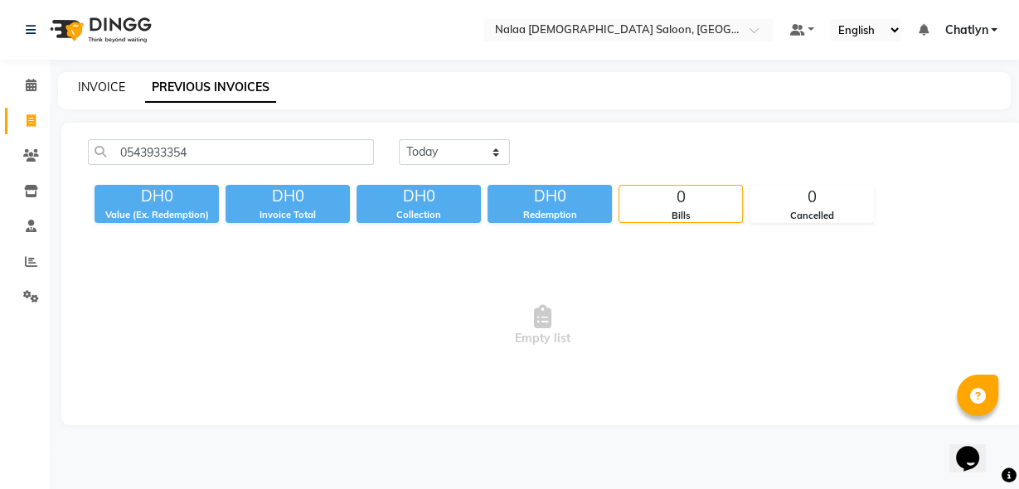
click at [109, 89] on link "INVOICE" at bounding box center [101, 87] width 47 height 15
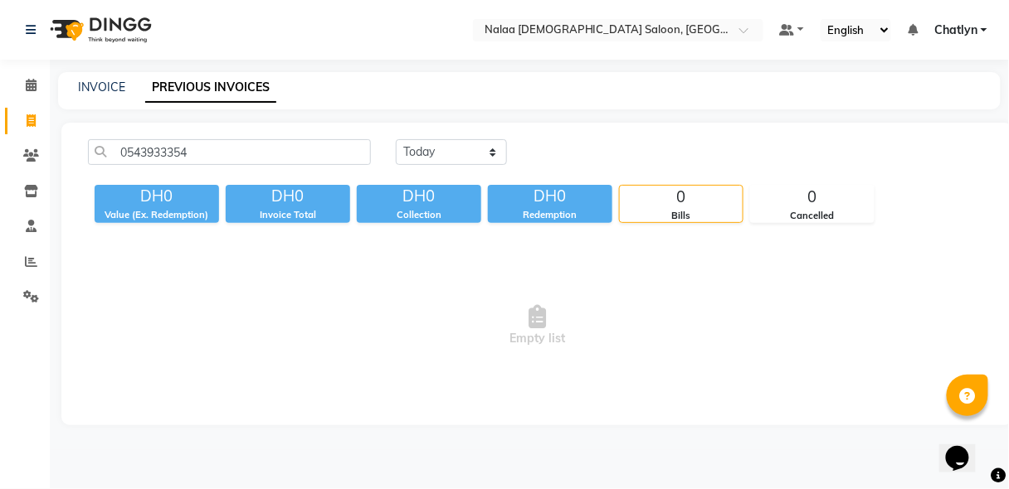
select select "7528"
select select "service"
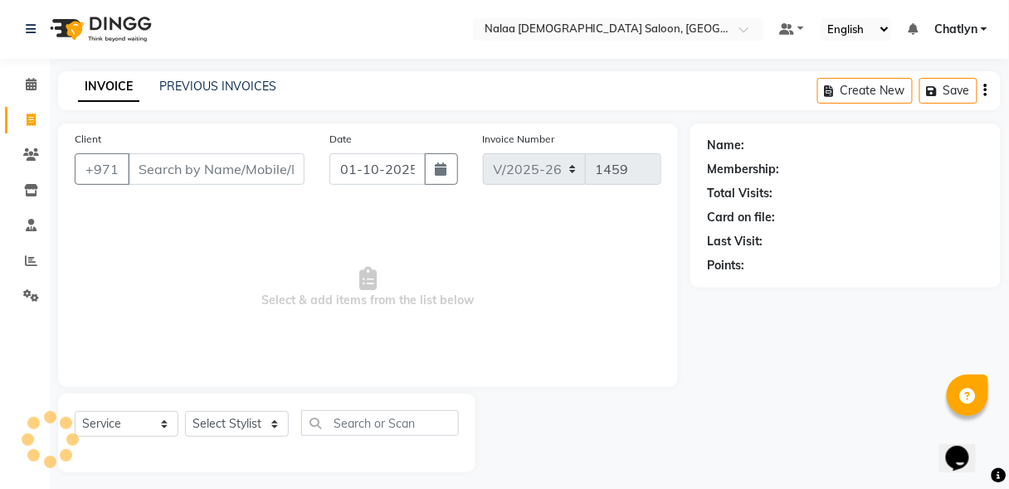
scroll to position [8, 0]
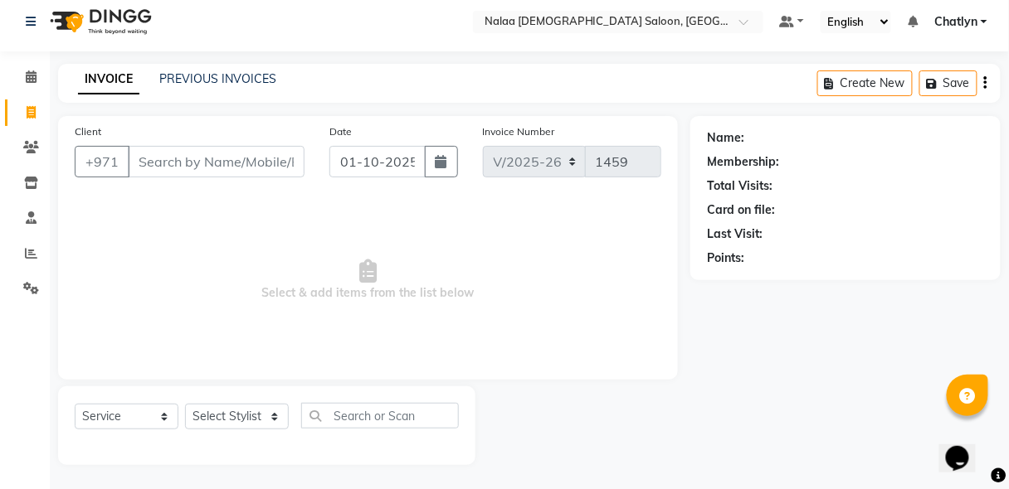
click at [166, 161] on input "Client" at bounding box center [216, 162] width 177 height 32
type input "543933354"
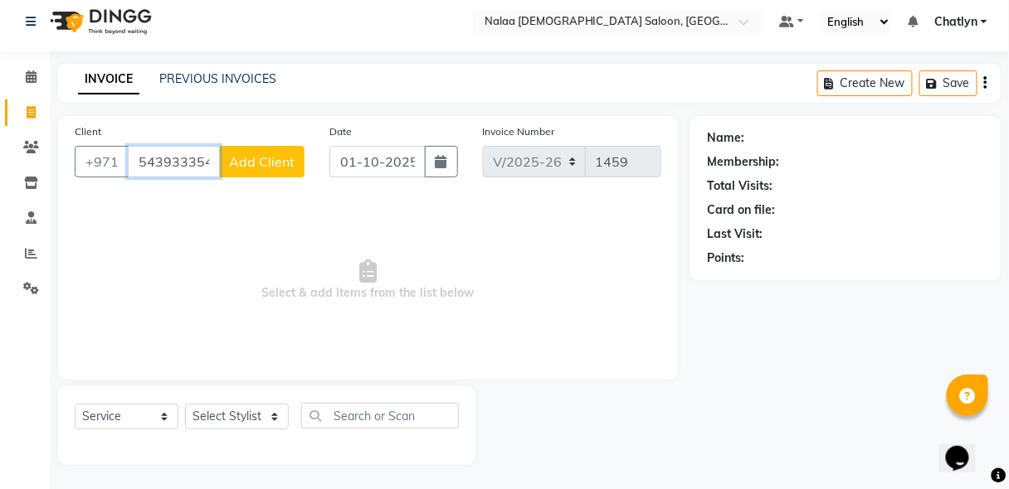
click at [213, 163] on input "543933354" at bounding box center [174, 162] width 92 height 32
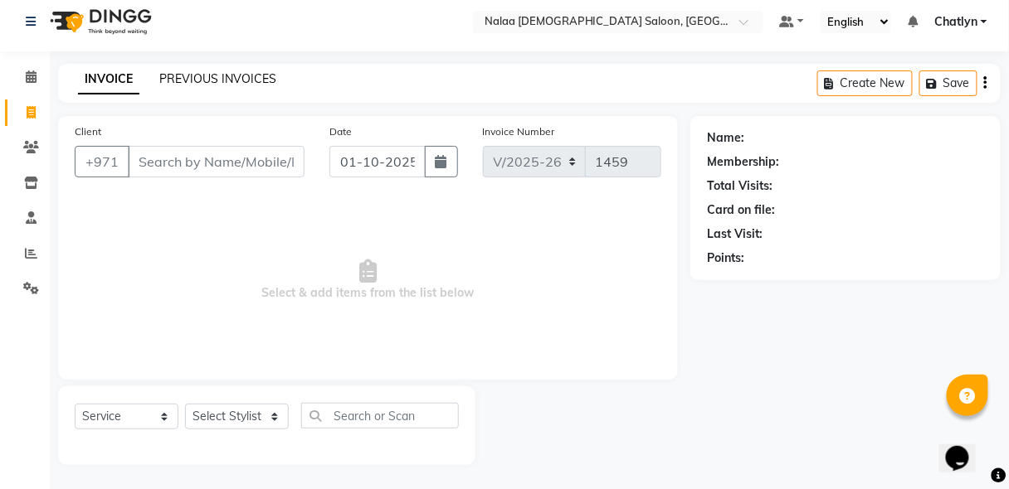
click at [219, 74] on link "PREVIOUS INVOICES" at bounding box center [217, 78] width 117 height 15
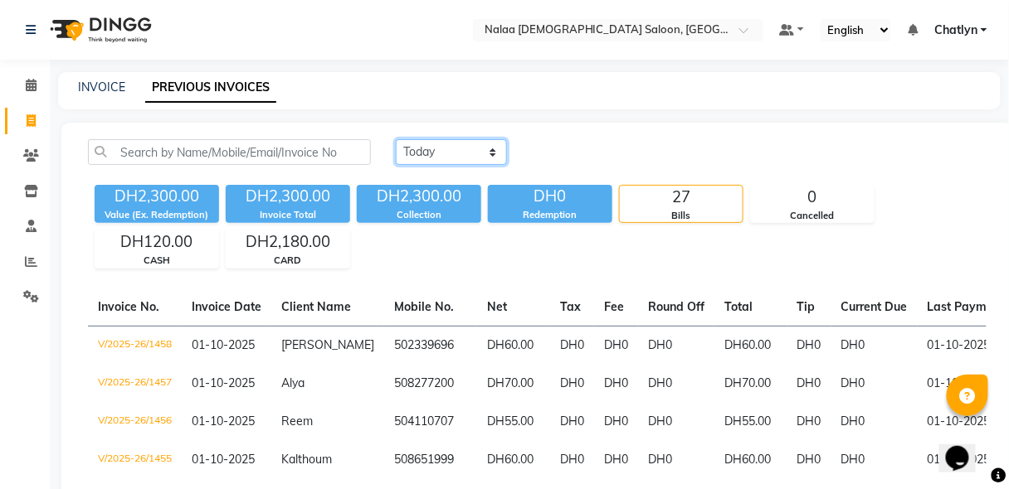
click at [487, 150] on select "Today Yesterday Custom Range" at bounding box center [451, 152] width 111 height 26
select select "range"
click at [396, 139] on select "Today Yesterday Custom Range" at bounding box center [451, 152] width 111 height 26
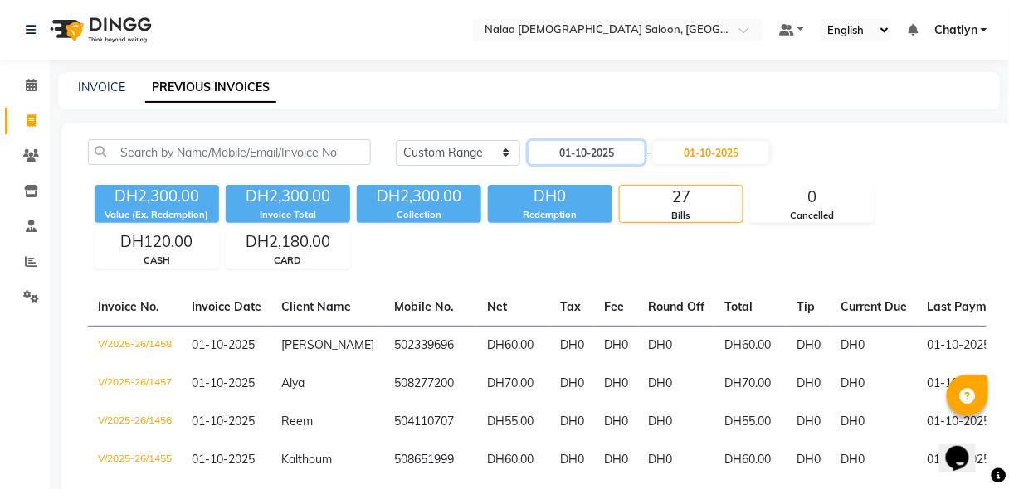
click at [603, 154] on input "01-10-2025" at bounding box center [586, 152] width 116 height 23
select select "10"
select select "2025"
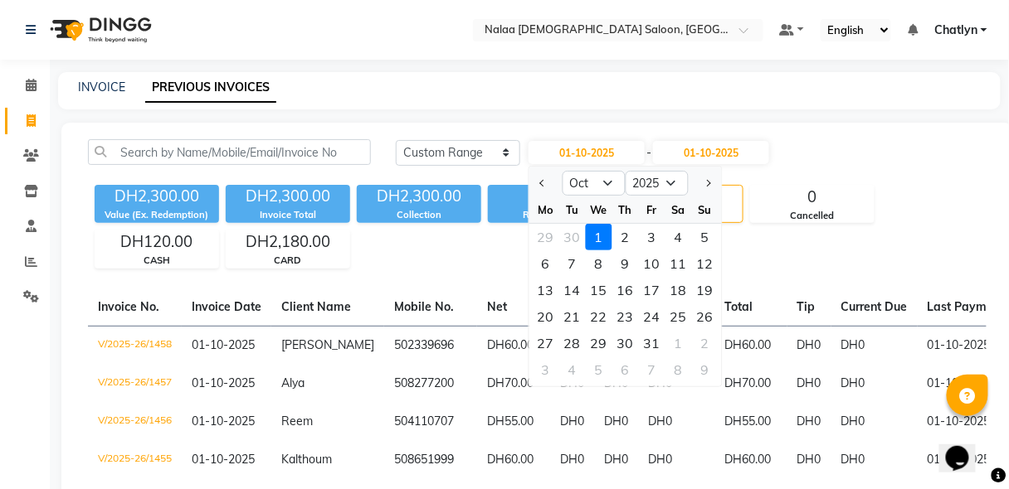
click at [544, 184] on span "Previous month" at bounding box center [542, 183] width 7 height 7
select select "9"
click at [552, 289] on div "15" at bounding box center [546, 290] width 27 height 27
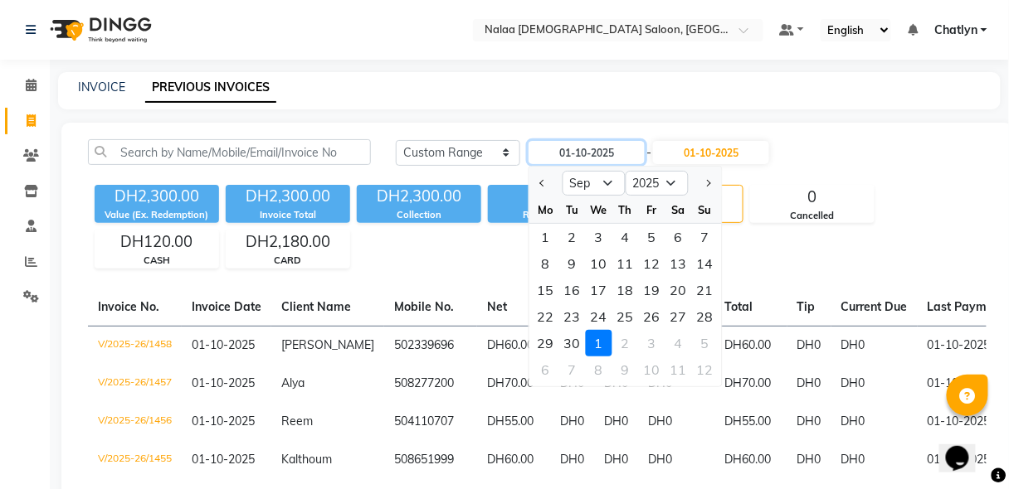
type input "15-09-2025"
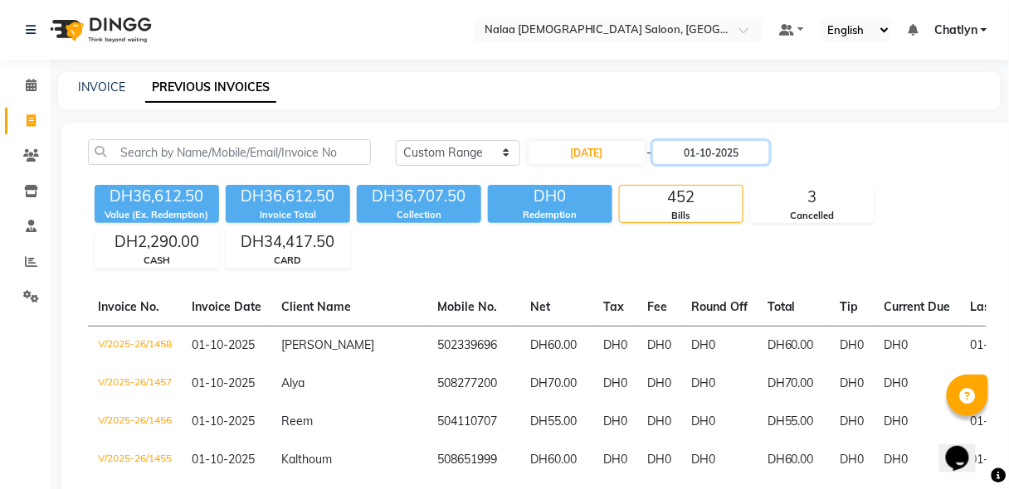
click at [716, 151] on input "01-10-2025" at bounding box center [711, 152] width 116 height 23
select select "10"
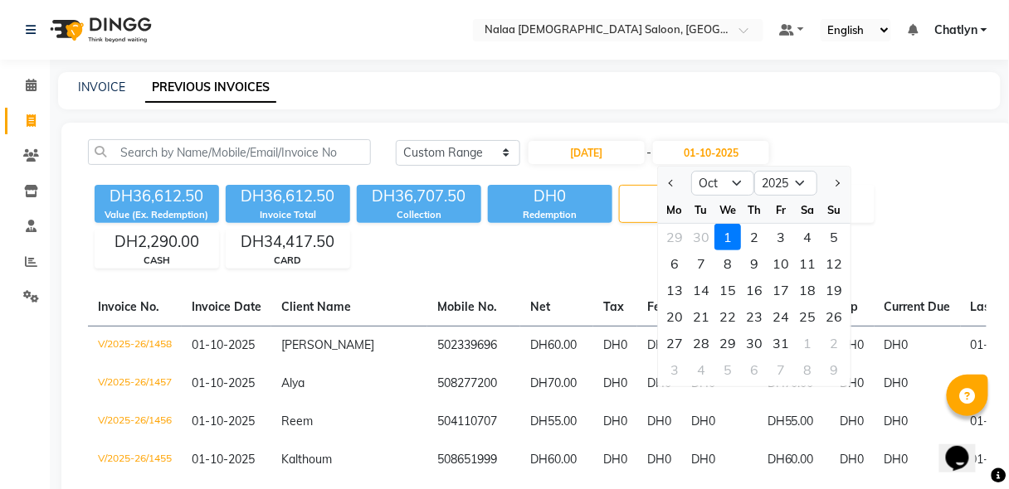
click at [718, 232] on div "1" at bounding box center [727, 237] width 27 height 27
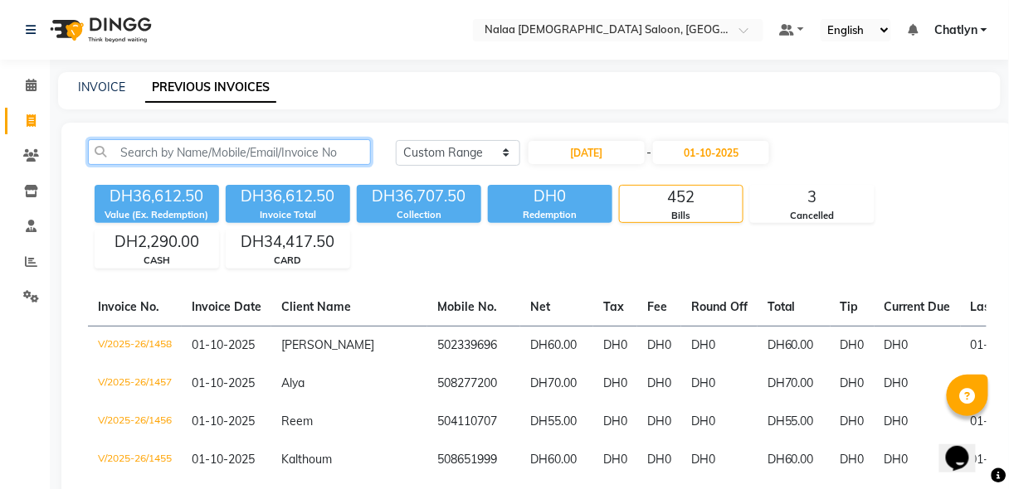
click at [317, 152] on input "text" at bounding box center [229, 152] width 283 height 26
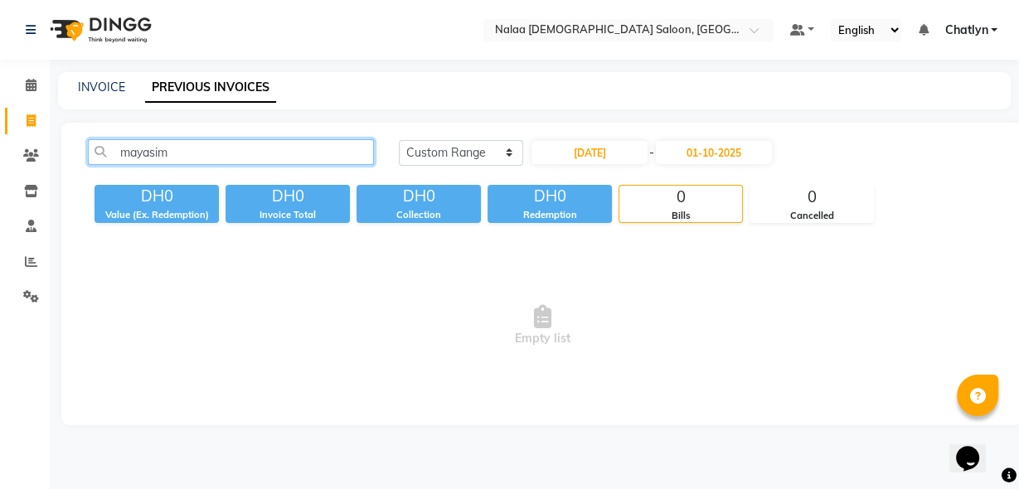
click at [184, 152] on input "mayasim" at bounding box center [231, 152] width 286 height 26
type input "m"
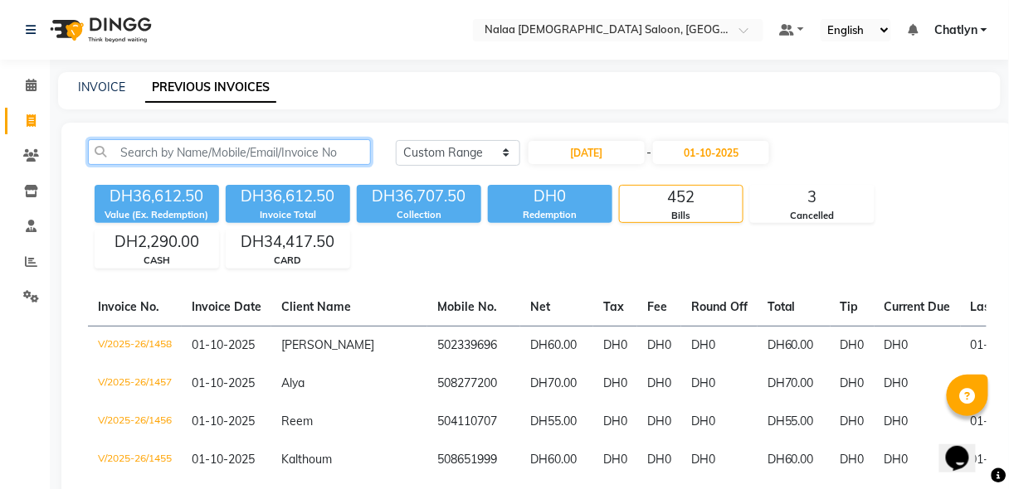
click at [257, 153] on input "text" at bounding box center [229, 152] width 283 height 26
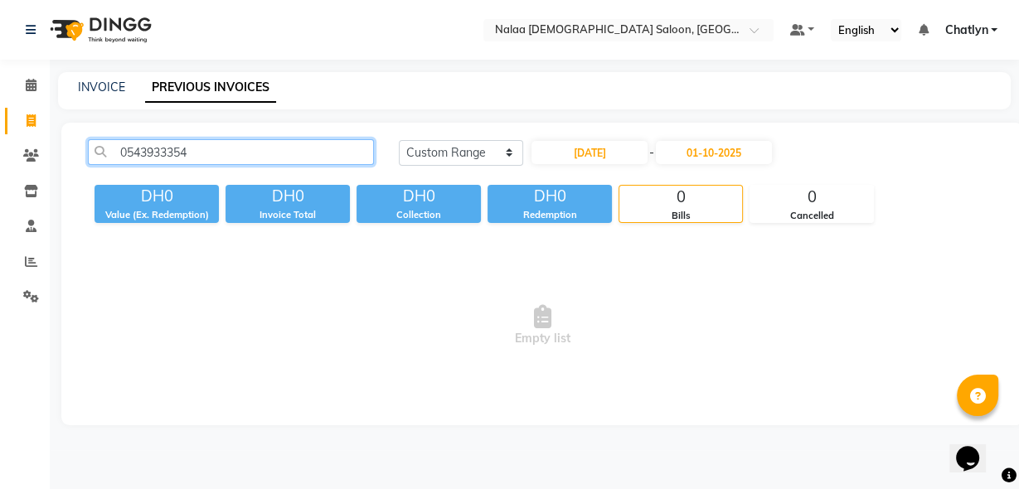
click at [257, 153] on input "0543933354" at bounding box center [231, 152] width 286 height 26
click at [221, 152] on input "0543933354" at bounding box center [231, 152] width 286 height 26
type input "0"
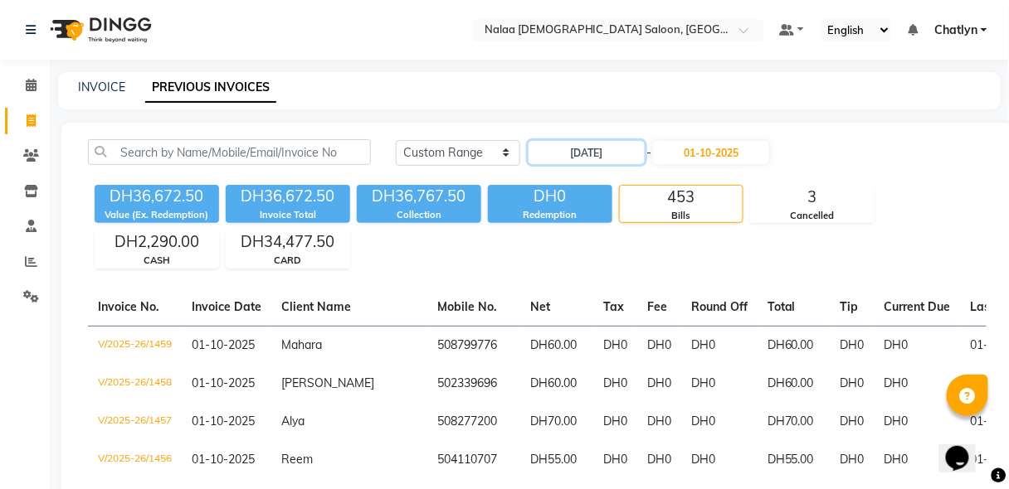
click at [604, 158] on input "15-09-2025" at bounding box center [586, 152] width 116 height 23
select select "9"
select select "2025"
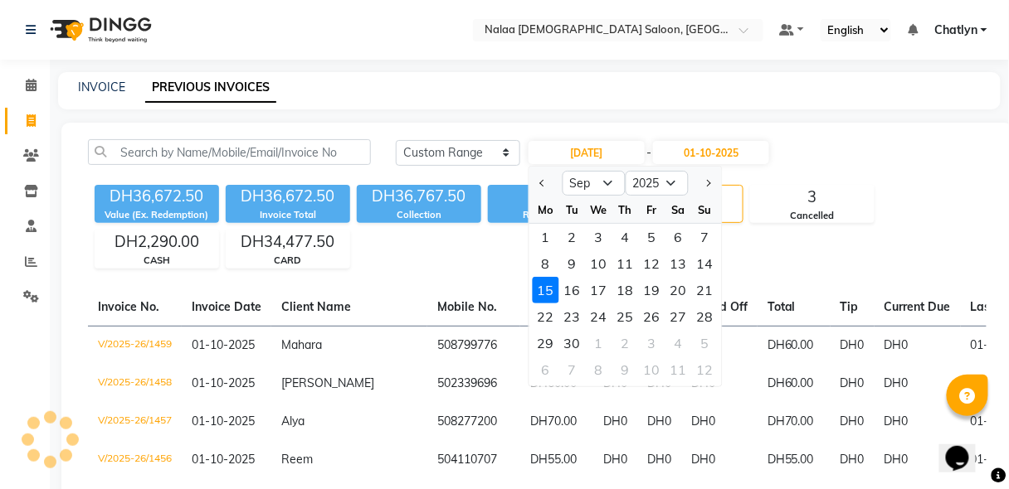
click at [601, 289] on div "17" at bounding box center [599, 290] width 27 height 27
type input "17-09-2025"
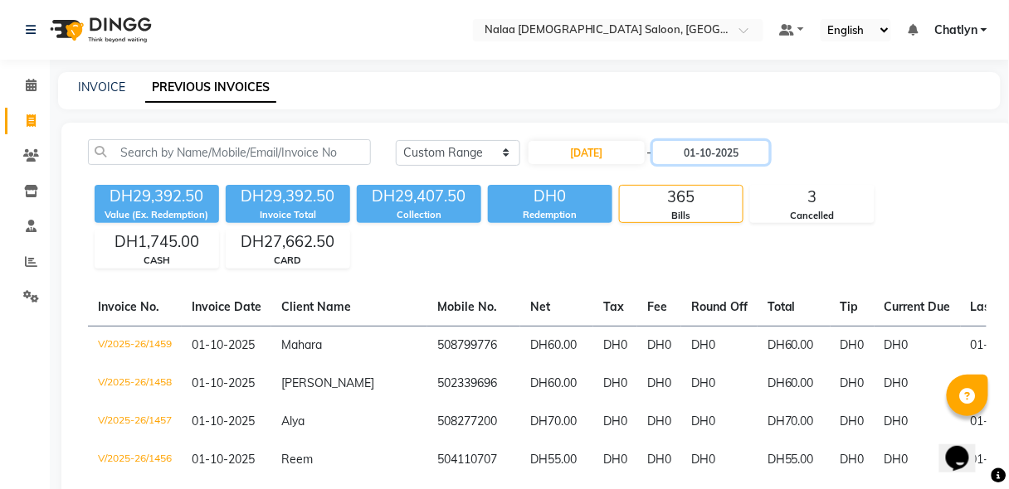
click at [708, 153] on input "01-10-2025" at bounding box center [711, 152] width 116 height 23
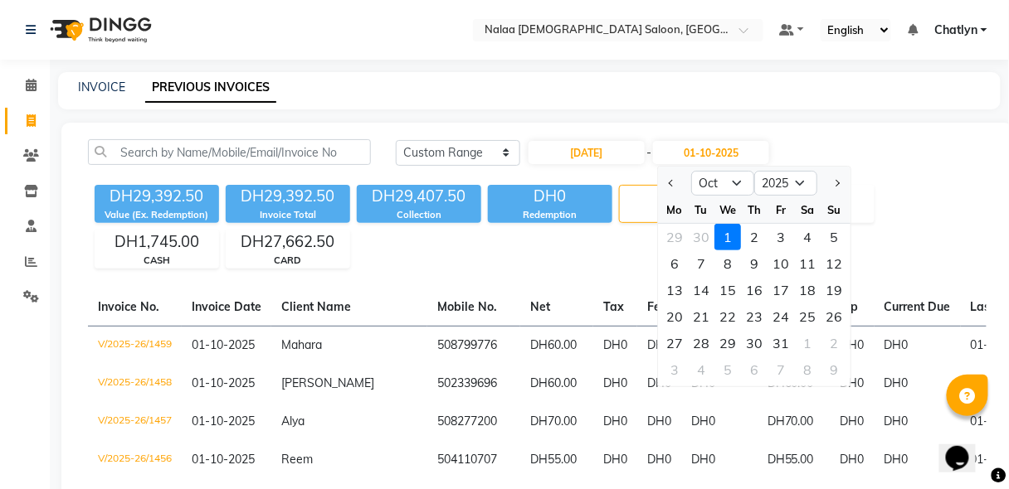
click at [669, 187] on button "Previous month" at bounding box center [671, 183] width 14 height 27
select select "9"
click at [730, 283] on div "17" at bounding box center [727, 290] width 27 height 27
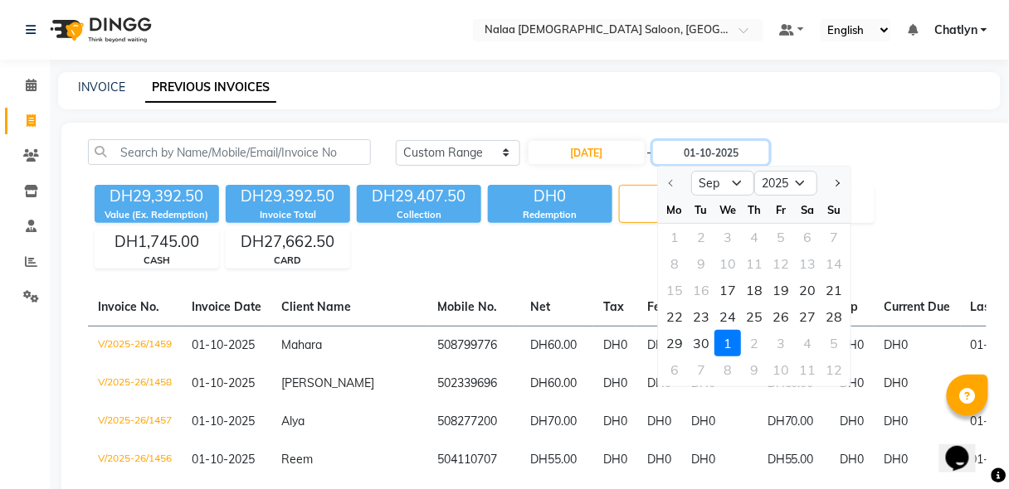
type input "17-09-2025"
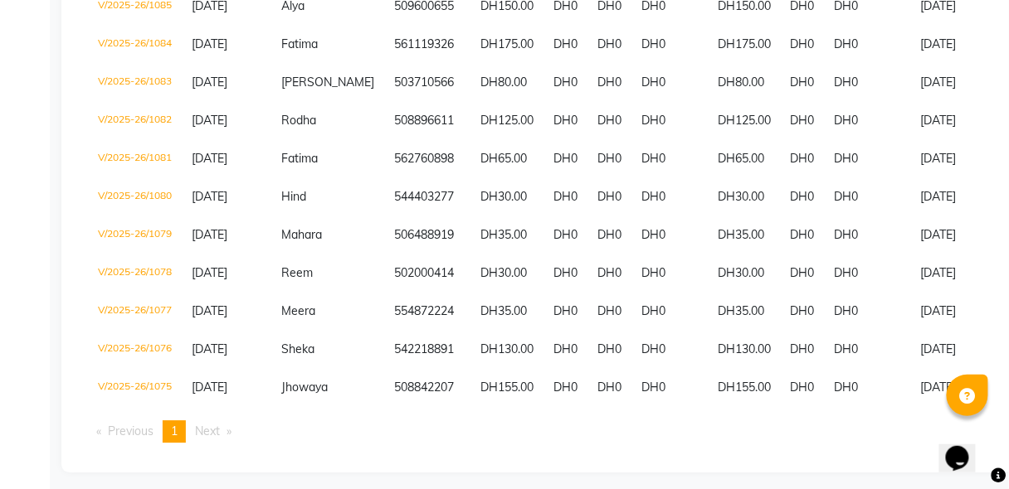
scroll to position [1004, 0]
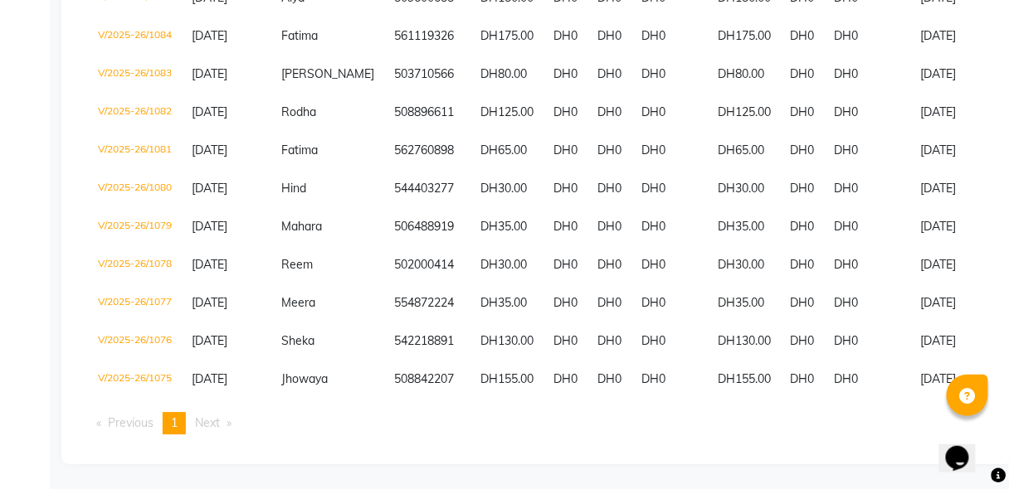
click at [236, 426] on li "Next page" at bounding box center [213, 423] width 53 height 22
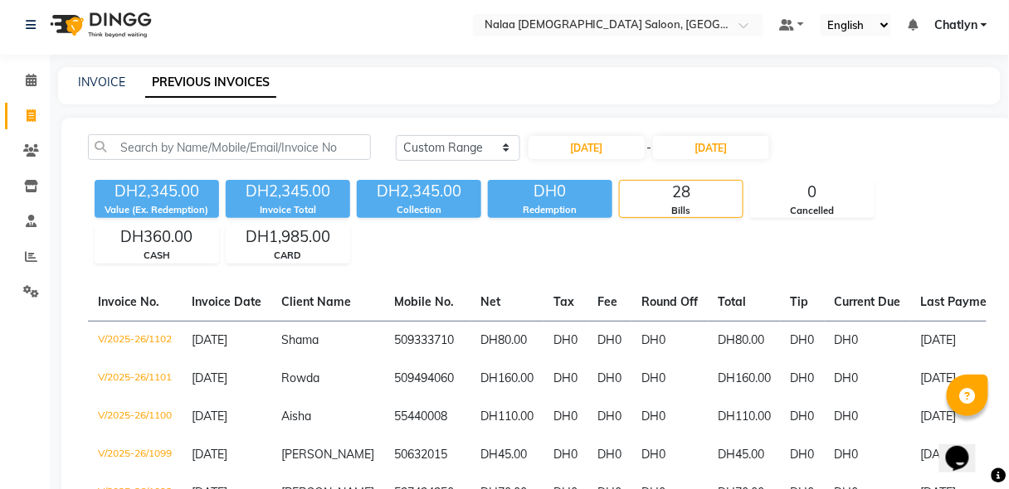
scroll to position [0, 0]
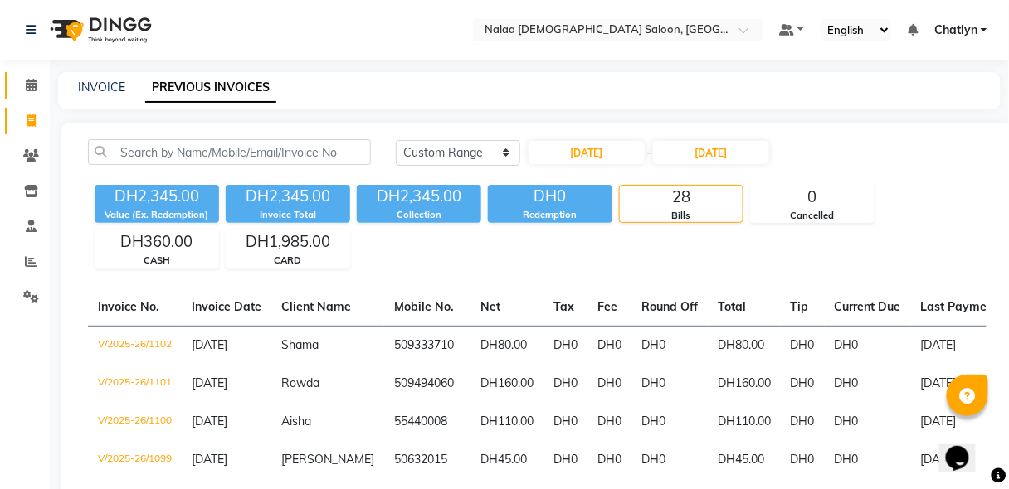
click at [32, 93] on span at bounding box center [31, 85] width 29 height 19
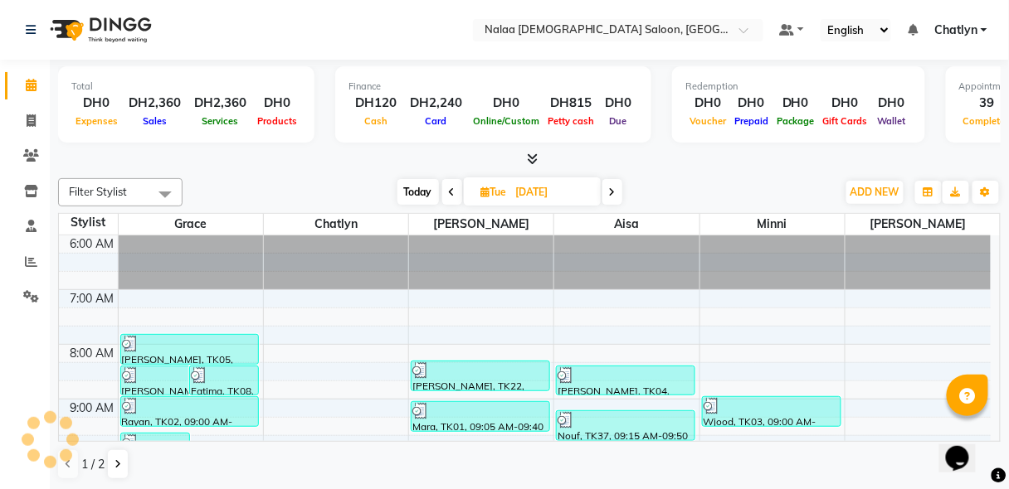
click at [483, 192] on icon at bounding box center [485, 192] width 9 height 11
select select "9"
select select "2025"
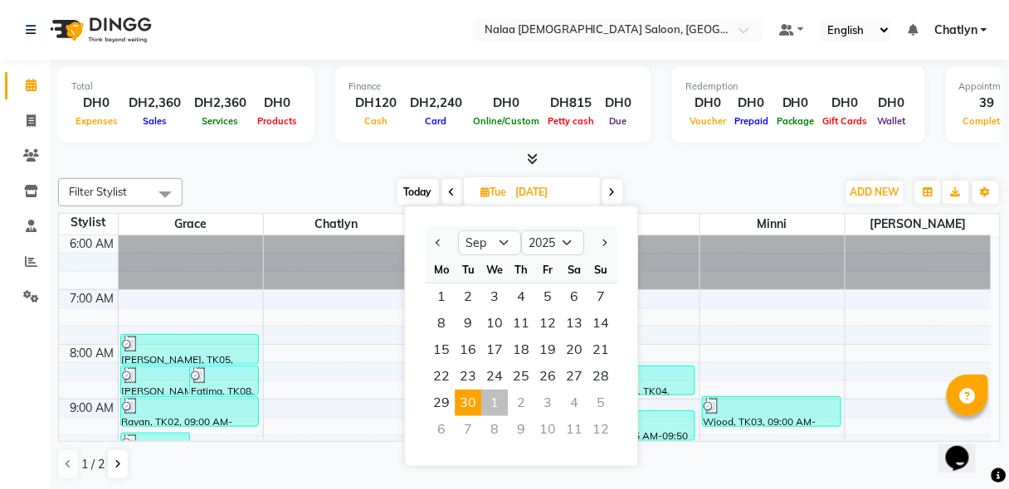
click at [495, 354] on span "17" at bounding box center [494, 350] width 27 height 27
type input "17-09-2025"
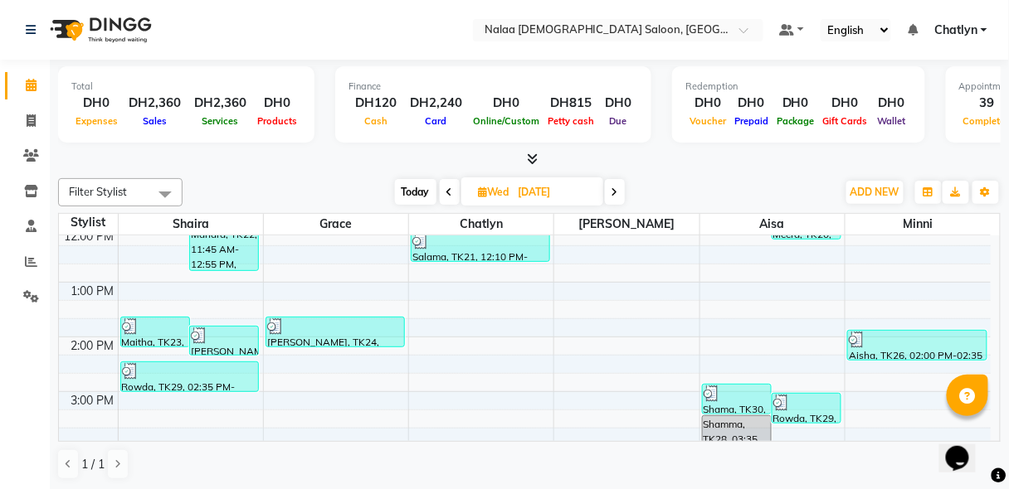
scroll to position [345, 0]
